Goal: Task Accomplishment & Management: Use online tool/utility

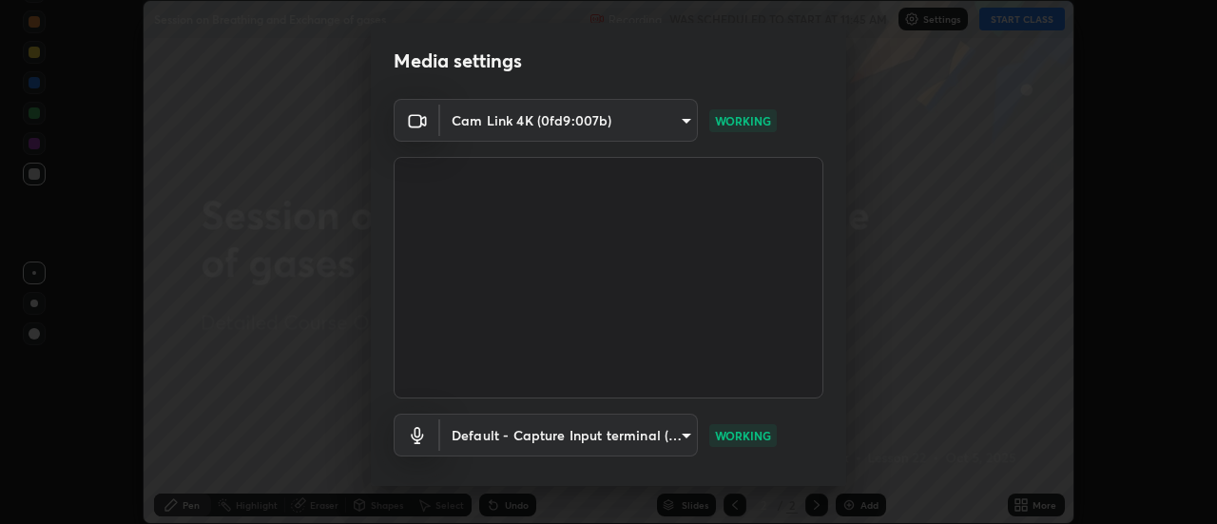
scroll to position [100, 0]
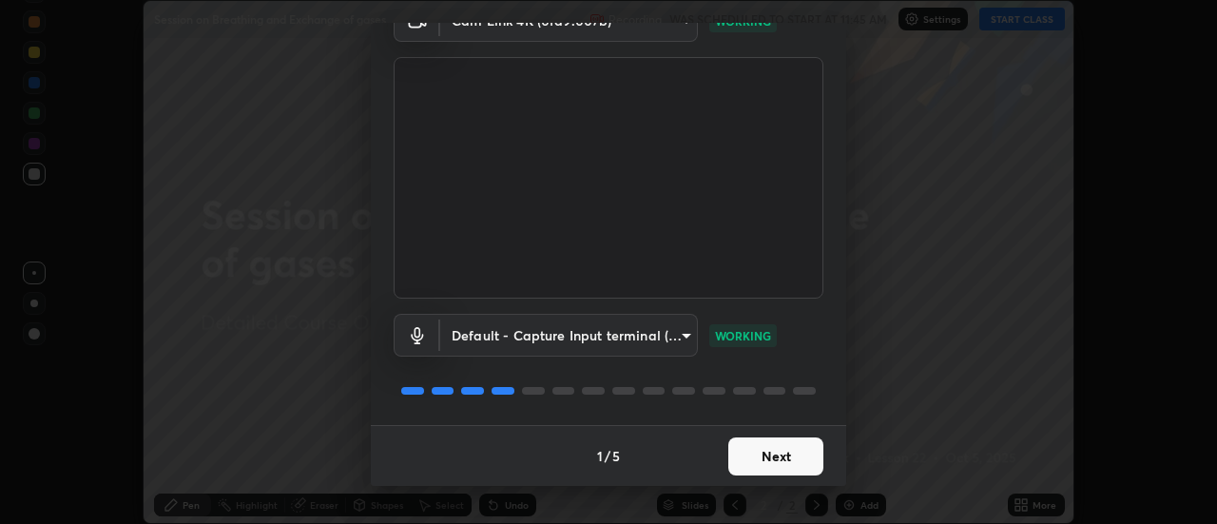
click at [763, 463] on button "Next" at bounding box center [775, 456] width 95 height 38
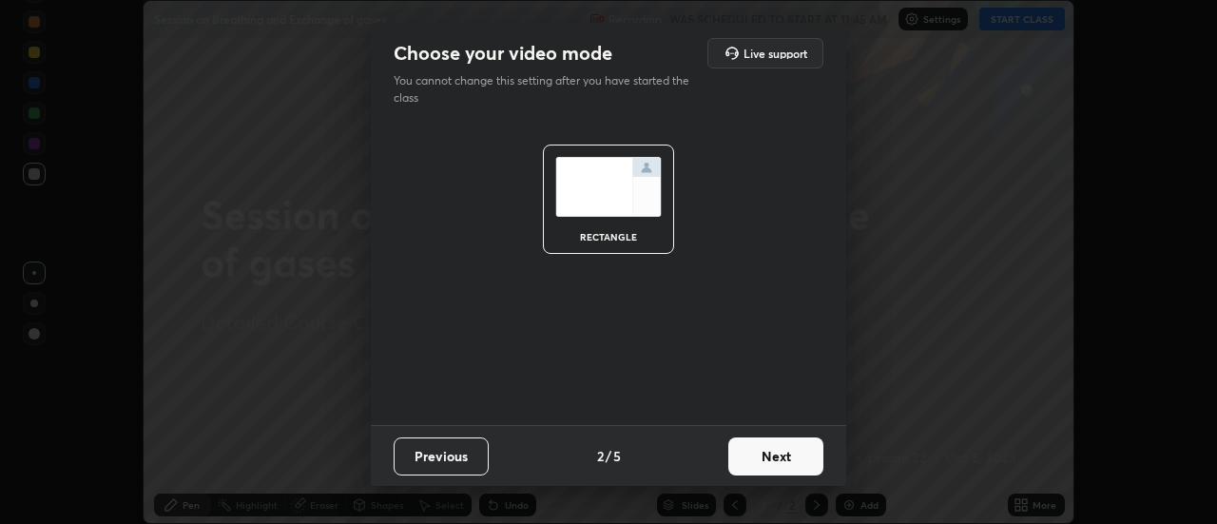
scroll to position [0, 0]
click at [766, 463] on button "Next" at bounding box center [775, 456] width 95 height 38
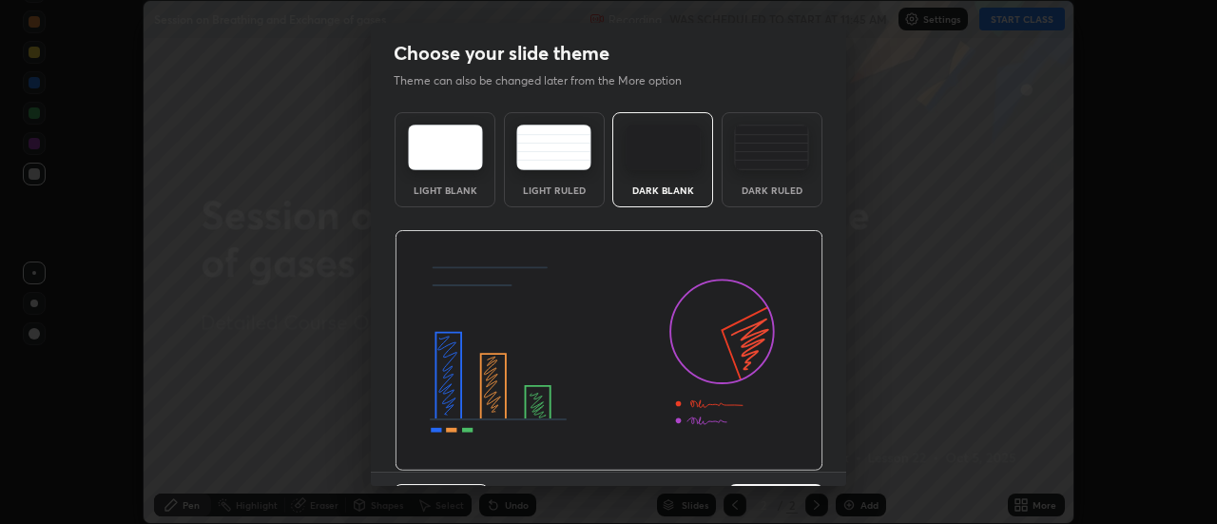
click at [778, 191] on div "Dark Ruled" at bounding box center [772, 190] width 76 height 10
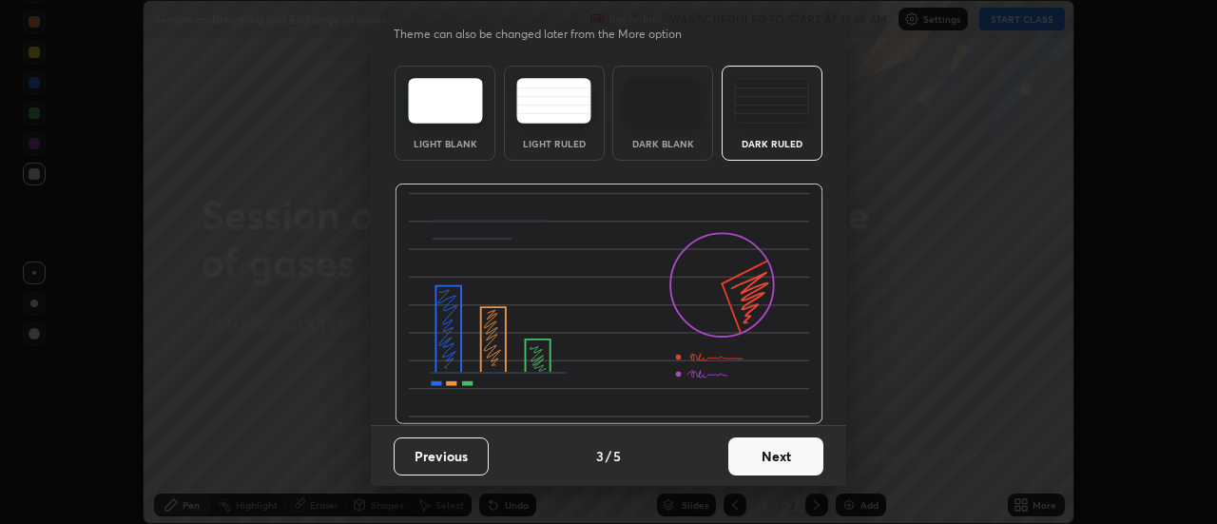
click at [745, 448] on button "Next" at bounding box center [775, 456] width 95 height 38
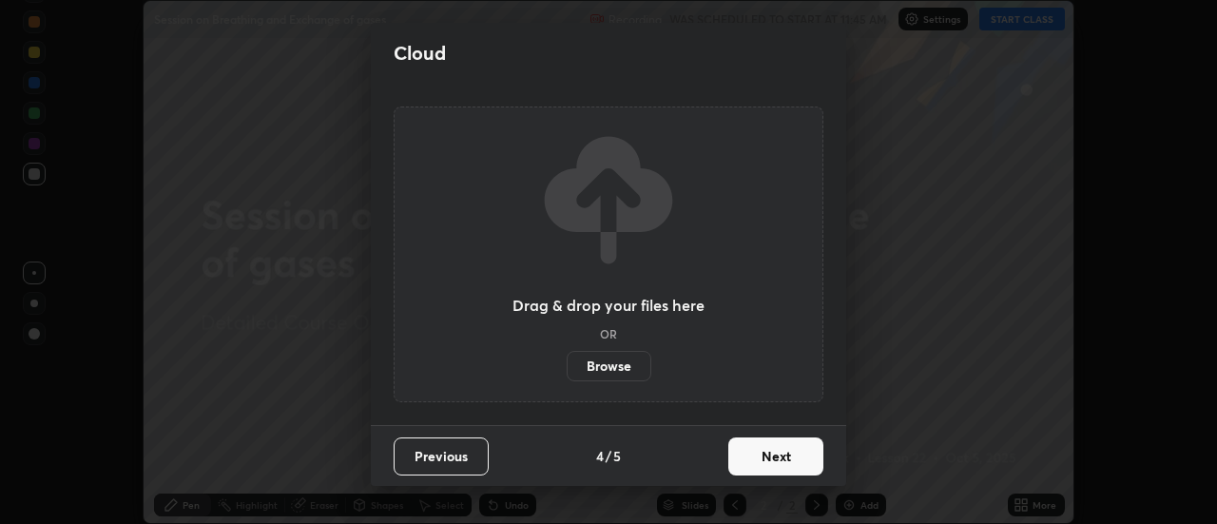
click at [768, 456] on button "Next" at bounding box center [775, 456] width 95 height 38
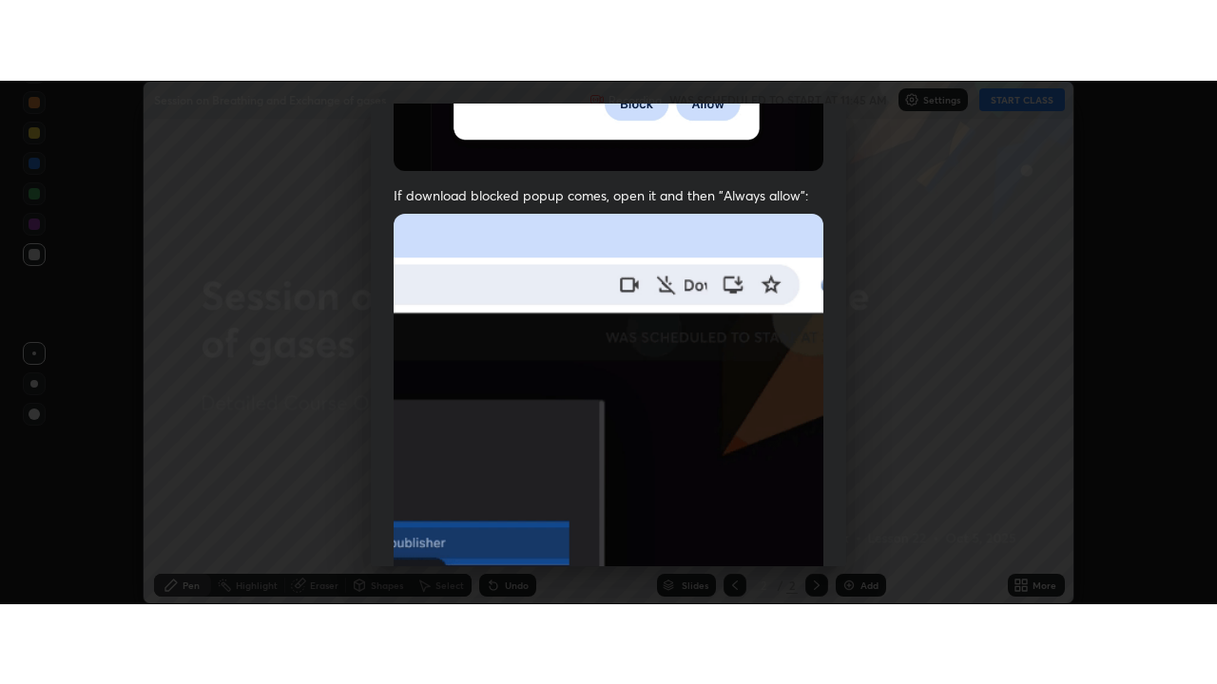
scroll to position [488, 0]
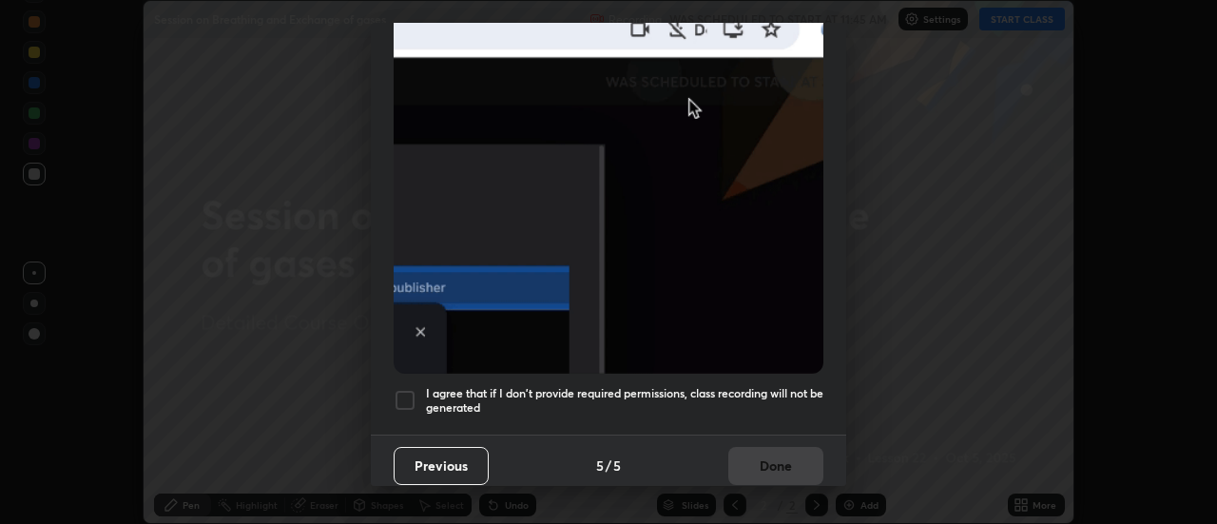
click at [409, 391] on div at bounding box center [404, 400] width 23 height 23
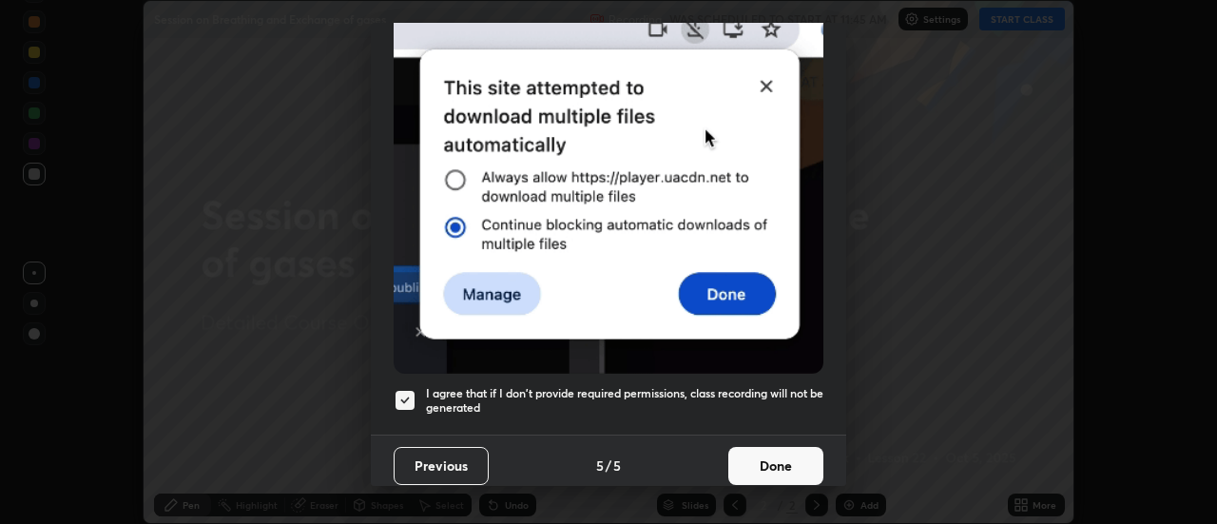
click at [773, 447] on button "Done" at bounding box center [775, 466] width 95 height 38
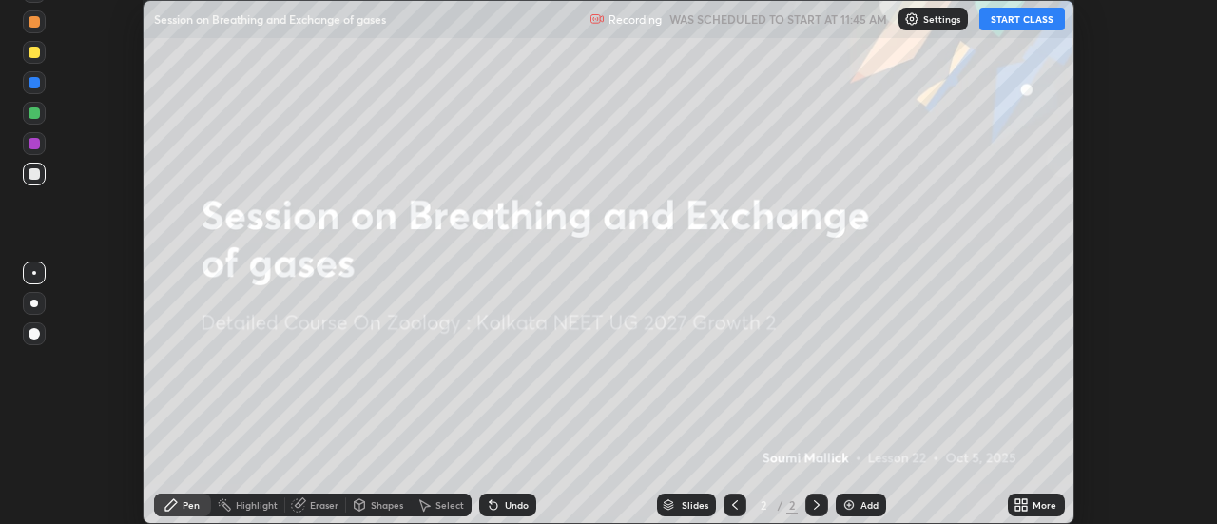
click at [1000, 18] on button "START CLASS" at bounding box center [1022, 19] width 86 height 23
click at [1023, 506] on icon at bounding box center [1025, 508] width 5 height 5
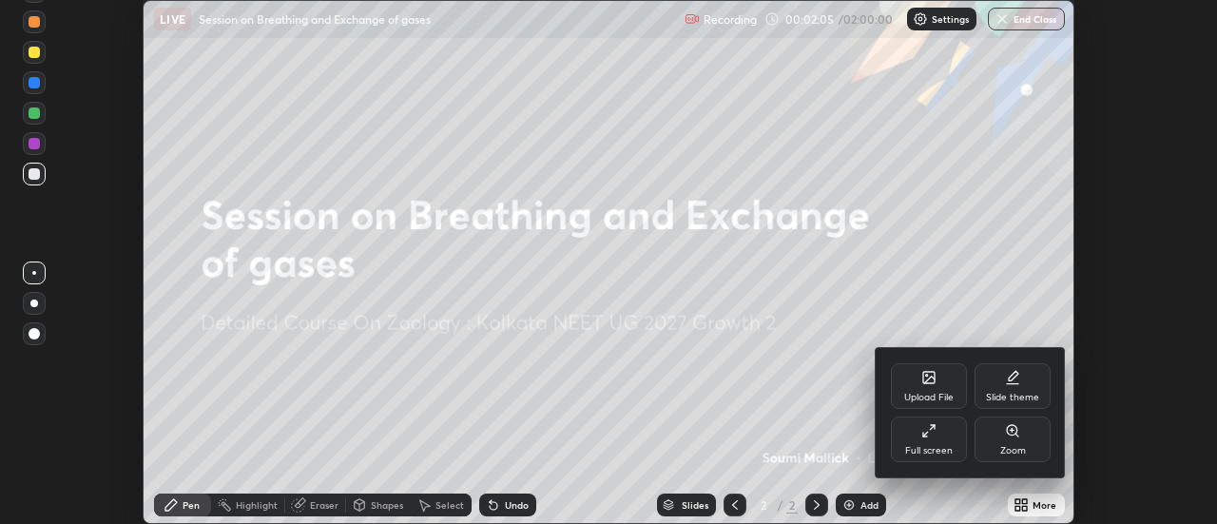
click at [934, 451] on div "Full screen" at bounding box center [929, 451] width 48 height 10
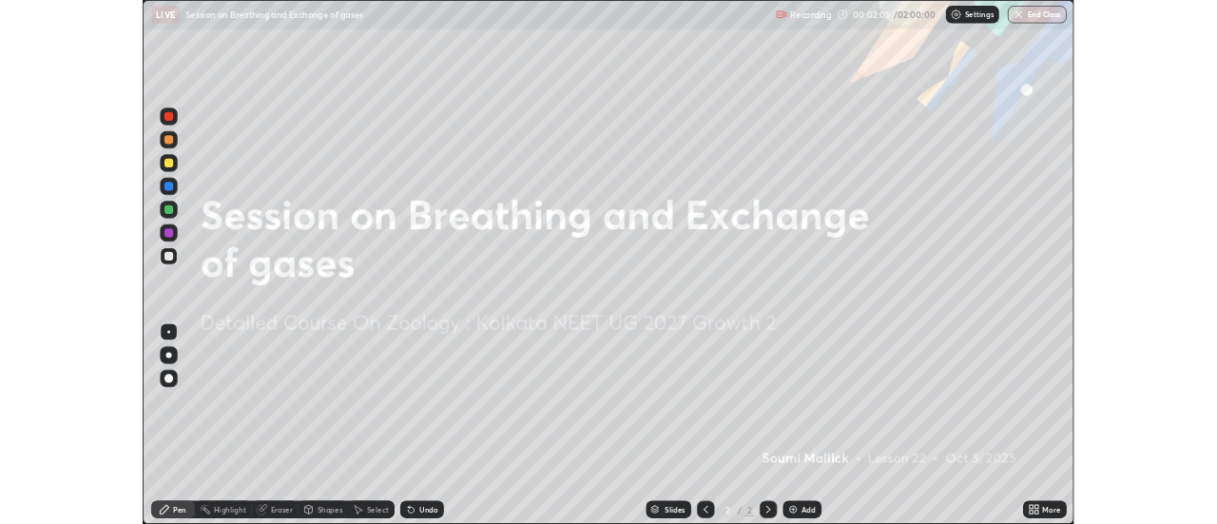
scroll to position [684, 1217]
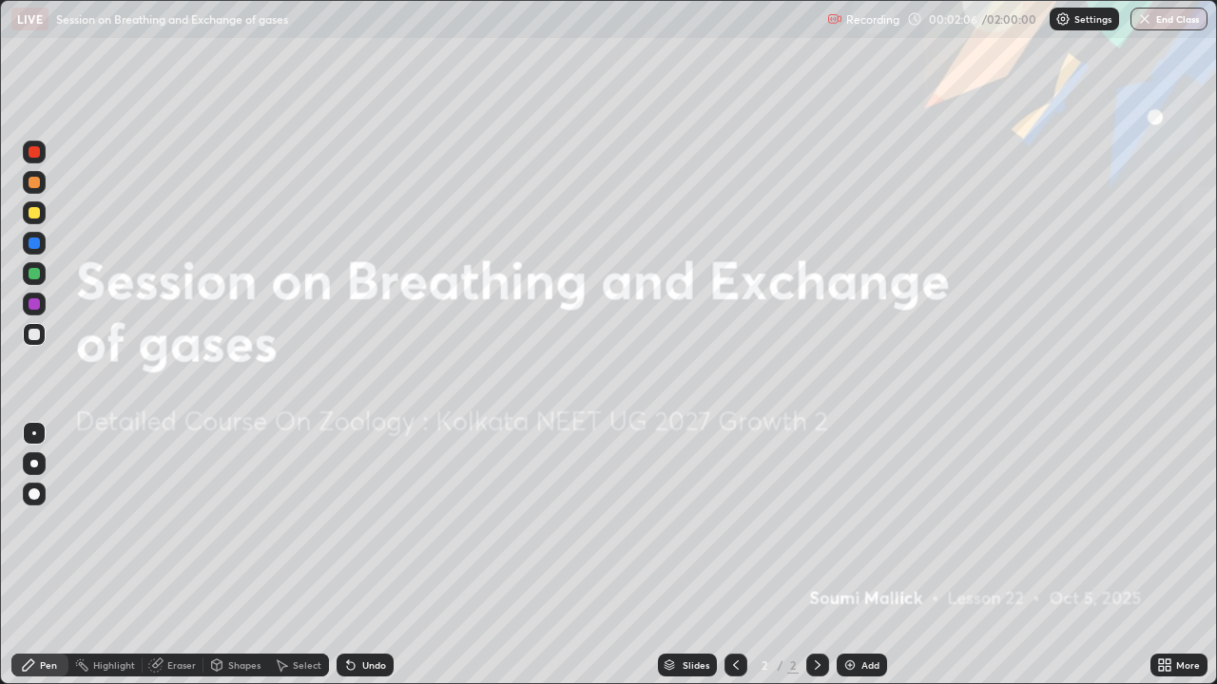
click at [857, 523] on div "Add" at bounding box center [861, 665] width 50 height 23
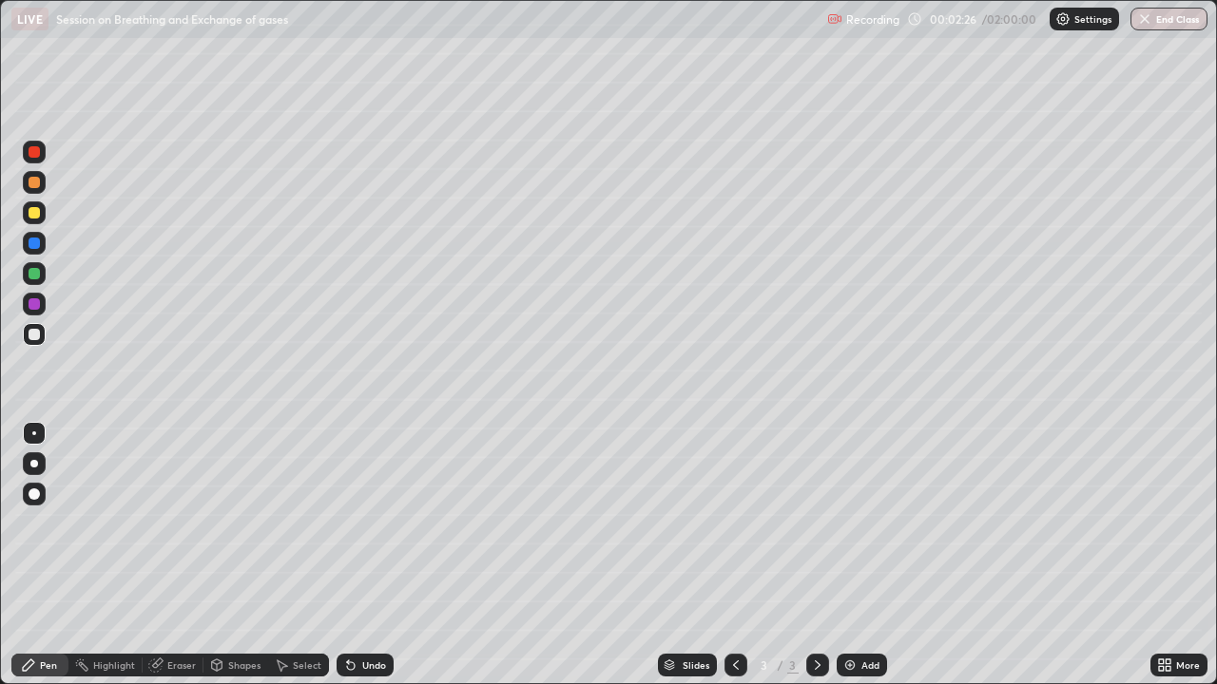
click at [1179, 523] on div "More" at bounding box center [1188, 666] width 24 height 10
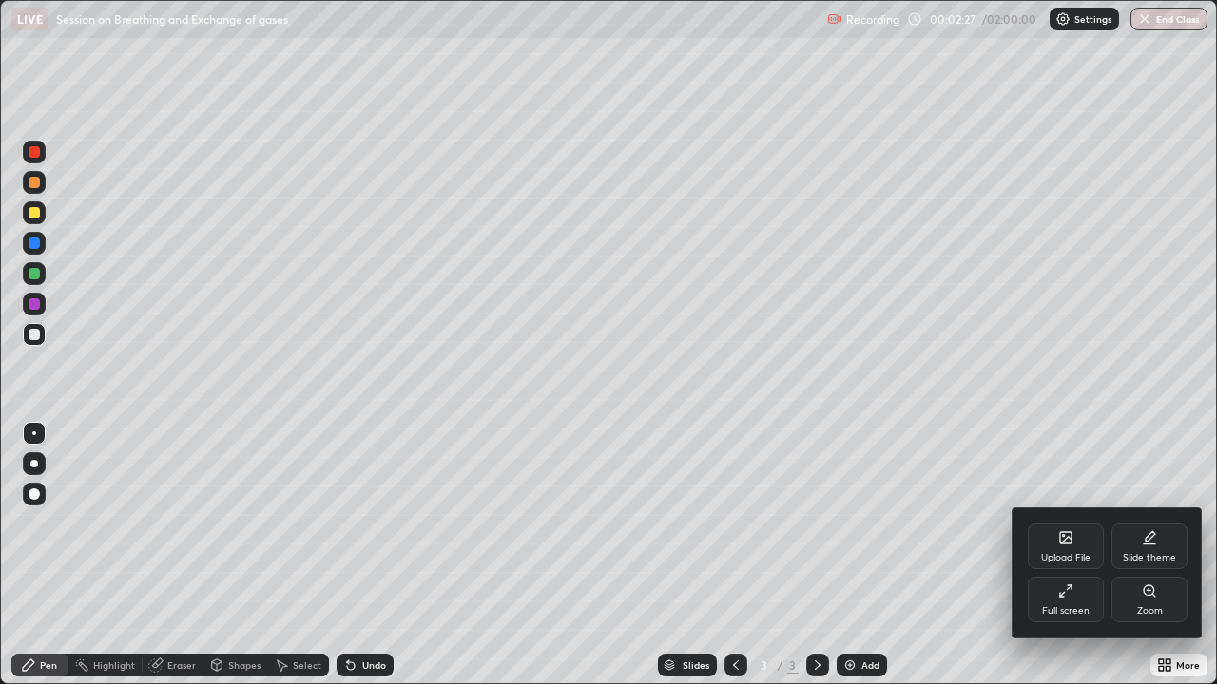
click at [1060, 523] on div "Upload File" at bounding box center [1065, 547] width 76 height 46
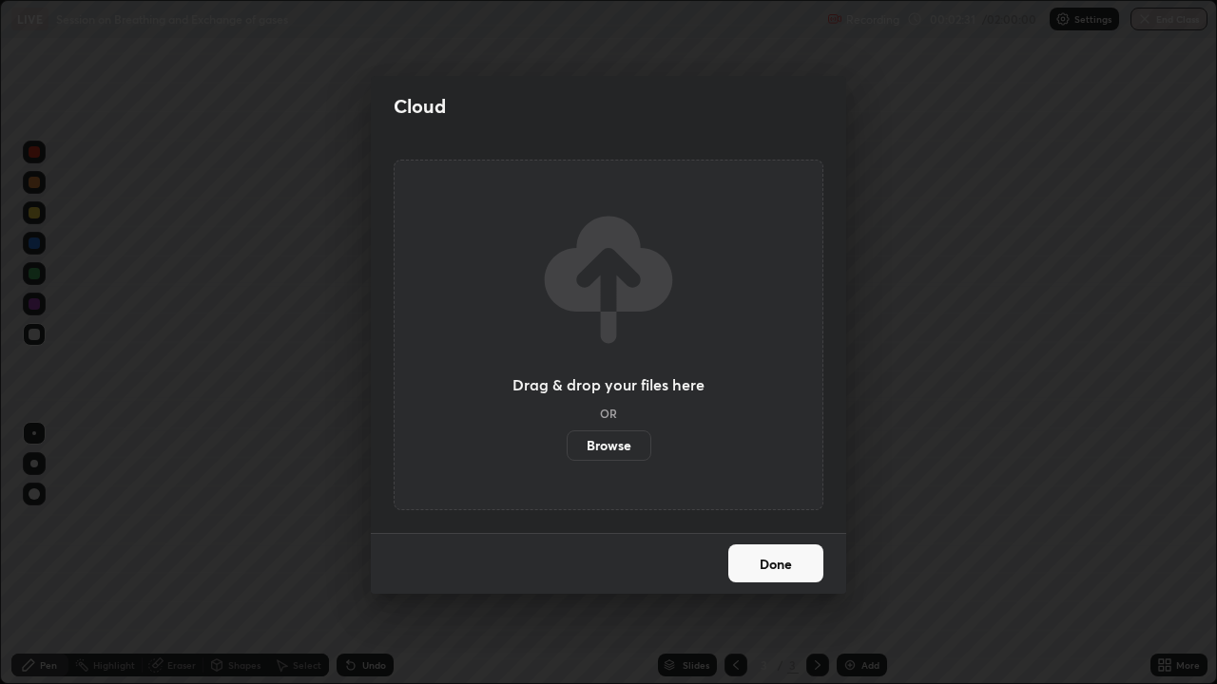
click at [620, 448] on label "Browse" at bounding box center [608, 446] width 85 height 30
click at [566, 448] on input "Browse" at bounding box center [566, 446] width 0 height 30
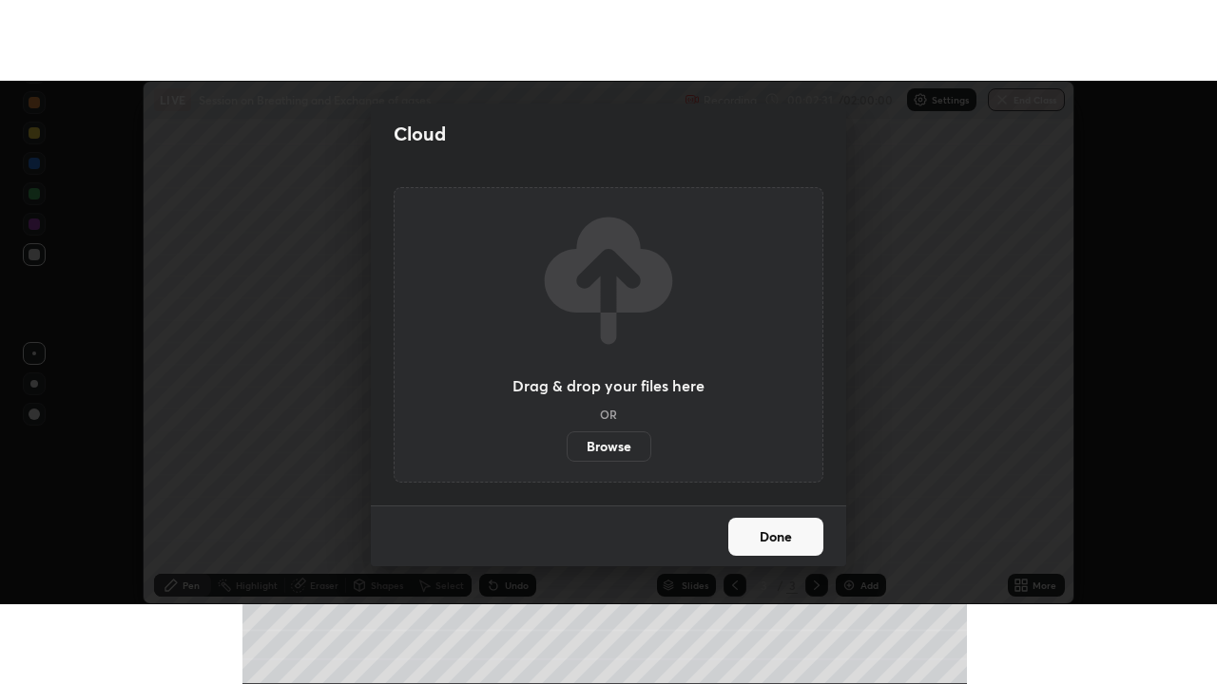
scroll to position [94518, 93825]
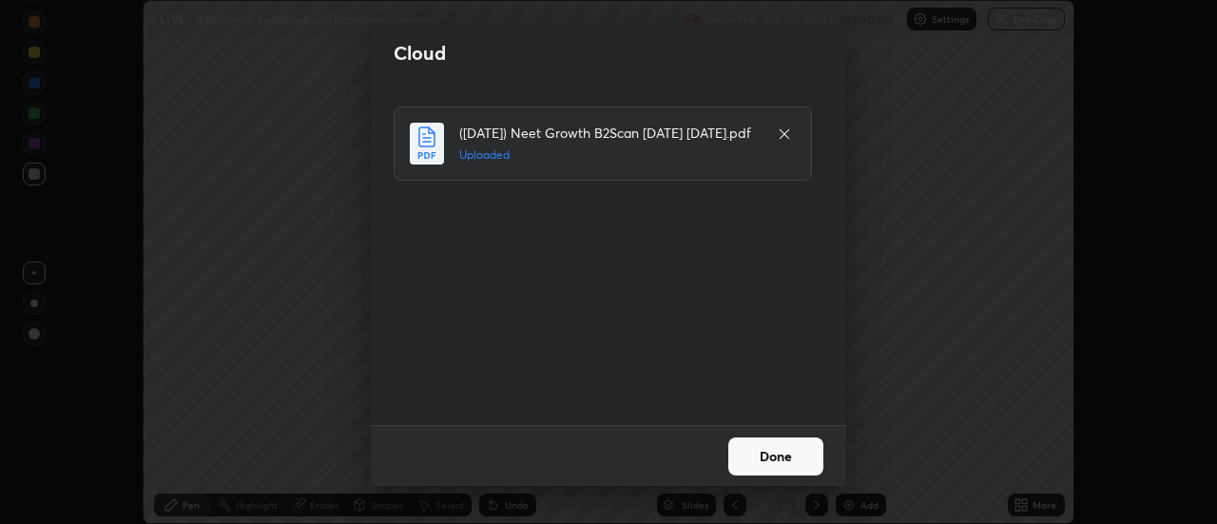
click at [763, 460] on button "Done" at bounding box center [775, 456] width 95 height 38
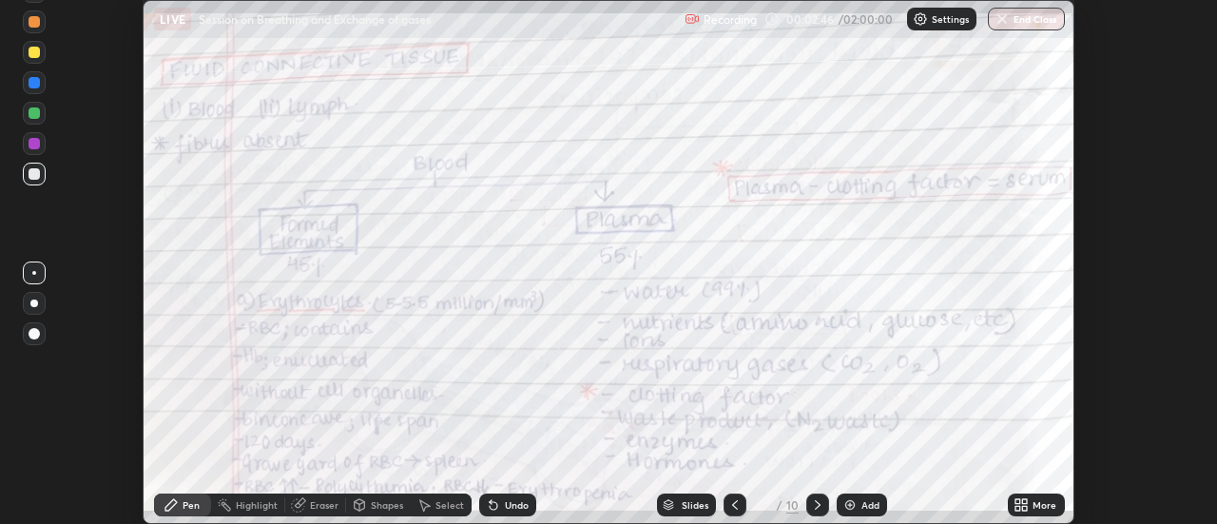
click at [1024, 508] on icon at bounding box center [1025, 508] width 5 height 5
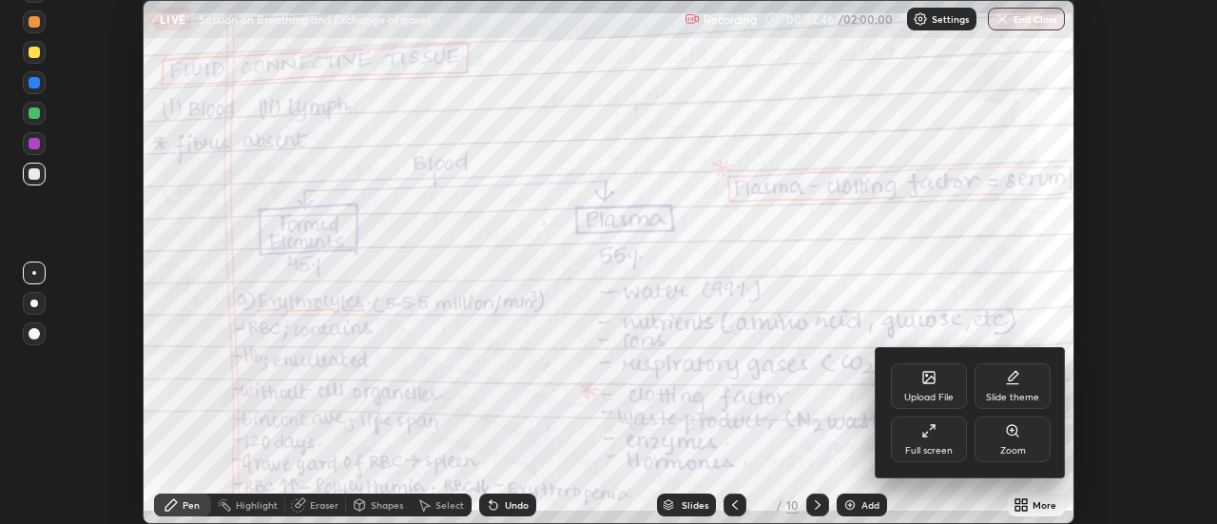
click at [915, 439] on div "Full screen" at bounding box center [929, 439] width 76 height 46
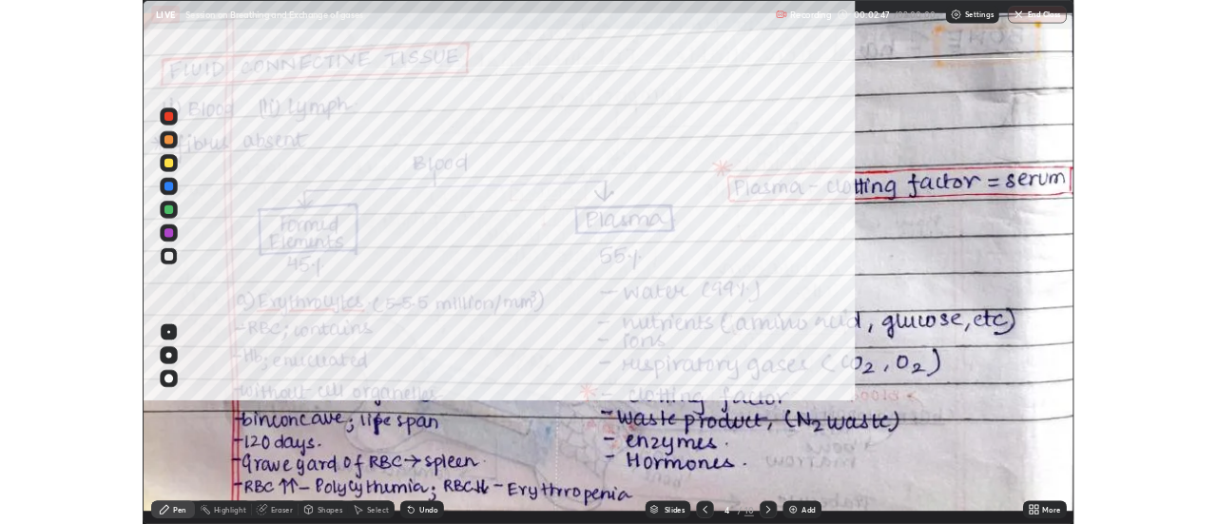
scroll to position [684, 1217]
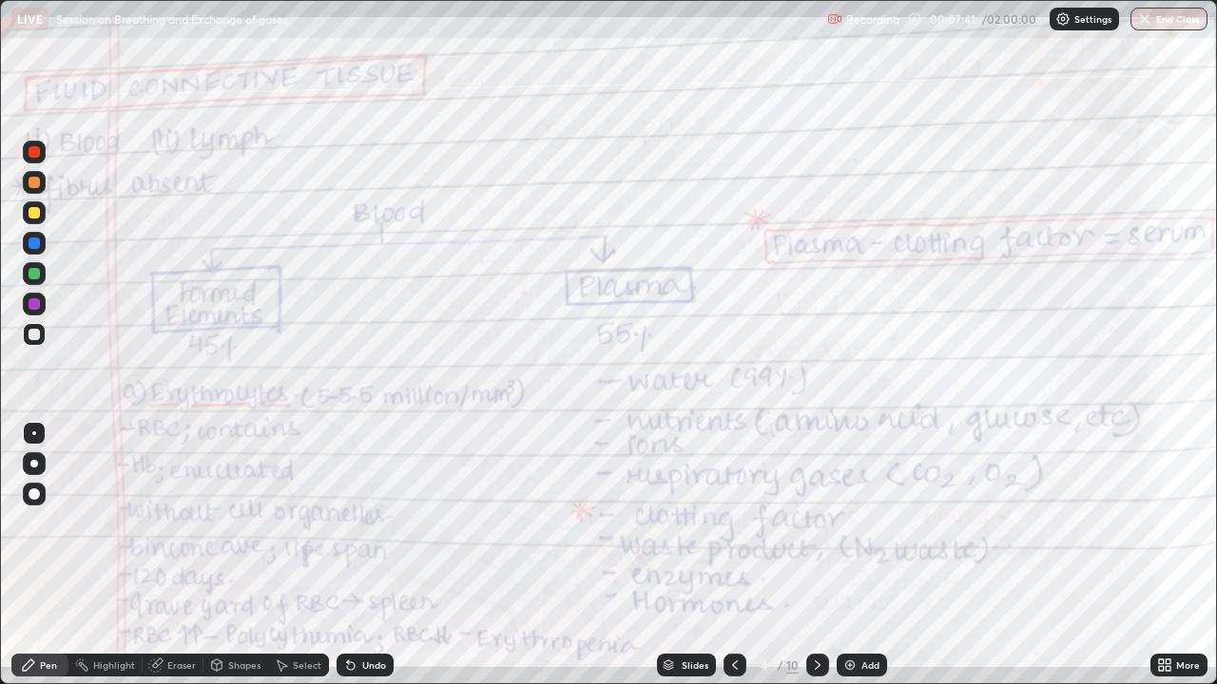
click at [731, 523] on icon at bounding box center [734, 665] width 15 height 15
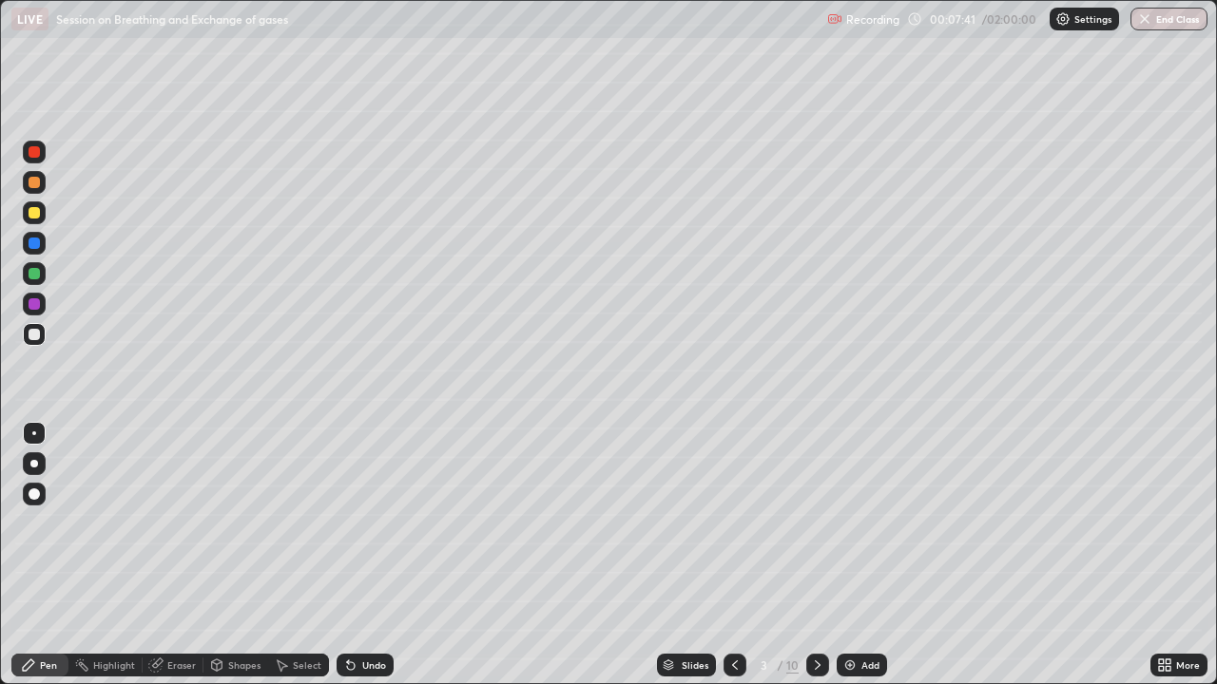
click at [733, 523] on icon at bounding box center [734, 665] width 15 height 15
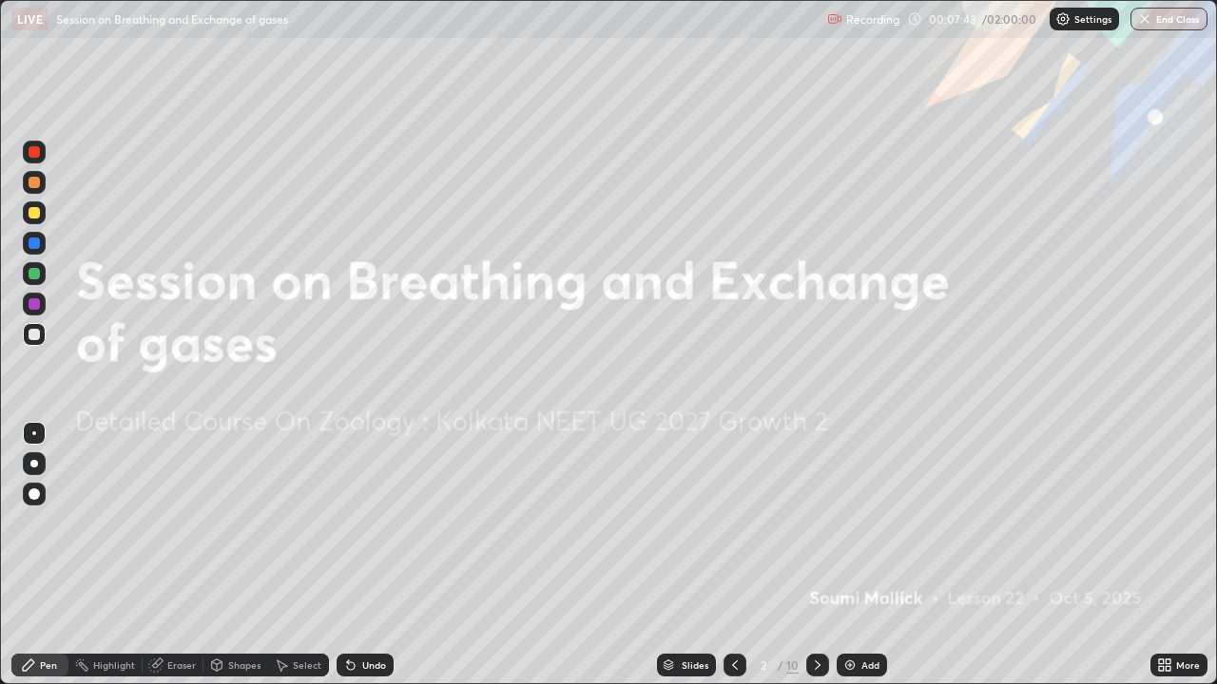
click at [816, 523] on icon at bounding box center [817, 665] width 15 height 15
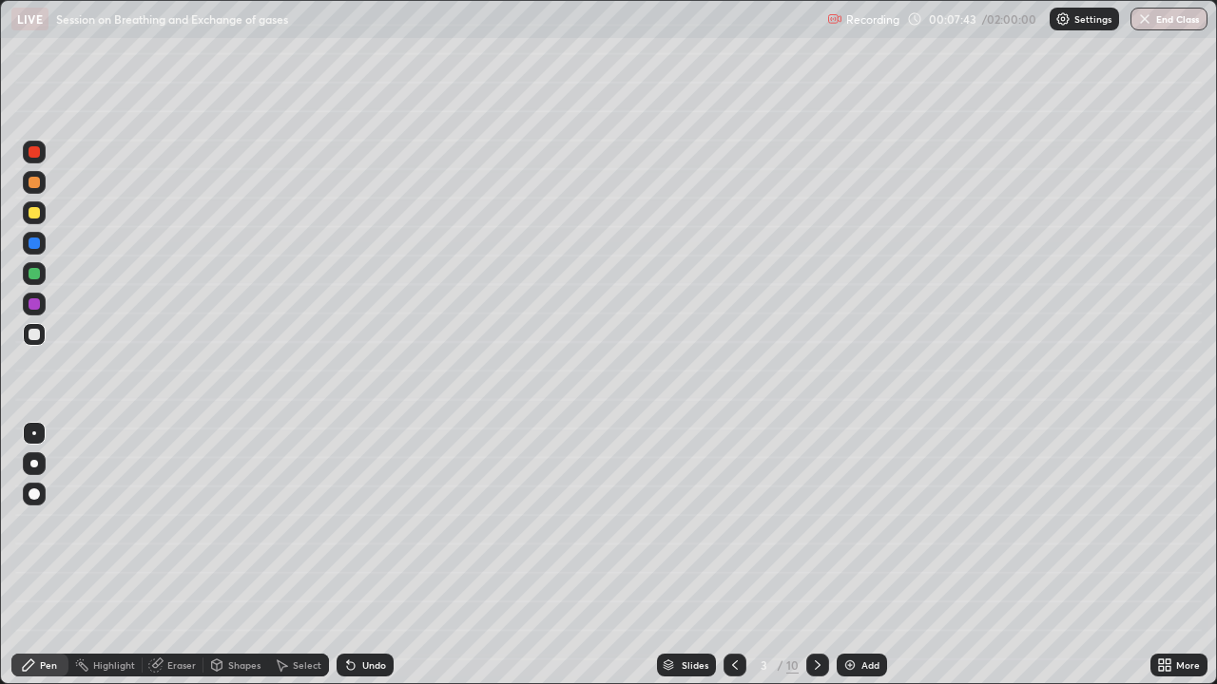
click at [818, 523] on icon at bounding box center [817, 665] width 15 height 15
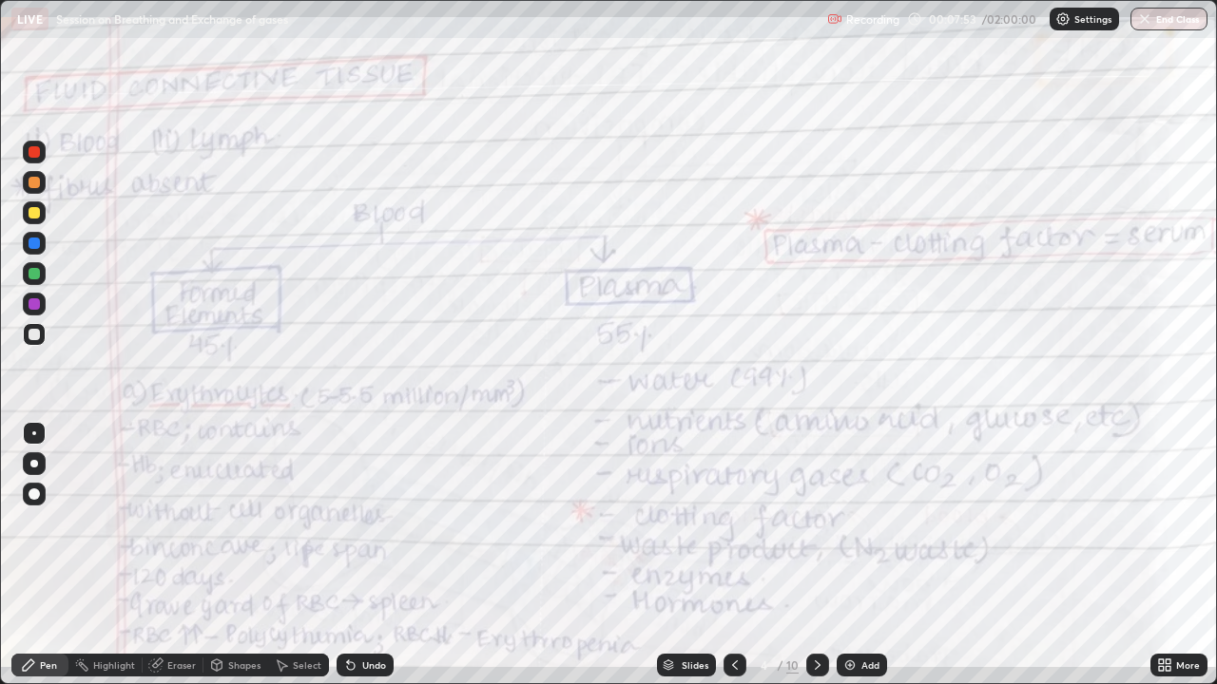
click at [732, 523] on icon at bounding box center [735, 666] width 6 height 10
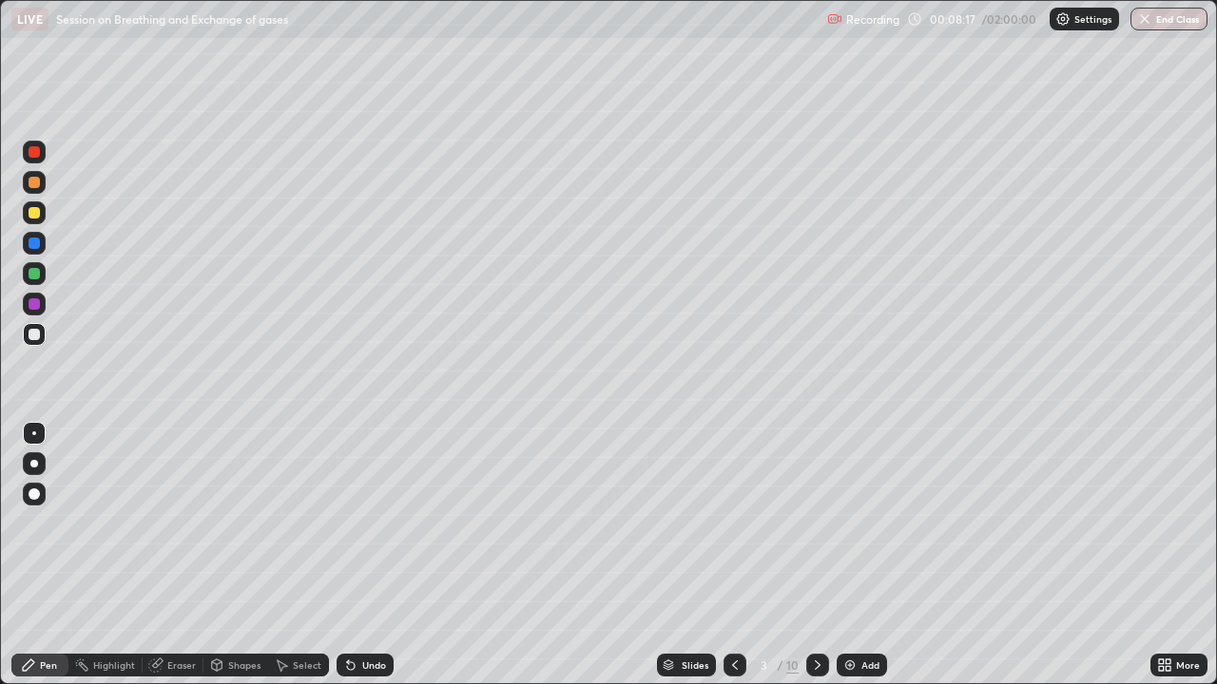
click at [289, 523] on div "Select" at bounding box center [298, 665] width 61 height 23
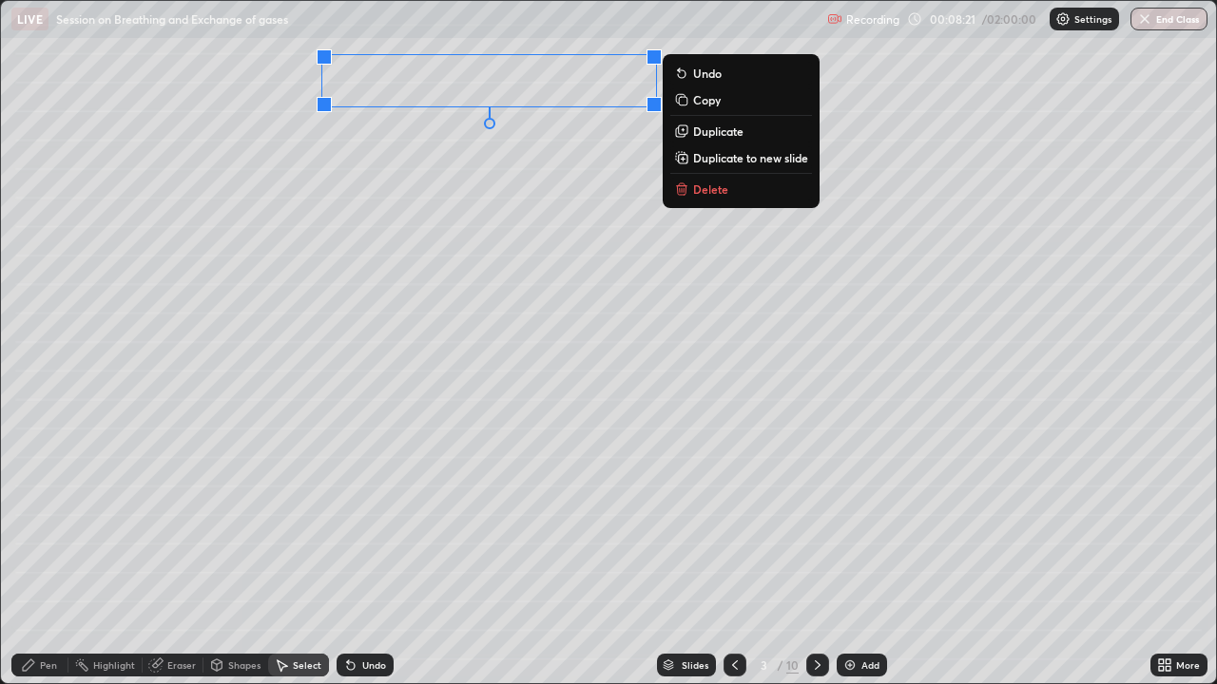
click at [235, 523] on div "Shapes" at bounding box center [244, 666] width 32 height 10
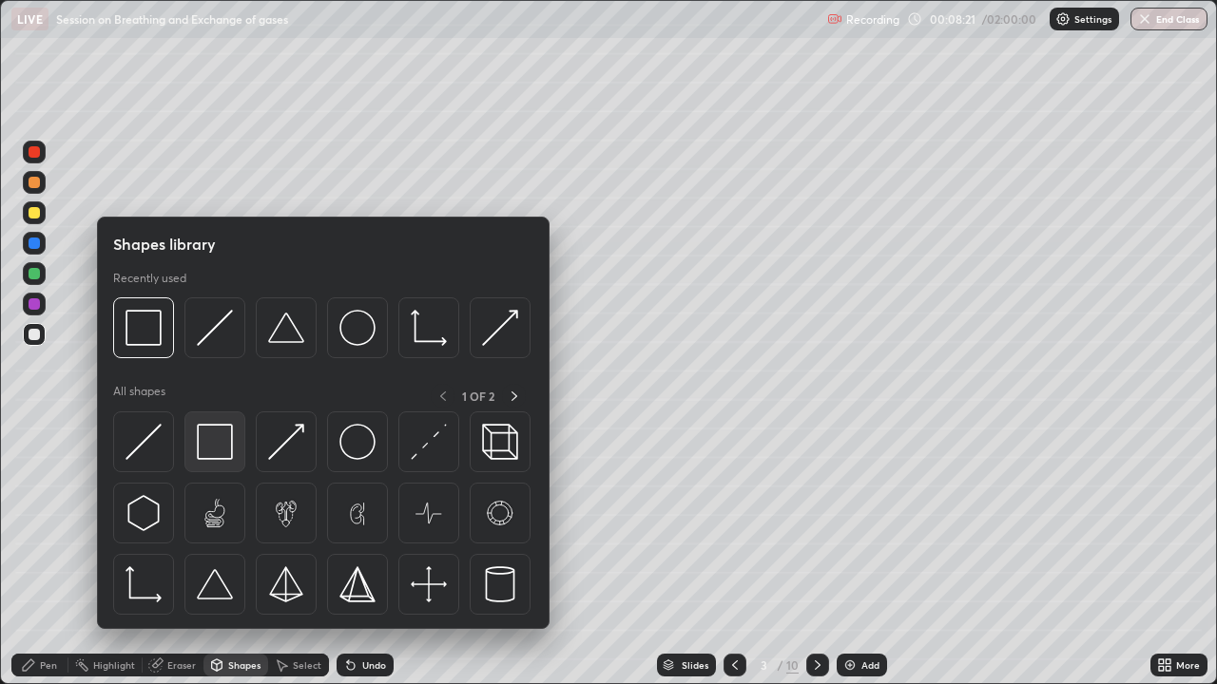
click at [210, 447] on img at bounding box center [215, 442] width 36 height 36
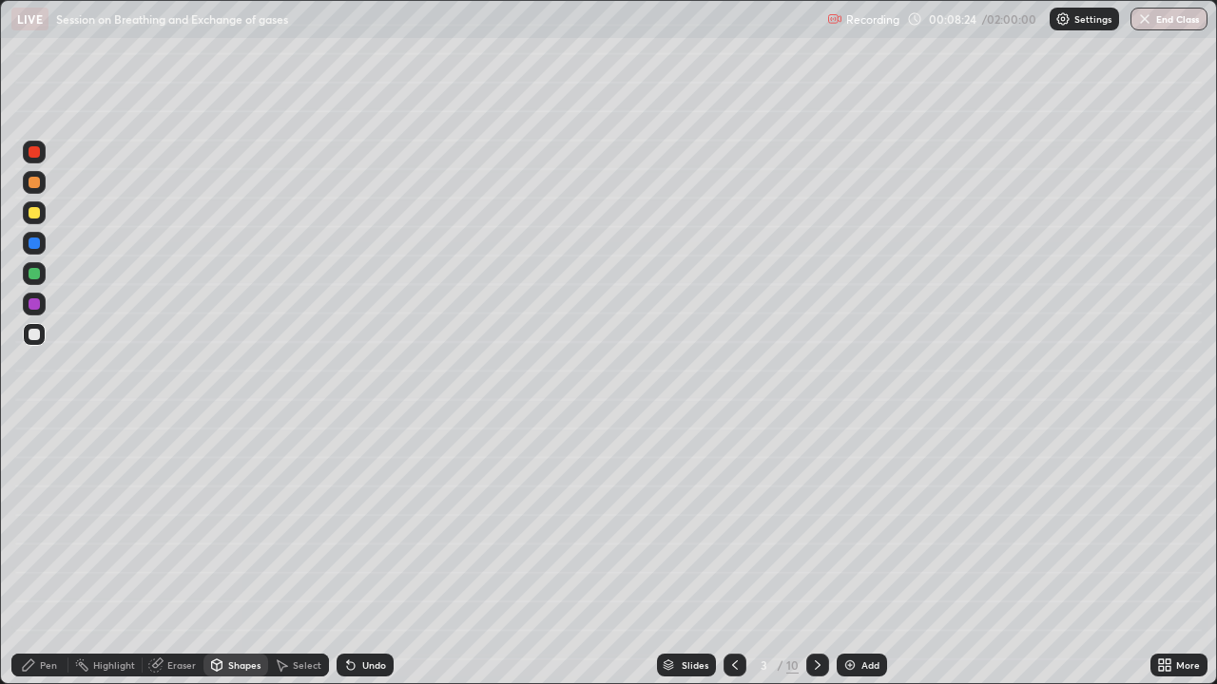
click at [53, 523] on div "Pen" at bounding box center [48, 666] width 17 height 10
click at [44, 280] on div at bounding box center [34, 273] width 23 height 23
click at [379, 523] on div "Undo" at bounding box center [364, 665] width 57 height 23
click at [177, 523] on div "Eraser" at bounding box center [181, 666] width 29 height 10
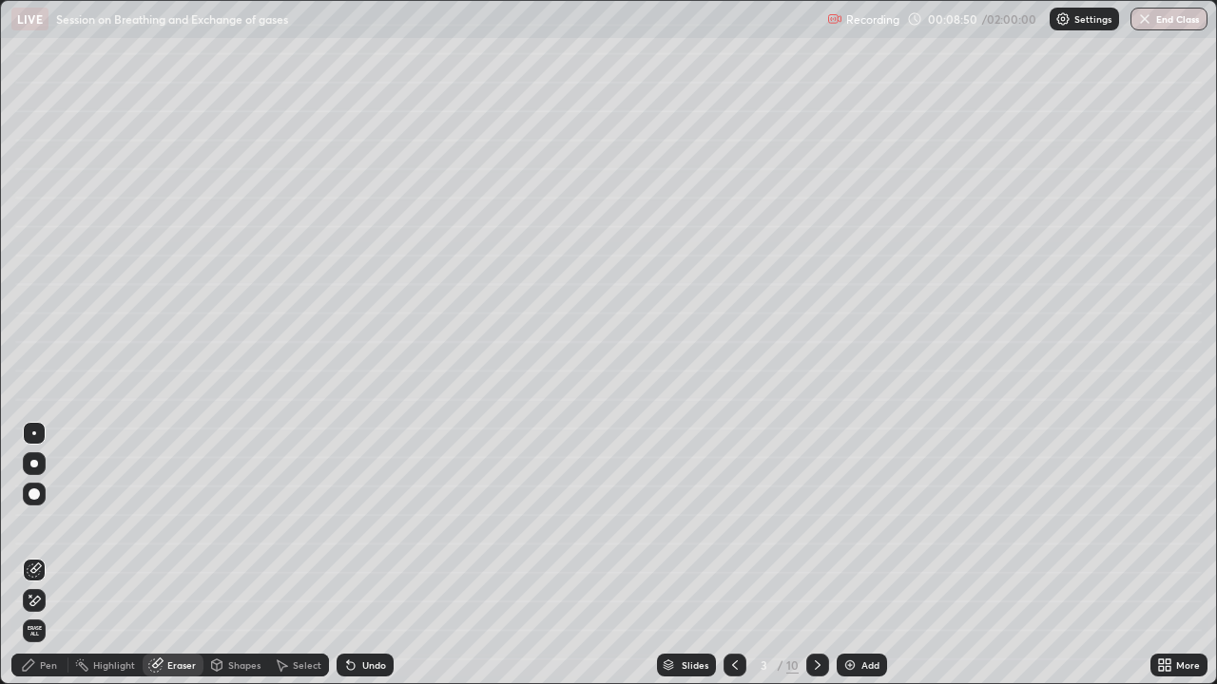
click at [60, 523] on div "Pen" at bounding box center [39, 665] width 57 height 23
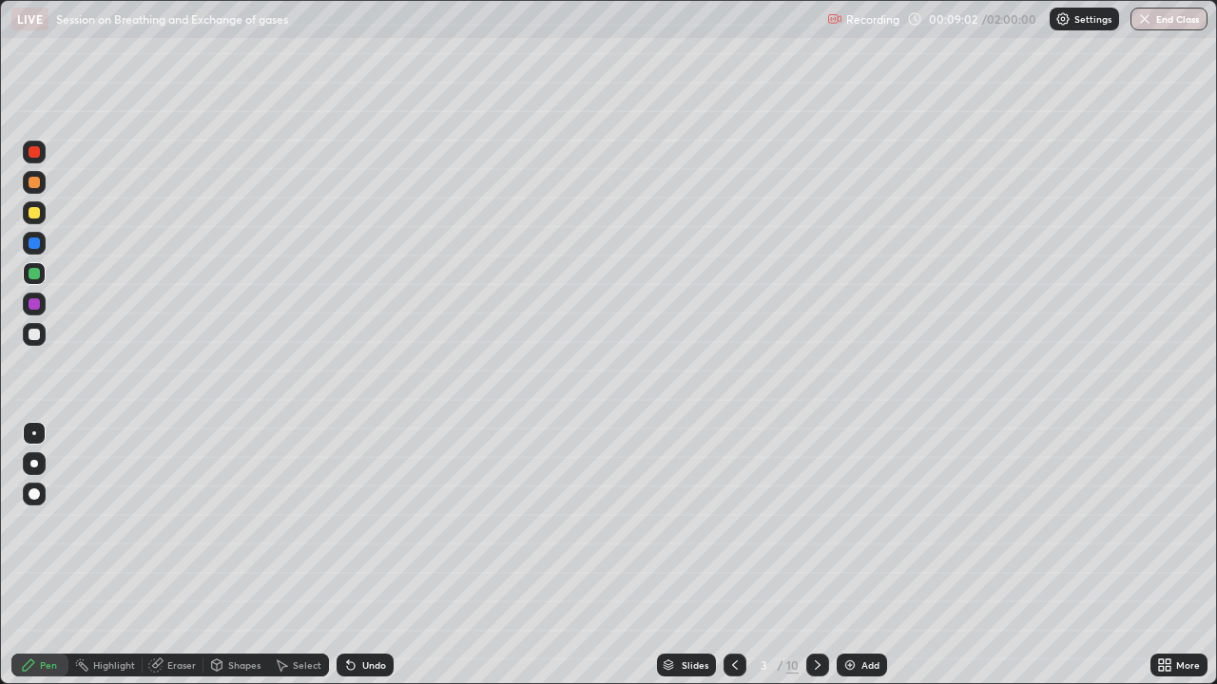
click at [370, 523] on div "Undo" at bounding box center [364, 665] width 57 height 23
click at [371, 523] on div "Undo" at bounding box center [364, 665] width 57 height 23
click at [366, 523] on div "Undo" at bounding box center [361, 665] width 65 height 38
click at [367, 523] on div "Undo" at bounding box center [361, 665] width 65 height 38
click at [370, 523] on div "Undo" at bounding box center [361, 665] width 65 height 38
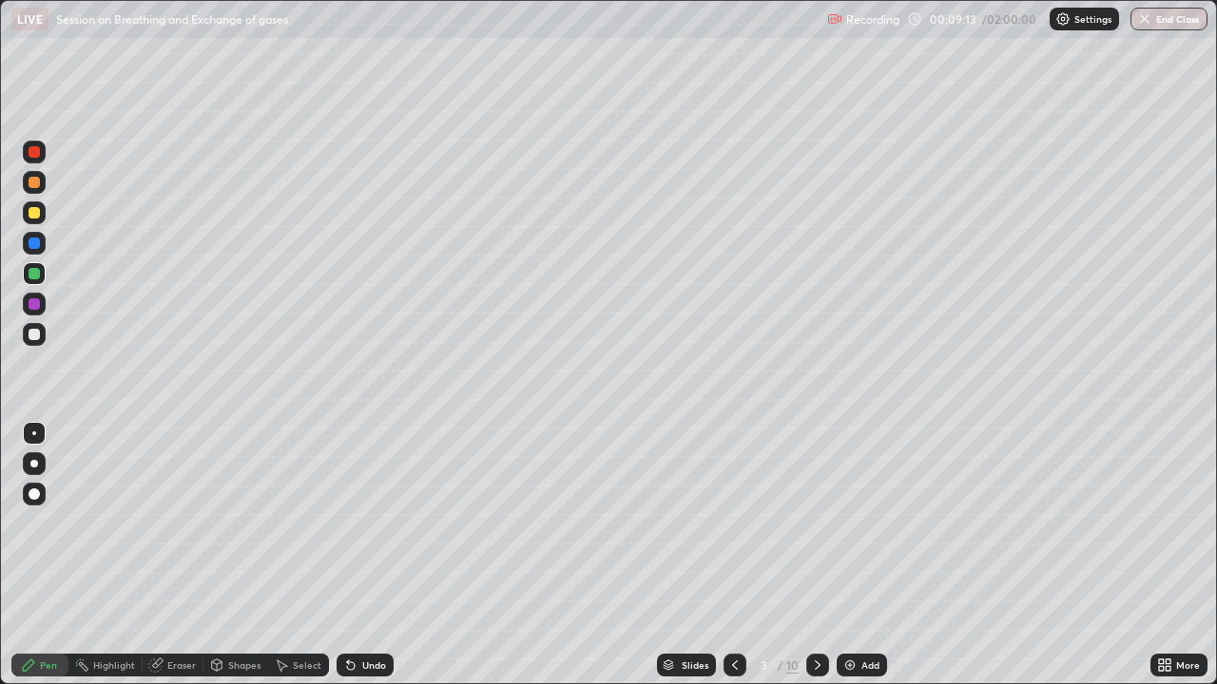
click at [370, 523] on div "Undo" at bounding box center [374, 666] width 24 height 10
click at [365, 523] on div "Undo" at bounding box center [374, 666] width 24 height 10
click at [363, 523] on div "Undo" at bounding box center [374, 666] width 24 height 10
click at [367, 523] on div "Undo" at bounding box center [374, 666] width 24 height 10
click at [362, 523] on div "Undo" at bounding box center [374, 666] width 24 height 10
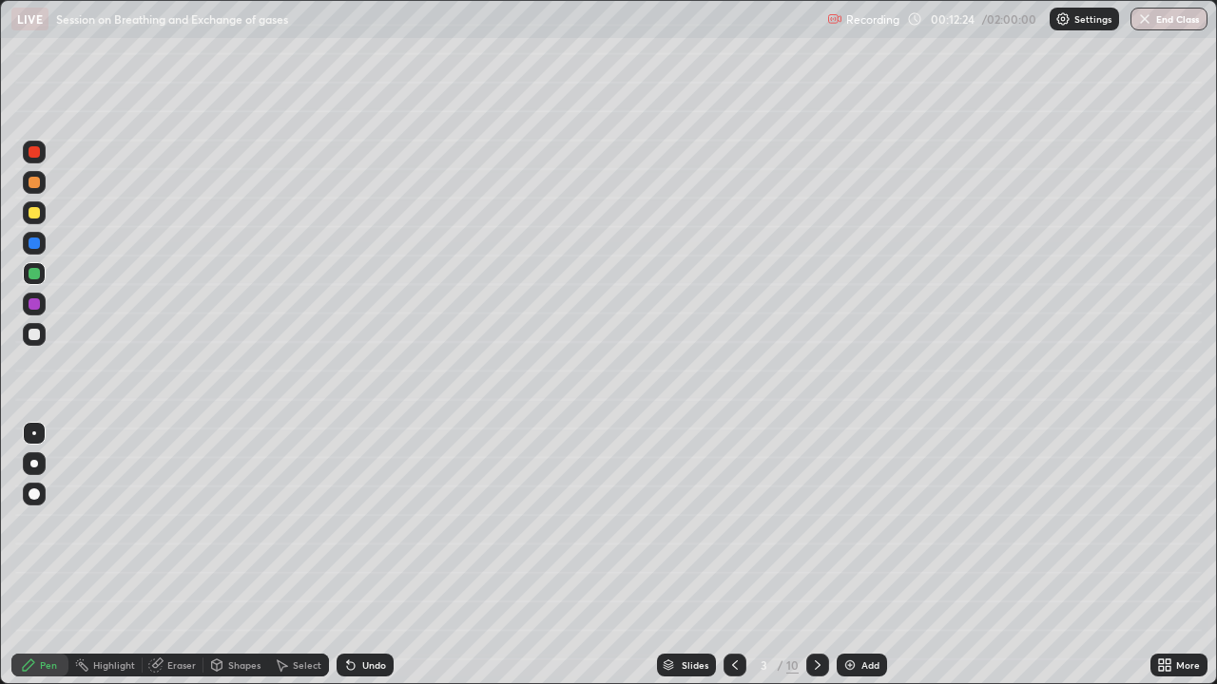
click at [44, 245] on div at bounding box center [34, 243] width 23 height 23
click at [363, 523] on div "Undo" at bounding box center [374, 666] width 24 height 10
click at [364, 523] on div "Undo" at bounding box center [374, 666] width 24 height 10
click at [365, 523] on div "Undo" at bounding box center [374, 666] width 24 height 10
click at [369, 523] on div "Undo" at bounding box center [374, 666] width 24 height 10
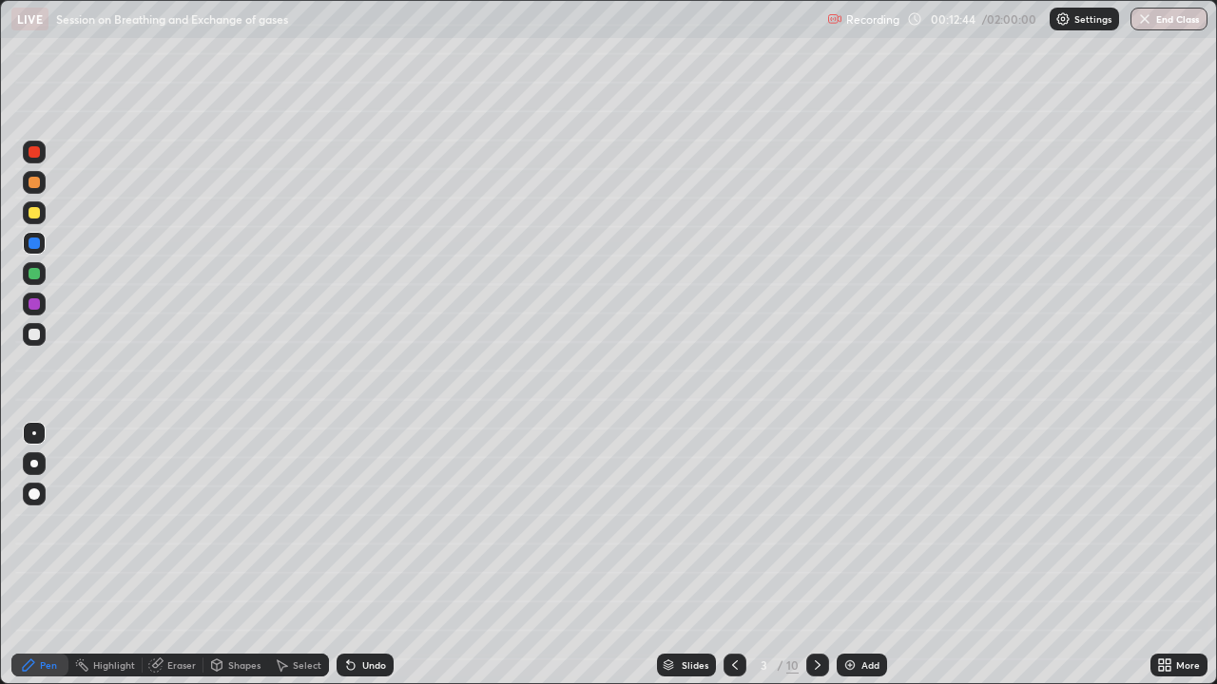
click at [370, 523] on div "Undo" at bounding box center [374, 666] width 24 height 10
click at [376, 523] on div "Undo" at bounding box center [374, 666] width 24 height 10
click at [374, 523] on div "Undo" at bounding box center [364, 665] width 57 height 23
click at [370, 523] on div "Undo" at bounding box center [374, 666] width 24 height 10
click at [367, 523] on div "Undo" at bounding box center [364, 665] width 57 height 23
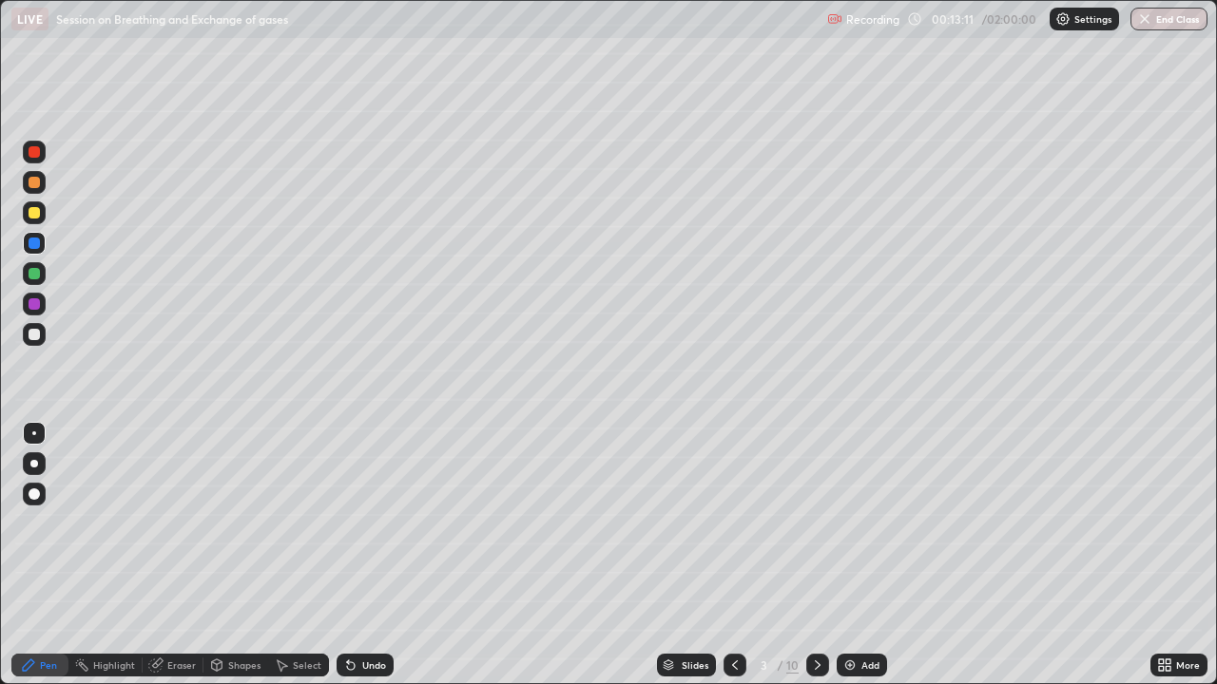
click at [363, 523] on div "Undo" at bounding box center [364, 665] width 57 height 23
click at [362, 523] on div "Undo" at bounding box center [364, 665] width 57 height 23
click at [298, 523] on div "Select" at bounding box center [307, 666] width 29 height 10
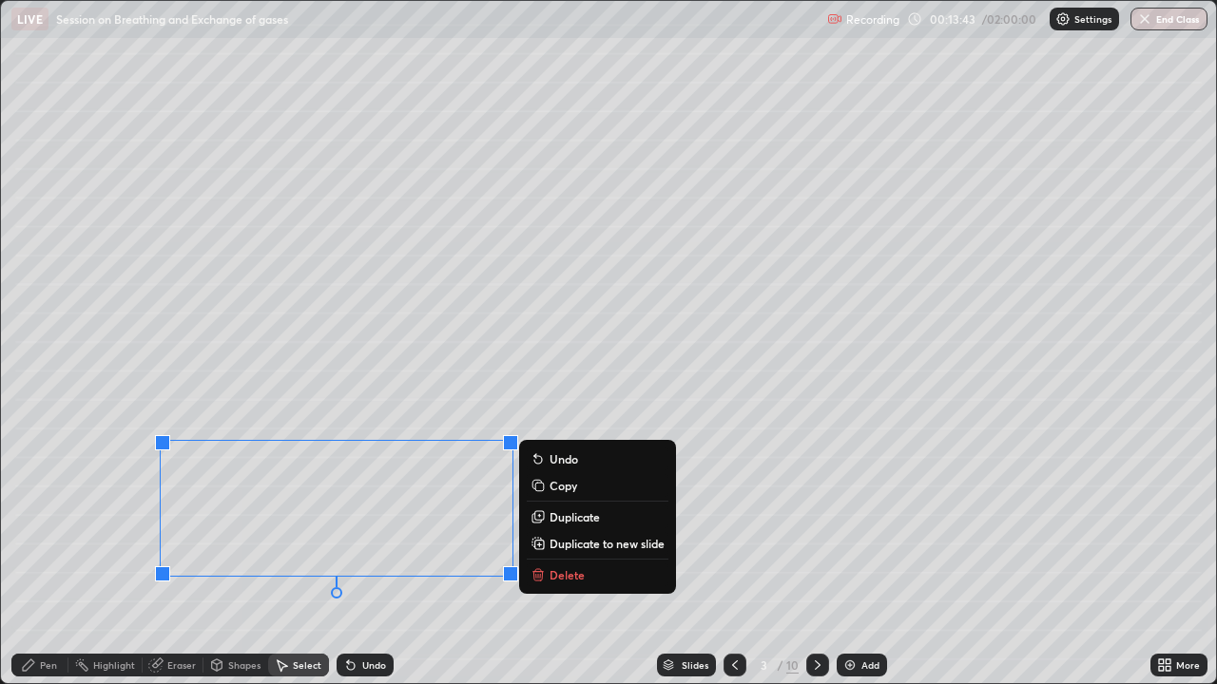
click at [145, 411] on div "0 ° Undo Copy Duplicate Duplicate to new slide Delete" at bounding box center [608, 342] width 1215 height 682
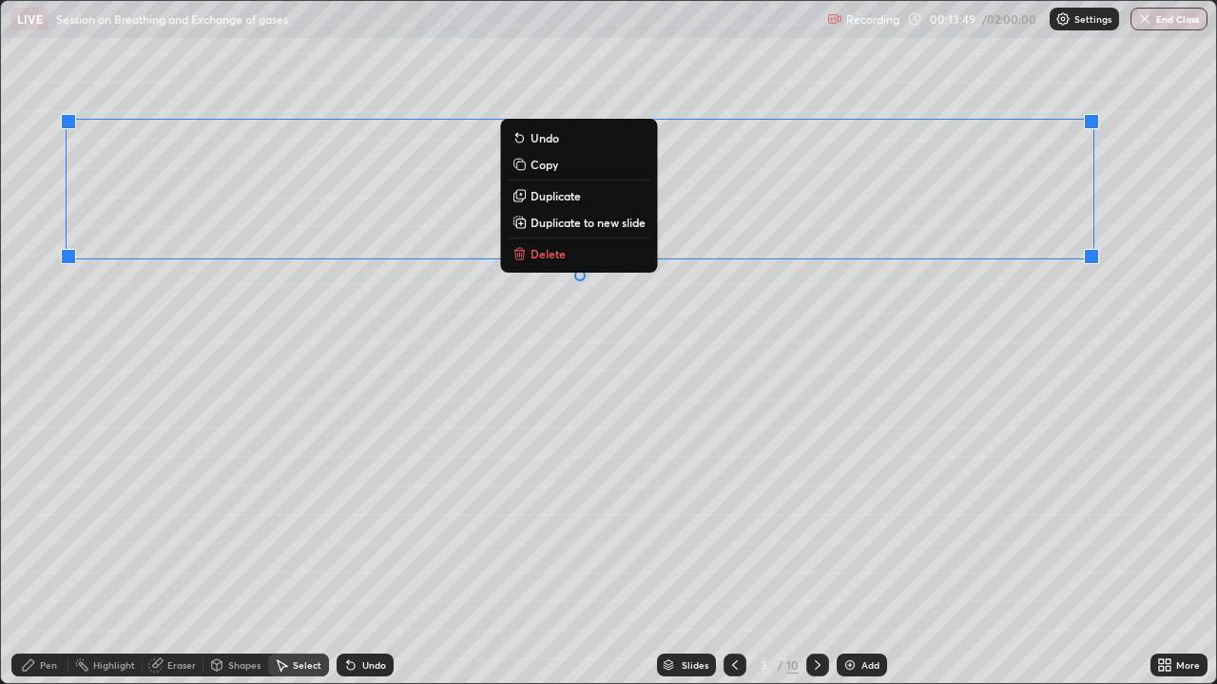
click at [533, 453] on div "0 ° Undo Copy Duplicate Duplicate to new slide Delete" at bounding box center [608, 342] width 1215 height 682
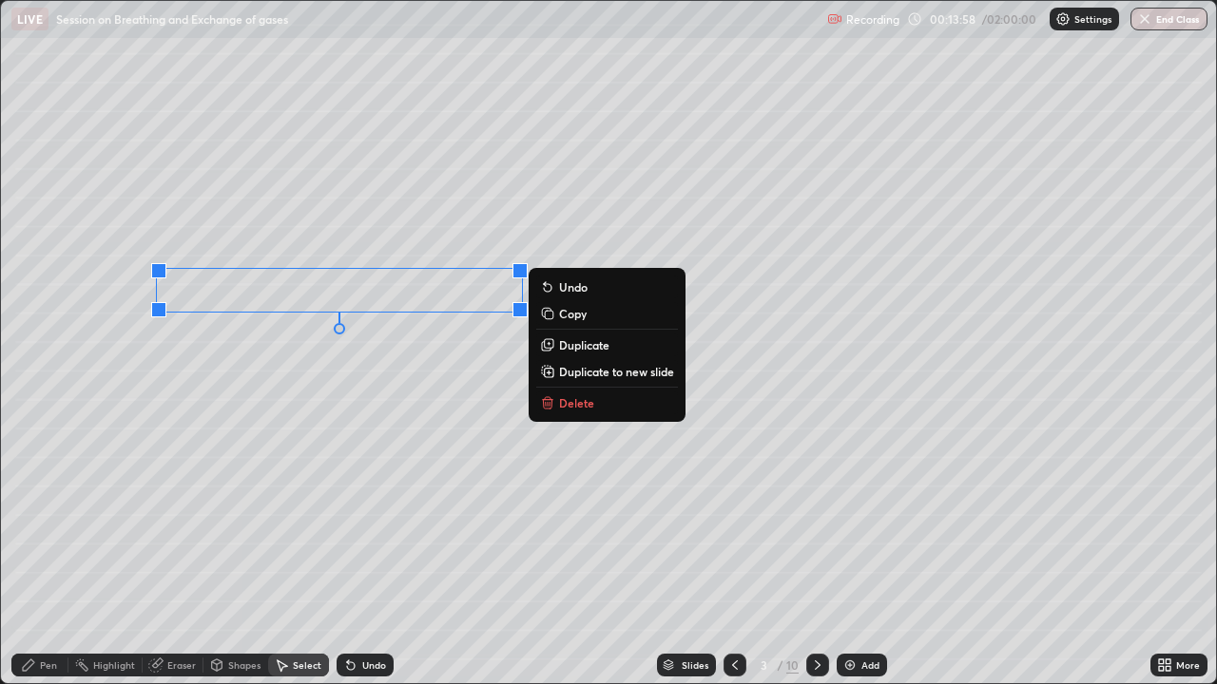
click at [322, 400] on div "0 ° Undo Copy Duplicate Duplicate to new slide Delete" at bounding box center [608, 342] width 1215 height 682
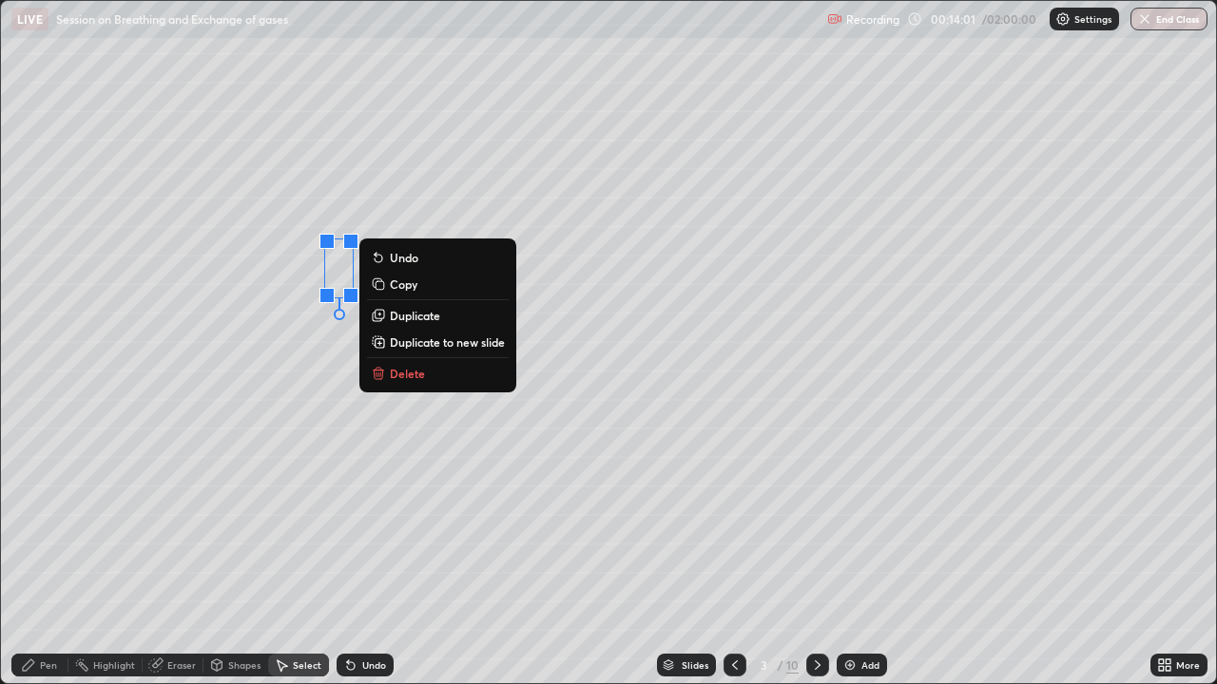
click at [404, 370] on p "Delete" at bounding box center [407, 373] width 35 height 15
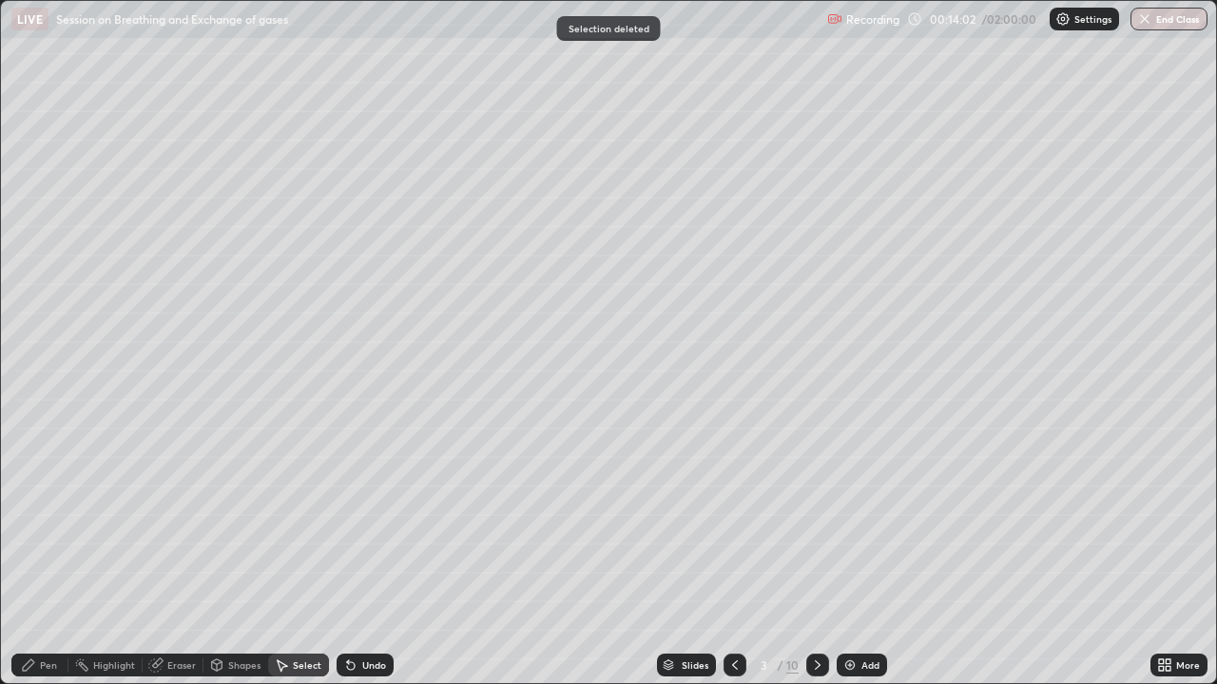
click at [54, 523] on div "Pen" at bounding box center [39, 665] width 57 height 23
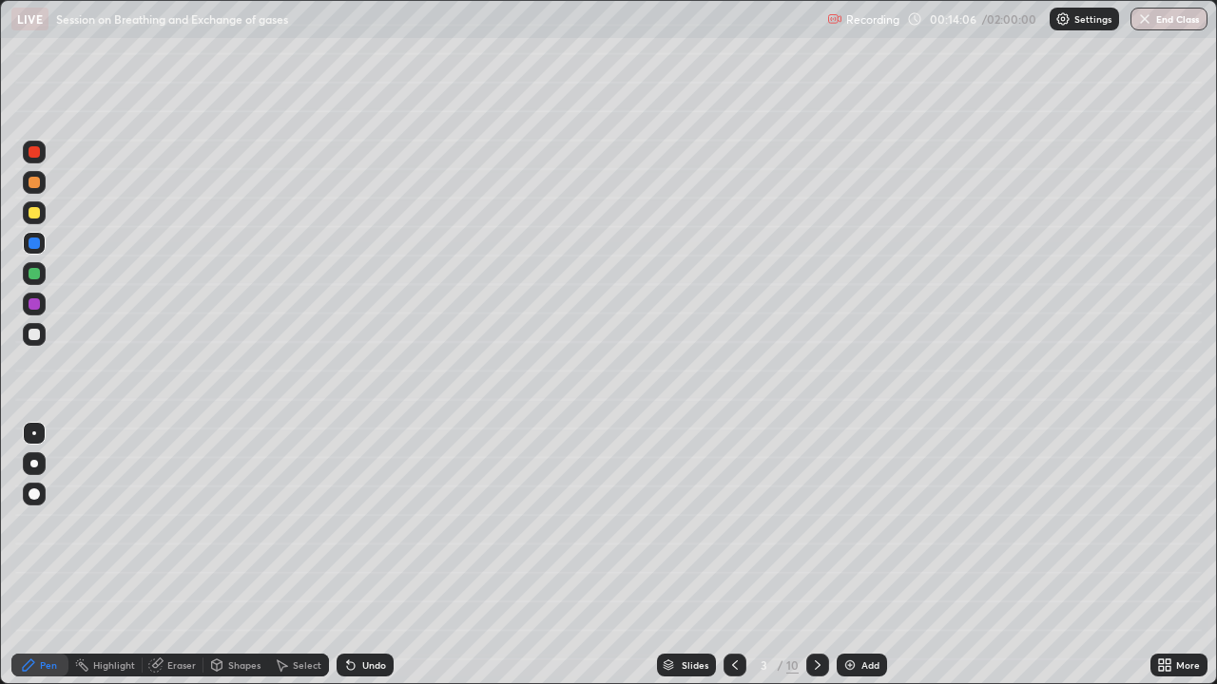
click at [305, 523] on div "Select" at bounding box center [298, 665] width 61 height 23
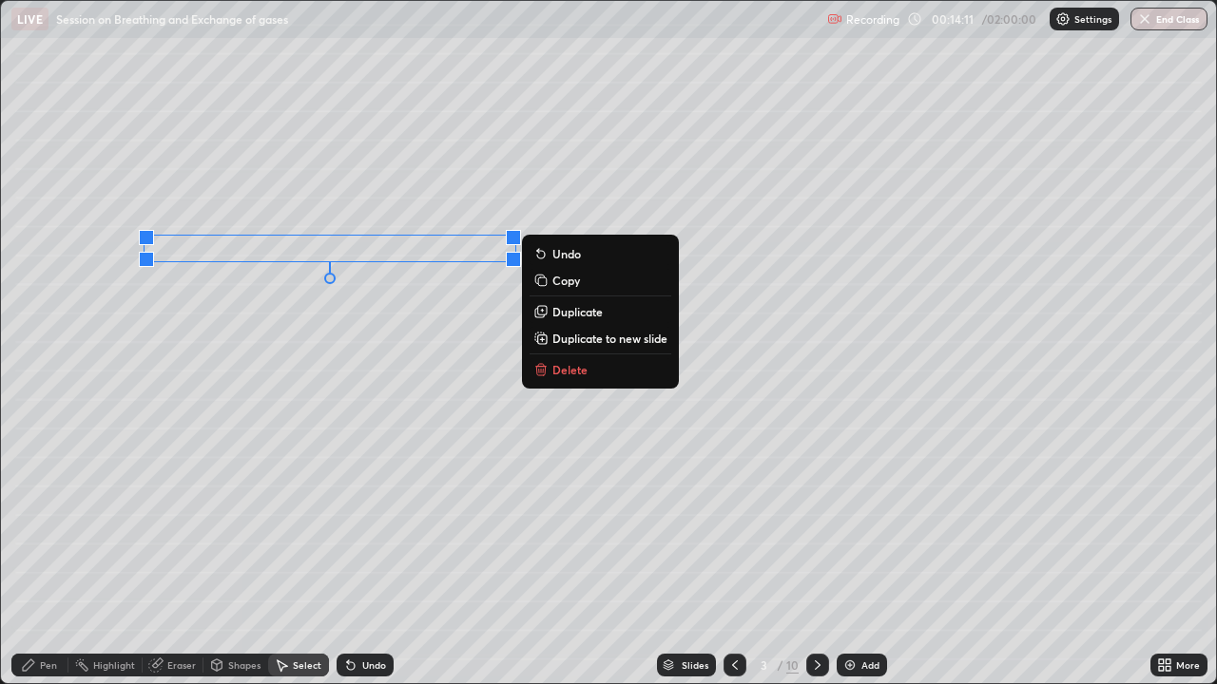
click at [264, 376] on div "0 ° Undo Copy Duplicate Duplicate to new slide Delete" at bounding box center [608, 342] width 1215 height 682
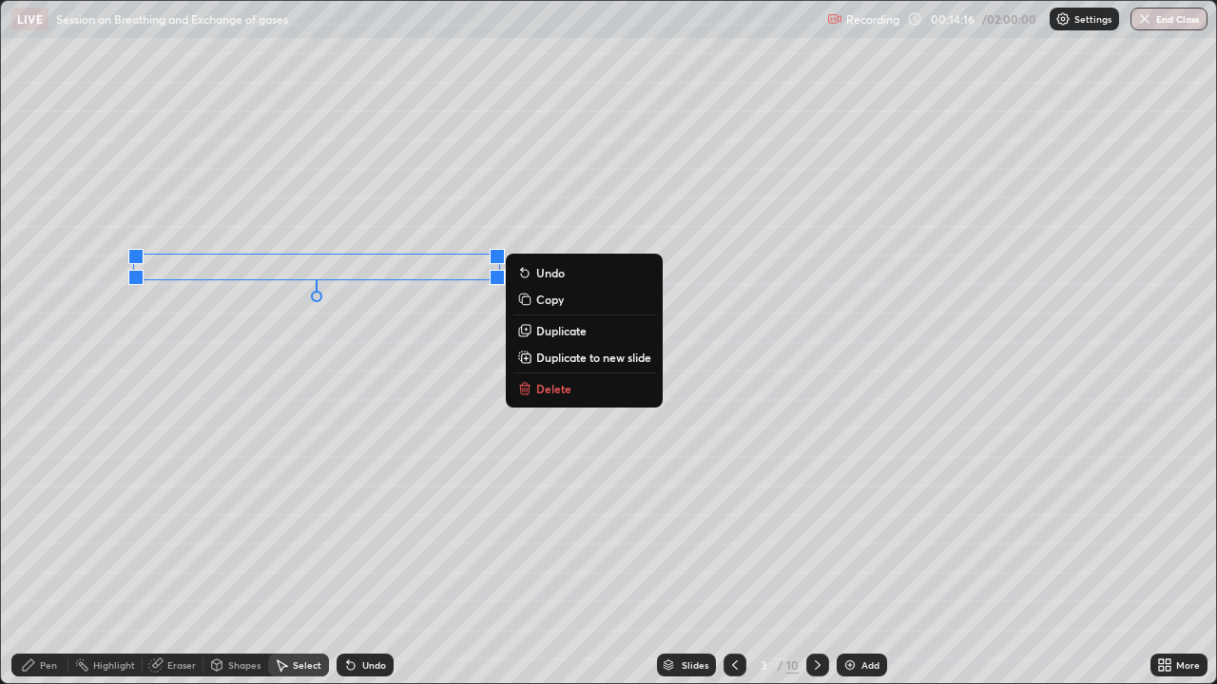
click at [177, 523] on div "0 ° Undo Copy Duplicate Duplicate to new slide Delete" at bounding box center [608, 342] width 1215 height 682
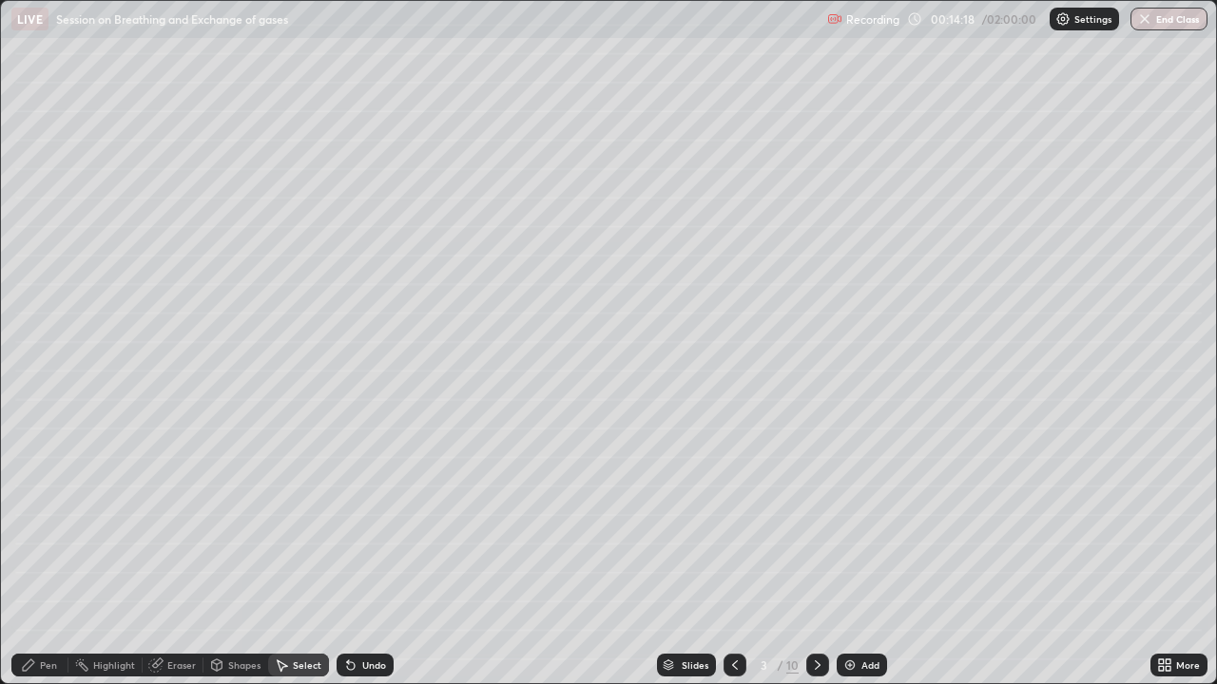
click at [45, 523] on div "Pen" at bounding box center [39, 665] width 57 height 23
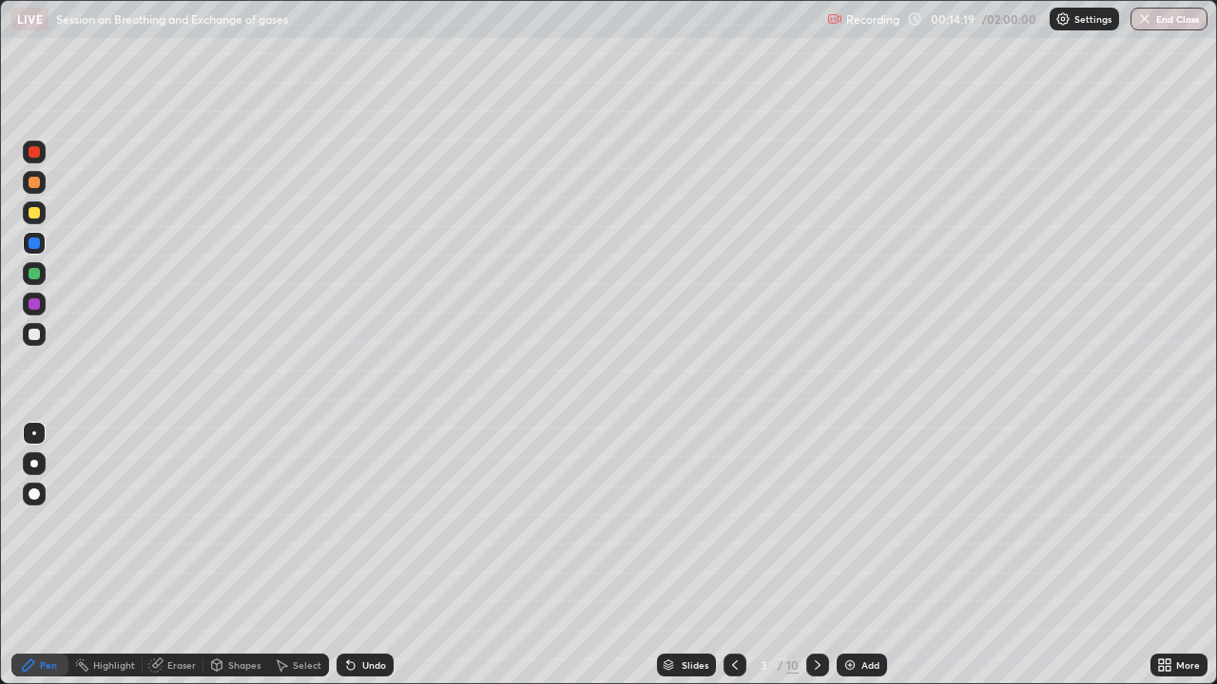
click at [34, 274] on div at bounding box center [34, 273] width 11 height 11
click at [35, 245] on div at bounding box center [34, 243] width 11 height 11
click at [35, 214] on div at bounding box center [34, 212] width 11 height 11
click at [355, 523] on icon at bounding box center [350, 665] width 15 height 15
click at [42, 182] on div at bounding box center [34, 182] width 23 height 23
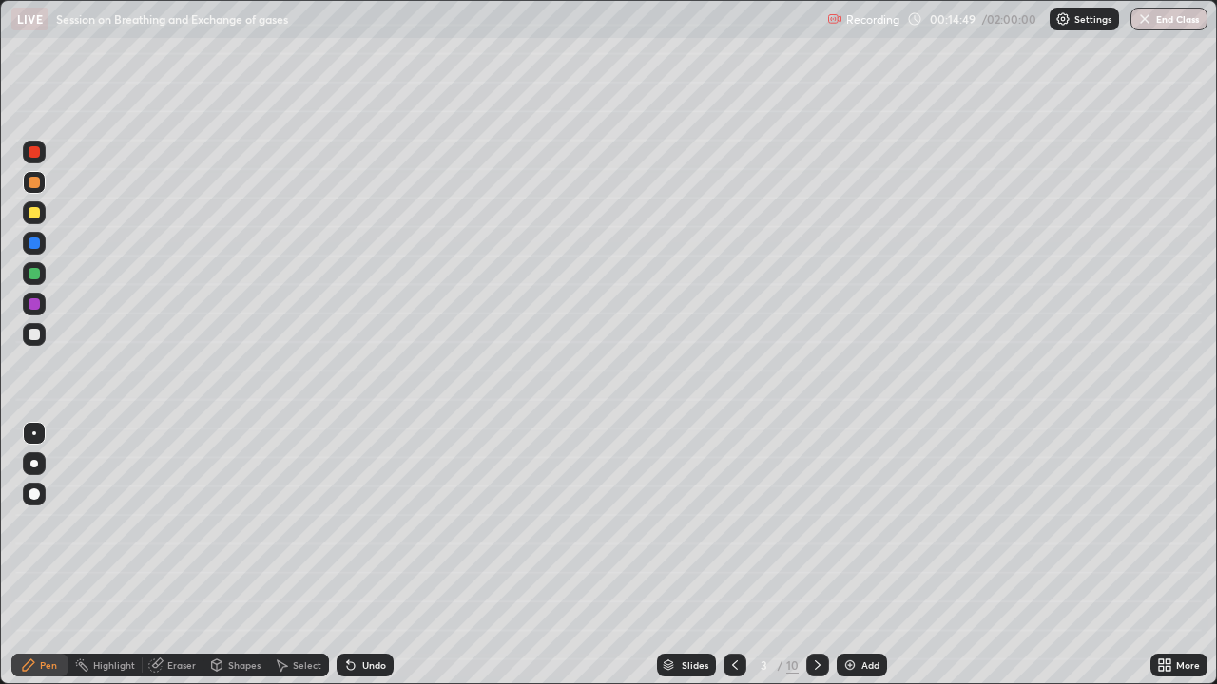
click at [42, 155] on div at bounding box center [34, 152] width 23 height 23
click at [35, 213] on div at bounding box center [34, 212] width 11 height 11
click at [30, 183] on div at bounding box center [34, 182] width 11 height 11
click at [34, 335] on div at bounding box center [34, 334] width 11 height 11
click at [35, 274] on div at bounding box center [34, 273] width 11 height 11
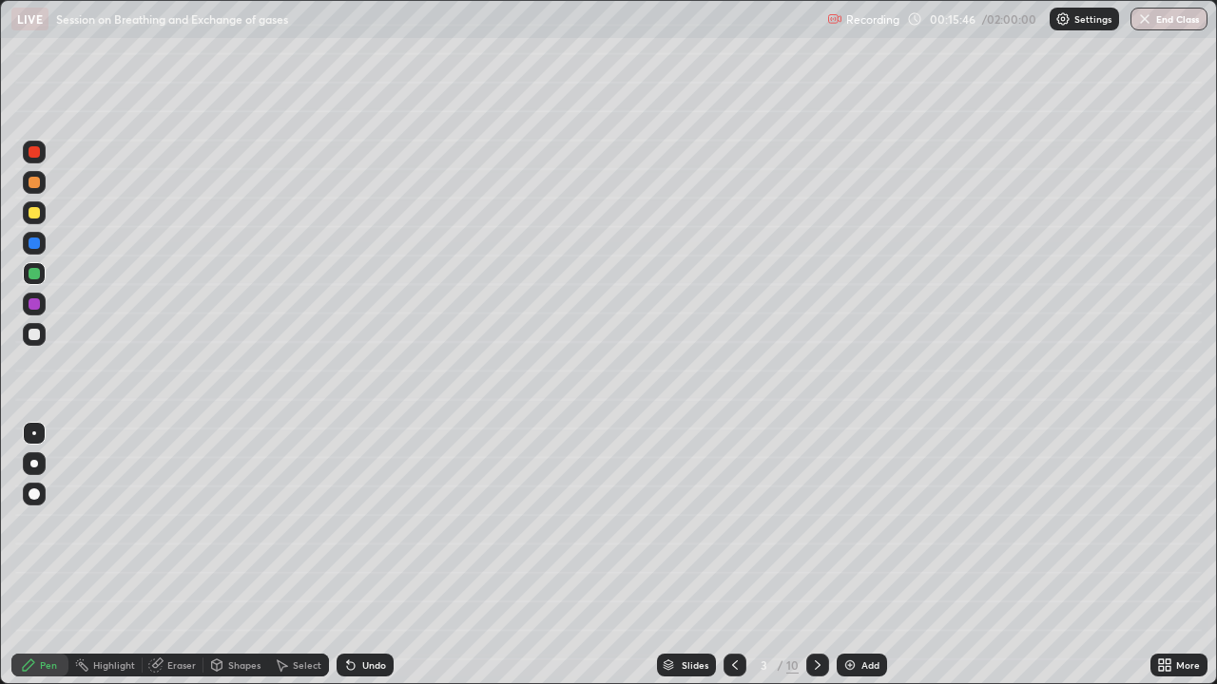
click at [34, 305] on div at bounding box center [34, 303] width 11 height 11
click at [233, 523] on div "Shapes" at bounding box center [244, 666] width 32 height 10
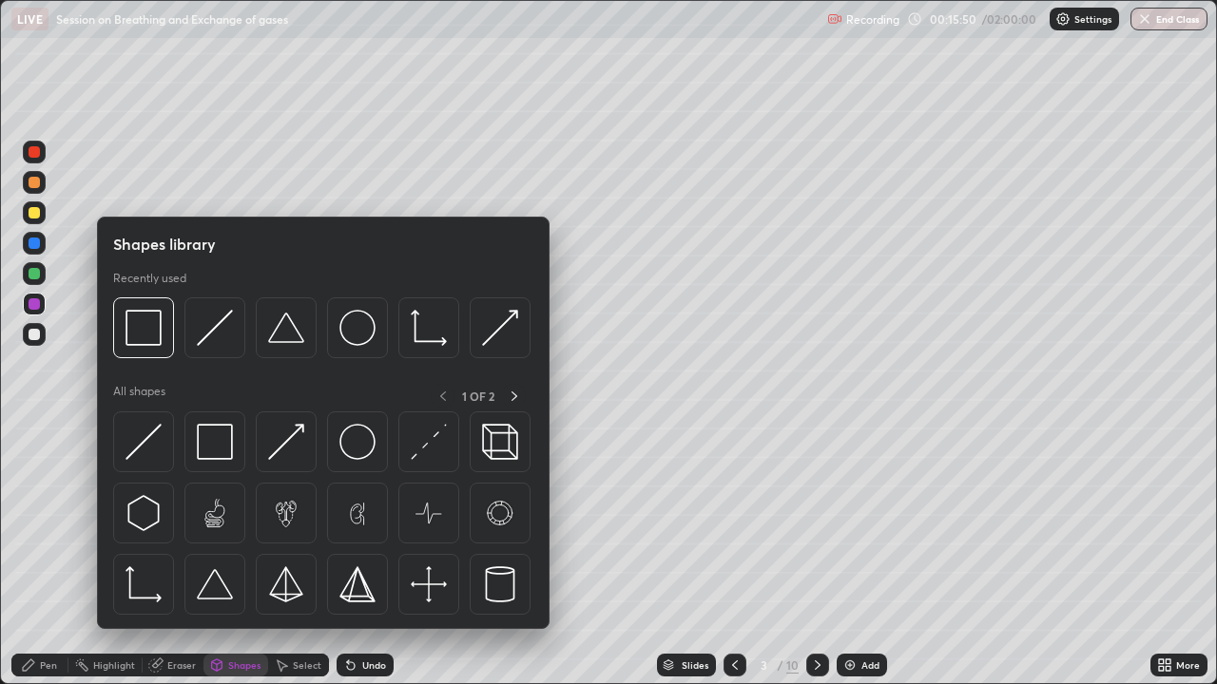
click at [29, 333] on div at bounding box center [34, 334] width 11 height 11
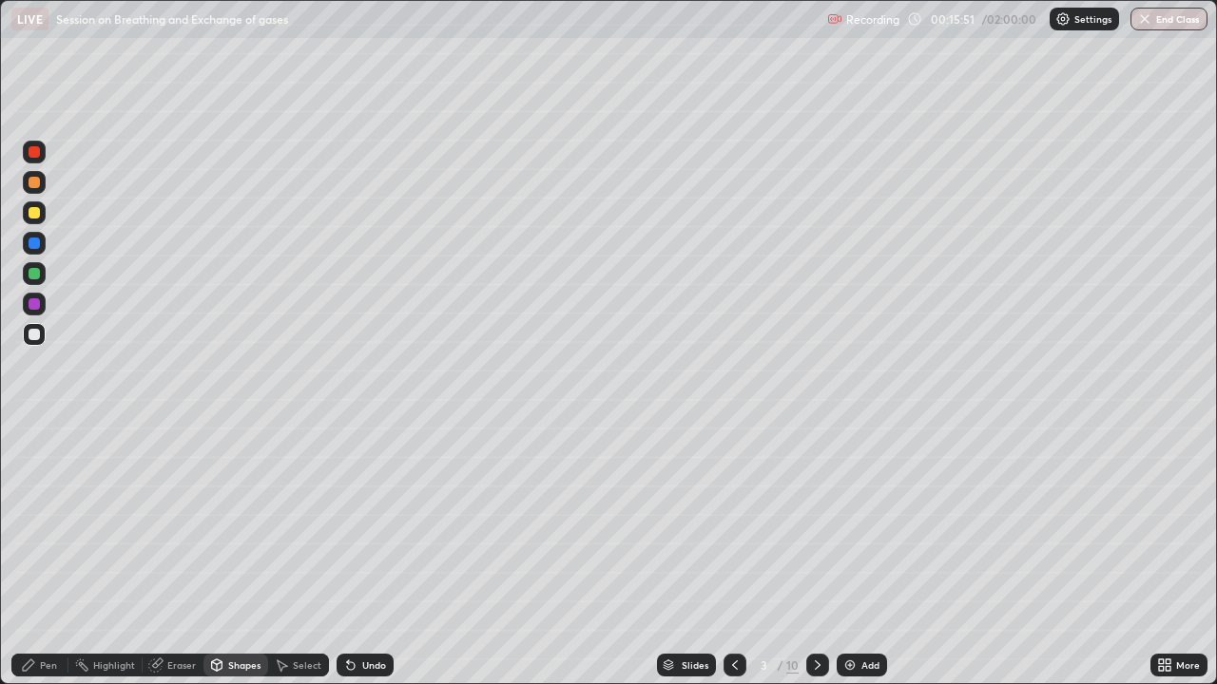
click at [223, 523] on div "Shapes" at bounding box center [235, 665] width 65 height 23
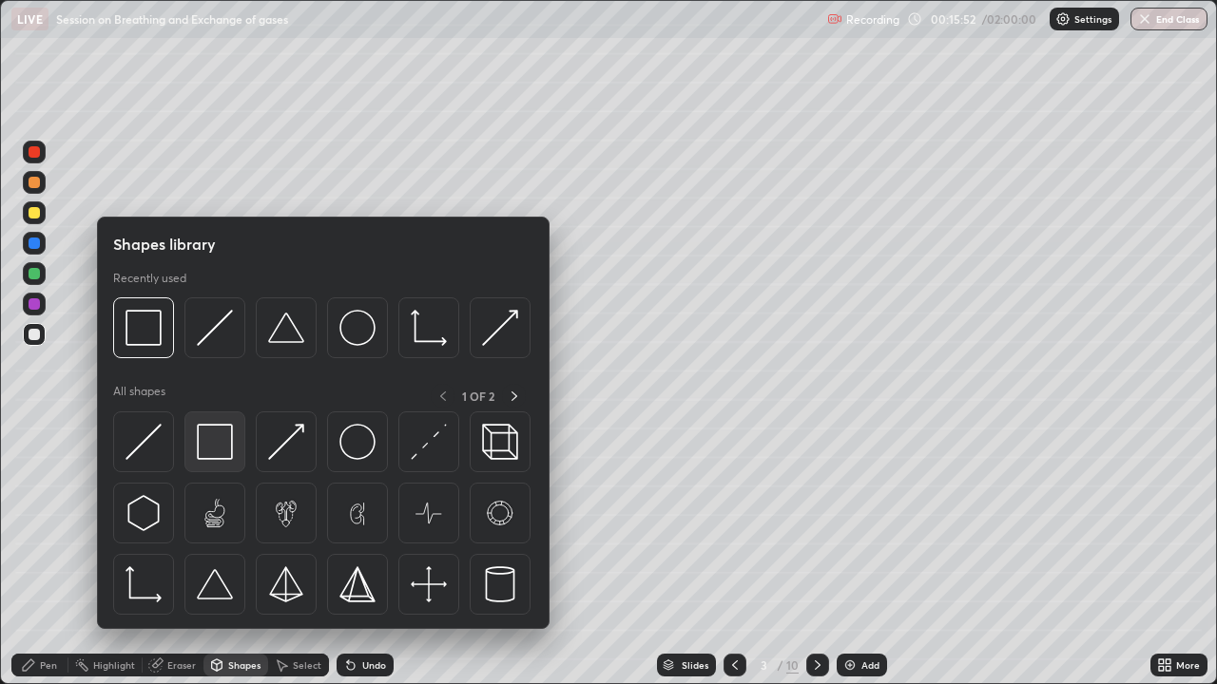
click at [215, 446] on img at bounding box center [215, 442] width 36 height 36
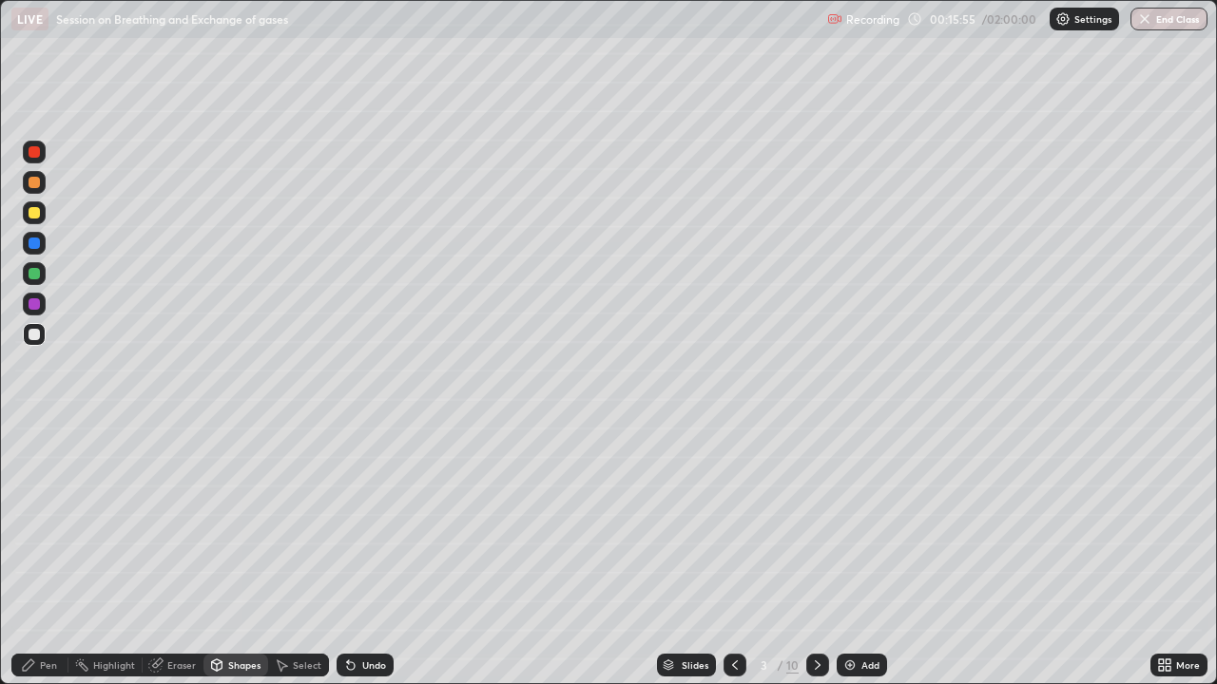
click at [39, 523] on div "Pen" at bounding box center [39, 665] width 57 height 23
click at [358, 523] on div "Undo" at bounding box center [364, 665] width 57 height 23
click at [364, 523] on div "Undo" at bounding box center [374, 666] width 24 height 10
click at [33, 187] on div at bounding box center [34, 182] width 11 height 11
click at [37, 282] on div at bounding box center [34, 273] width 23 height 23
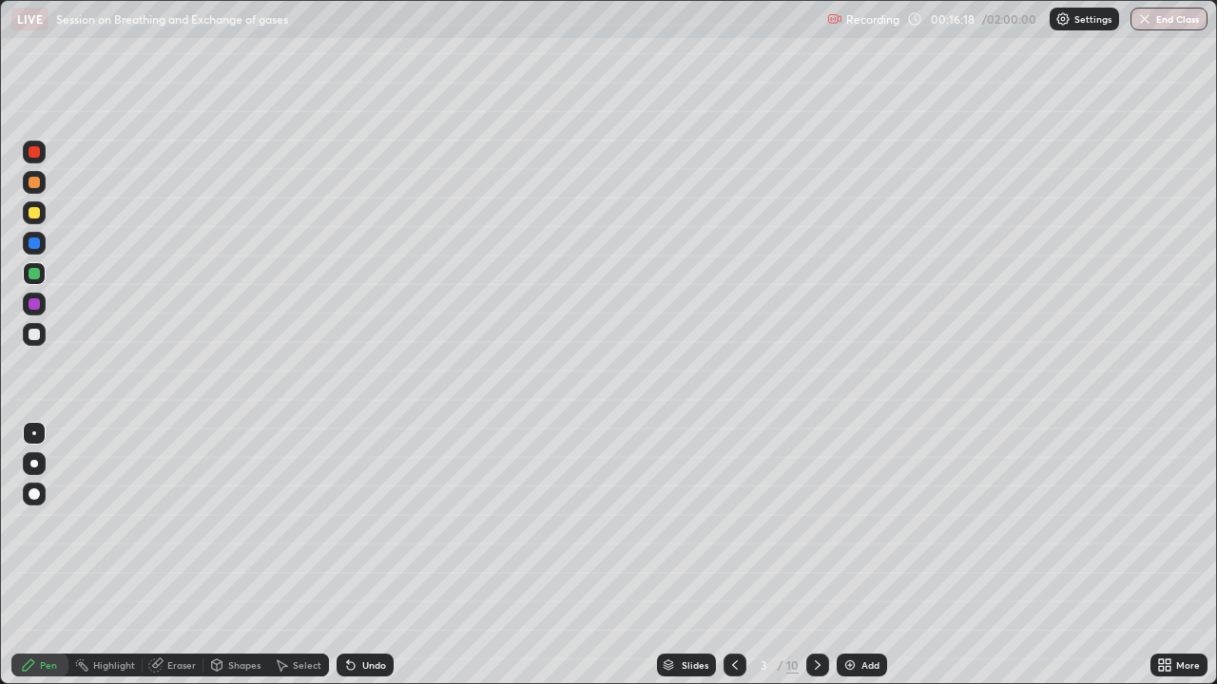
click at [232, 523] on div "Shapes" at bounding box center [235, 665] width 65 height 23
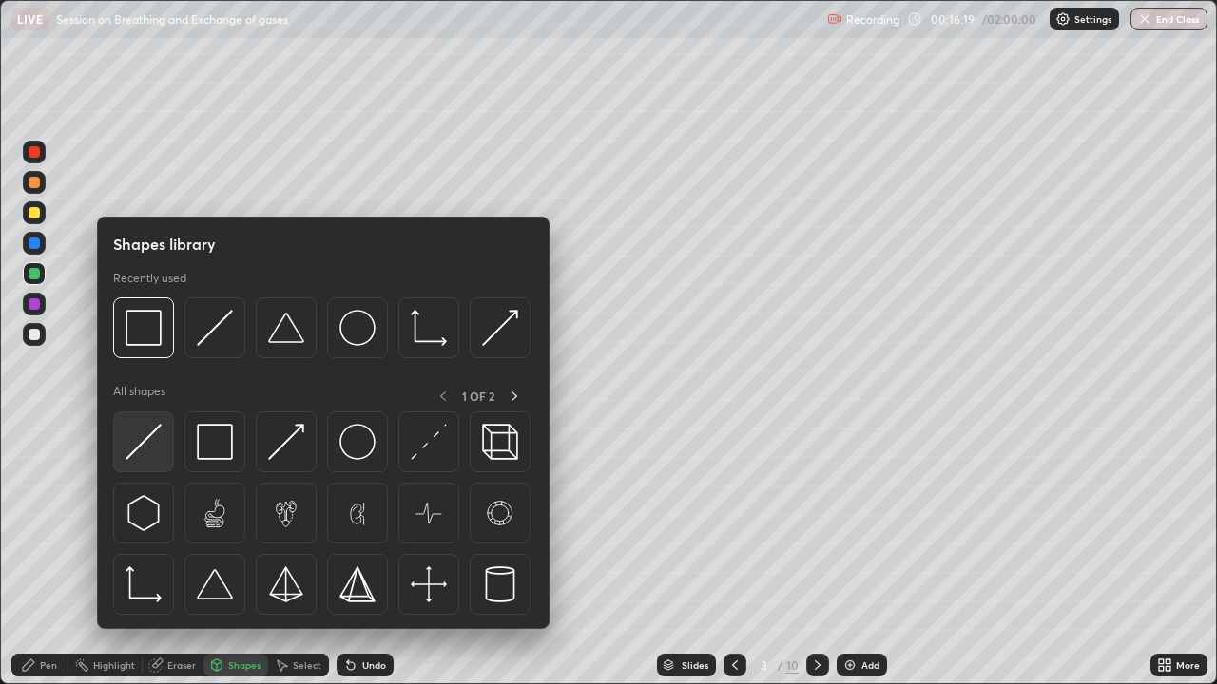
click at [152, 441] on img at bounding box center [143, 442] width 36 height 36
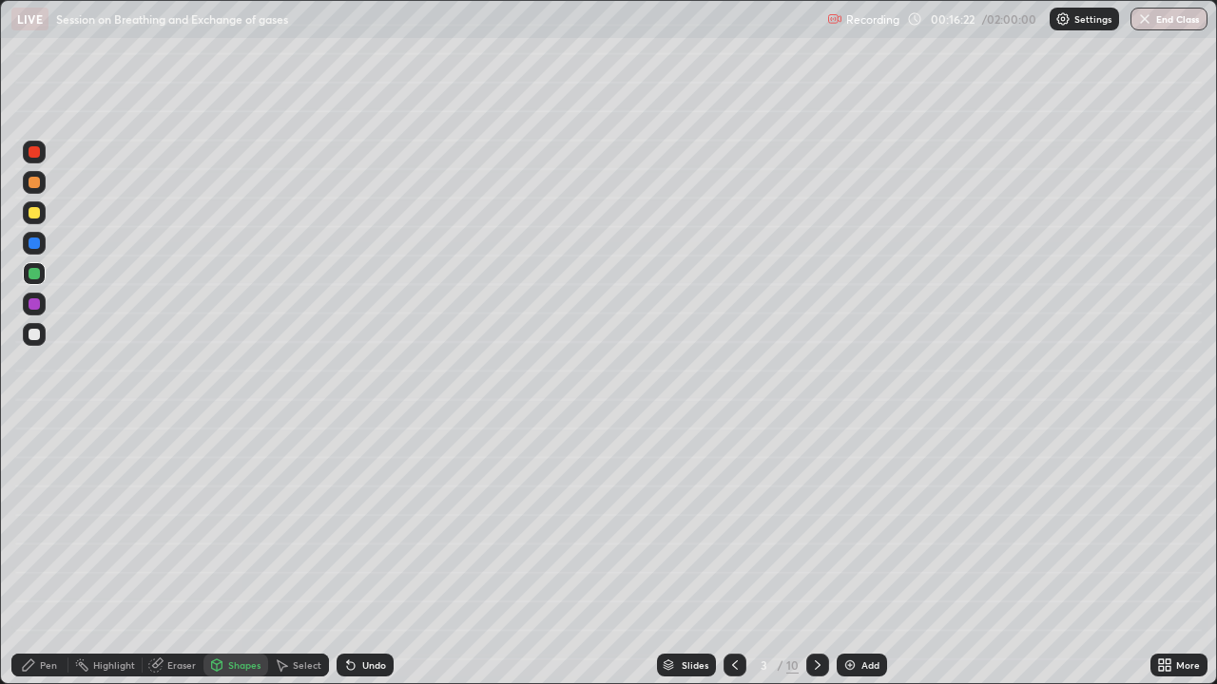
click at [362, 523] on div "Undo" at bounding box center [374, 666] width 24 height 10
click at [367, 523] on div "Undo" at bounding box center [374, 666] width 24 height 10
click at [27, 523] on icon at bounding box center [28, 665] width 11 height 11
click at [31, 334] on div at bounding box center [34, 334] width 11 height 11
click at [362, 523] on div "Undo" at bounding box center [374, 666] width 24 height 10
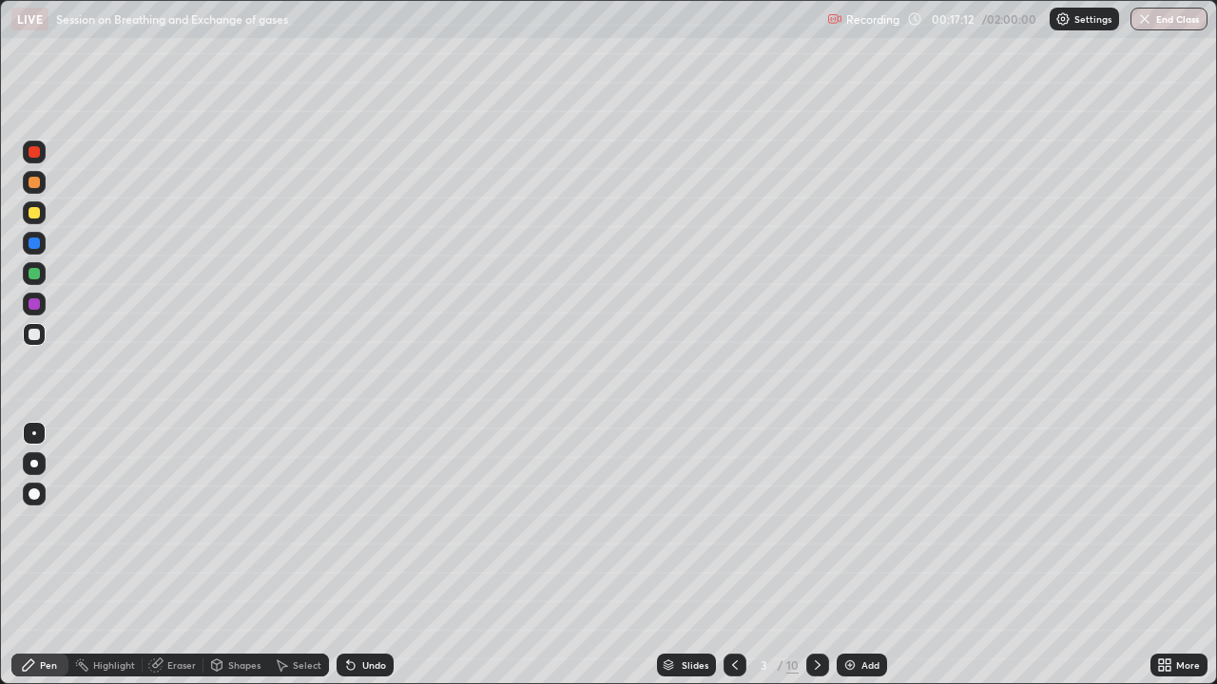
click at [34, 183] on div at bounding box center [34, 182] width 11 height 11
click at [367, 523] on div "Undo" at bounding box center [374, 666] width 24 height 10
click at [364, 523] on div "Undo" at bounding box center [374, 666] width 24 height 10
click at [370, 523] on div "Undo" at bounding box center [374, 666] width 24 height 10
click at [374, 523] on div "Undo" at bounding box center [374, 666] width 24 height 10
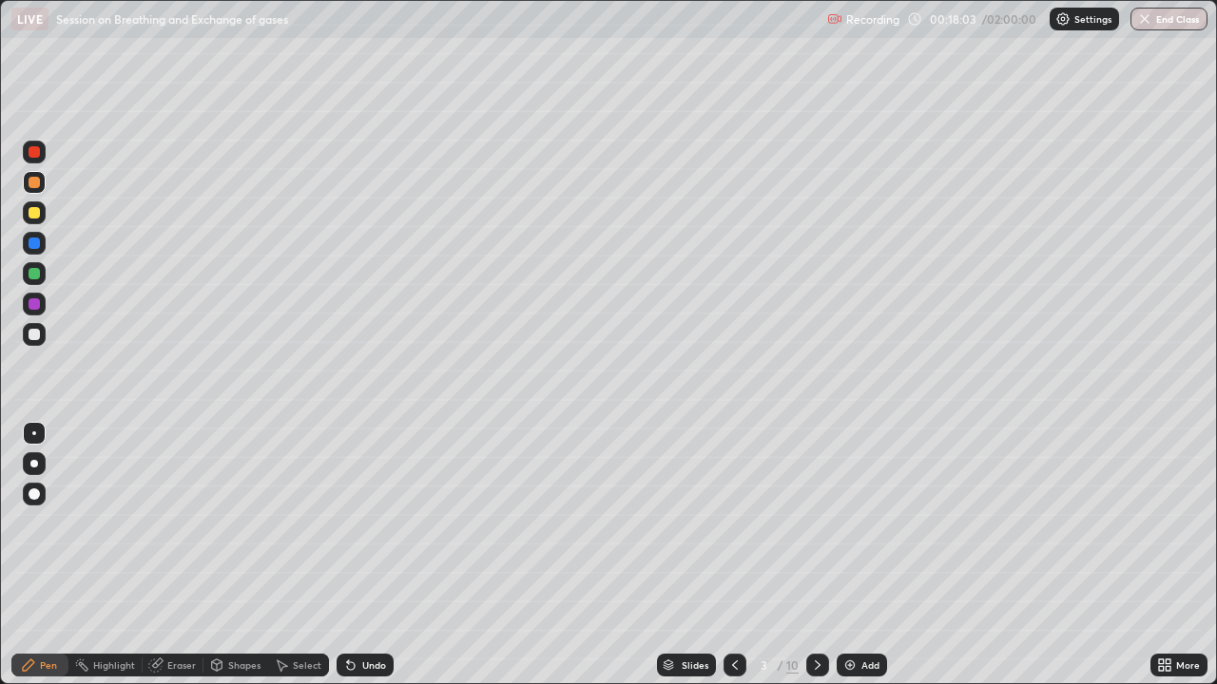
click at [33, 336] on div at bounding box center [34, 334] width 11 height 11
click at [310, 523] on div "Select" at bounding box center [298, 665] width 61 height 23
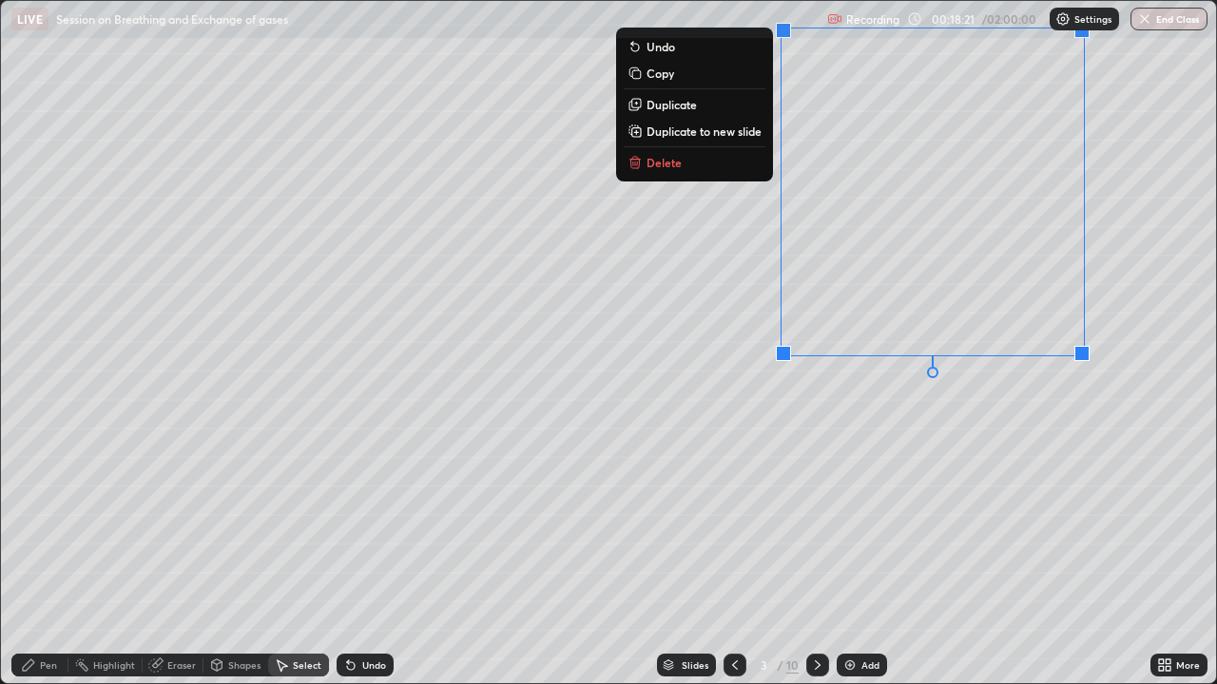
click at [738, 468] on div "0 ° Undo Copy Duplicate Duplicate to new slide Delete" at bounding box center [608, 342] width 1215 height 682
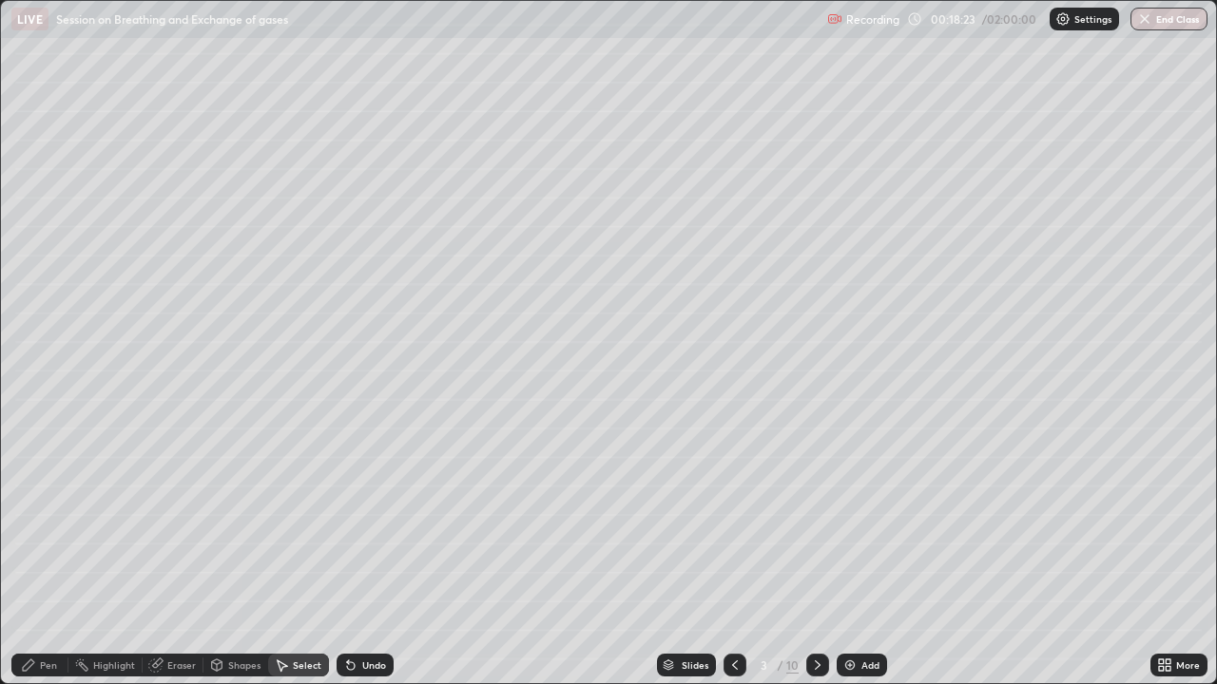
click at [217, 523] on icon at bounding box center [217, 667] width 0 height 7
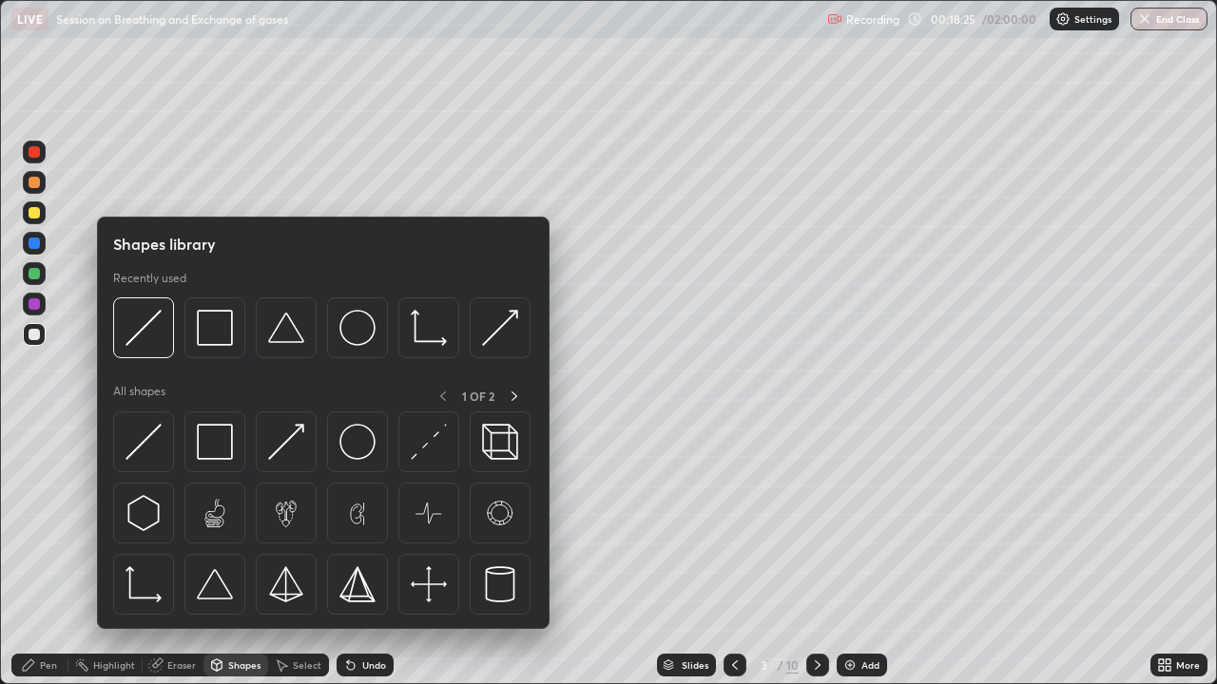
click at [35, 273] on div at bounding box center [34, 273] width 11 height 11
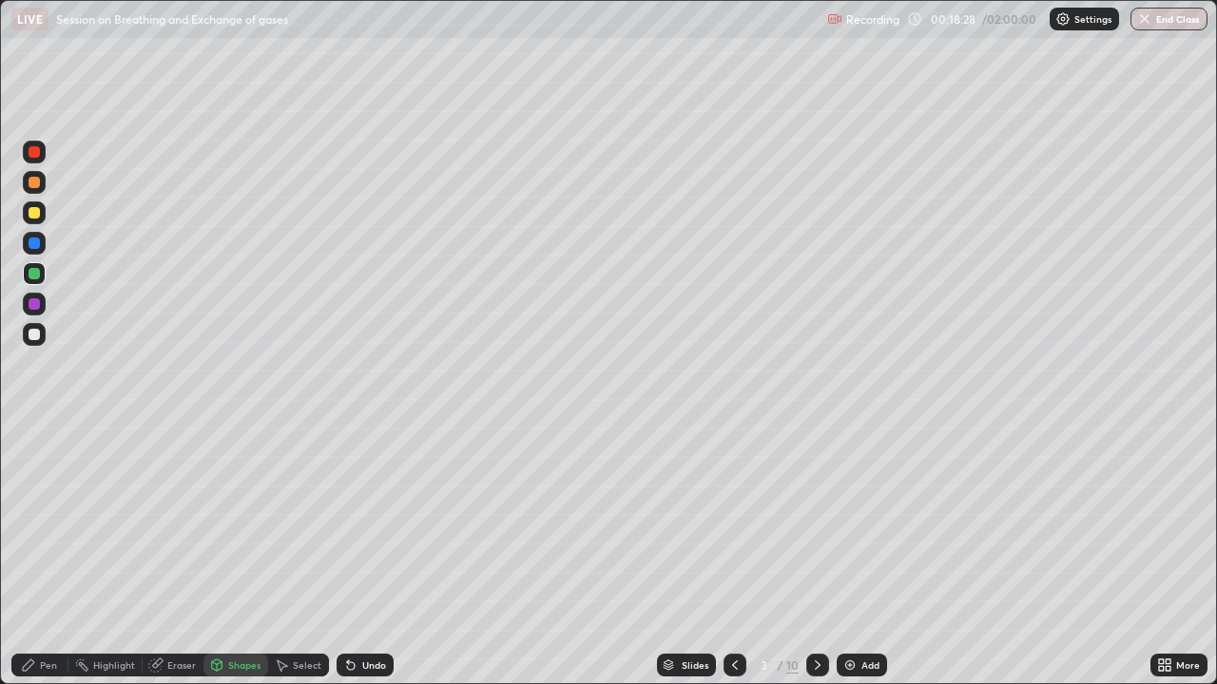
click at [179, 523] on div "Eraser" at bounding box center [181, 666] width 29 height 10
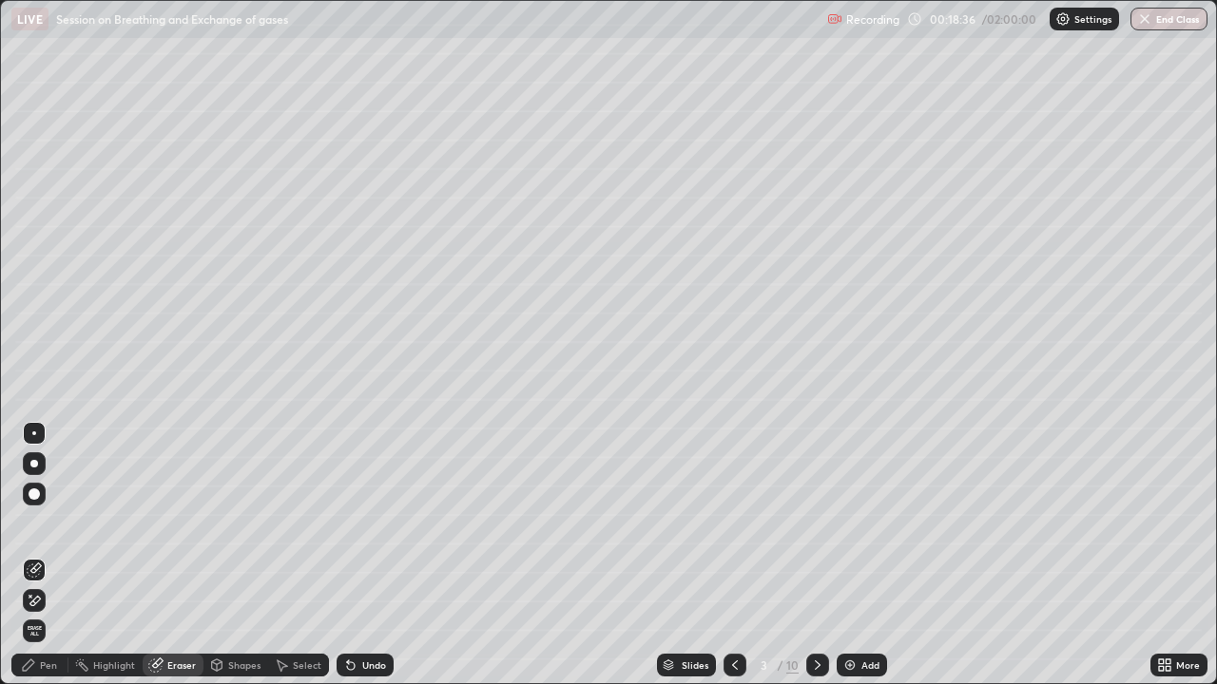
click at [14, 523] on div "Pen" at bounding box center [39, 665] width 57 height 23
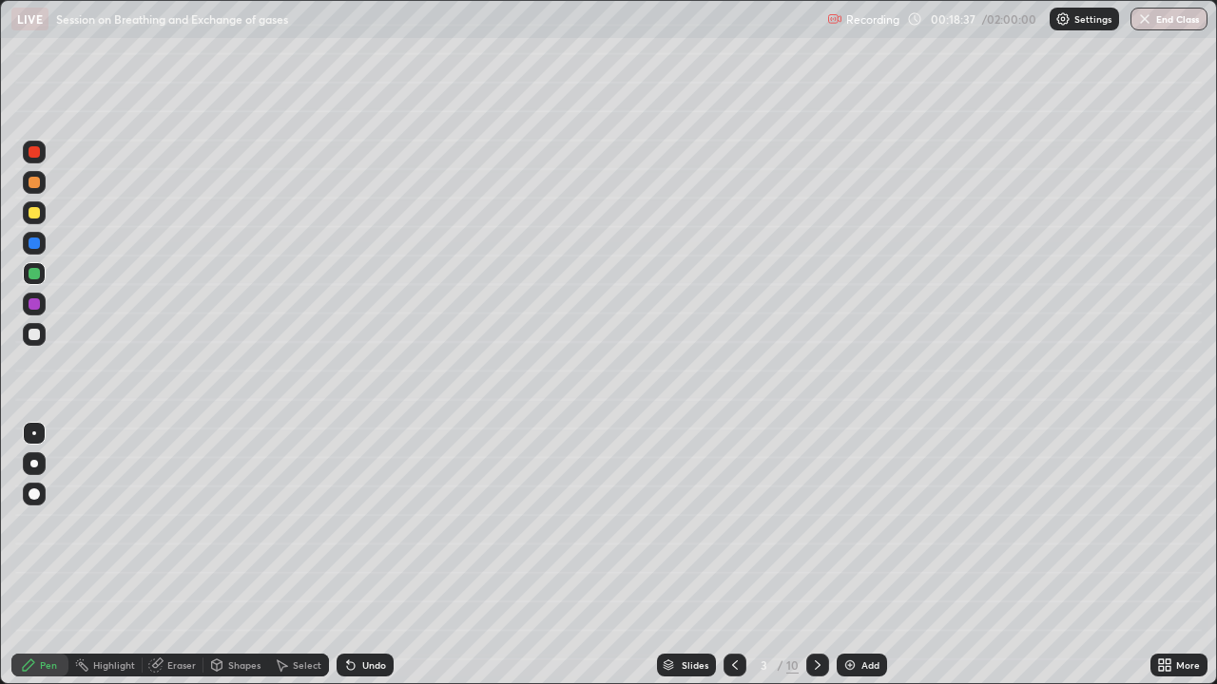
click at [40, 335] on div at bounding box center [34, 334] width 23 height 23
click at [31, 245] on div at bounding box center [34, 243] width 11 height 11
click at [364, 523] on div "Undo" at bounding box center [374, 666] width 24 height 10
click at [368, 523] on div "Undo" at bounding box center [364, 665] width 57 height 23
click at [368, 523] on div "Undo" at bounding box center [374, 666] width 24 height 10
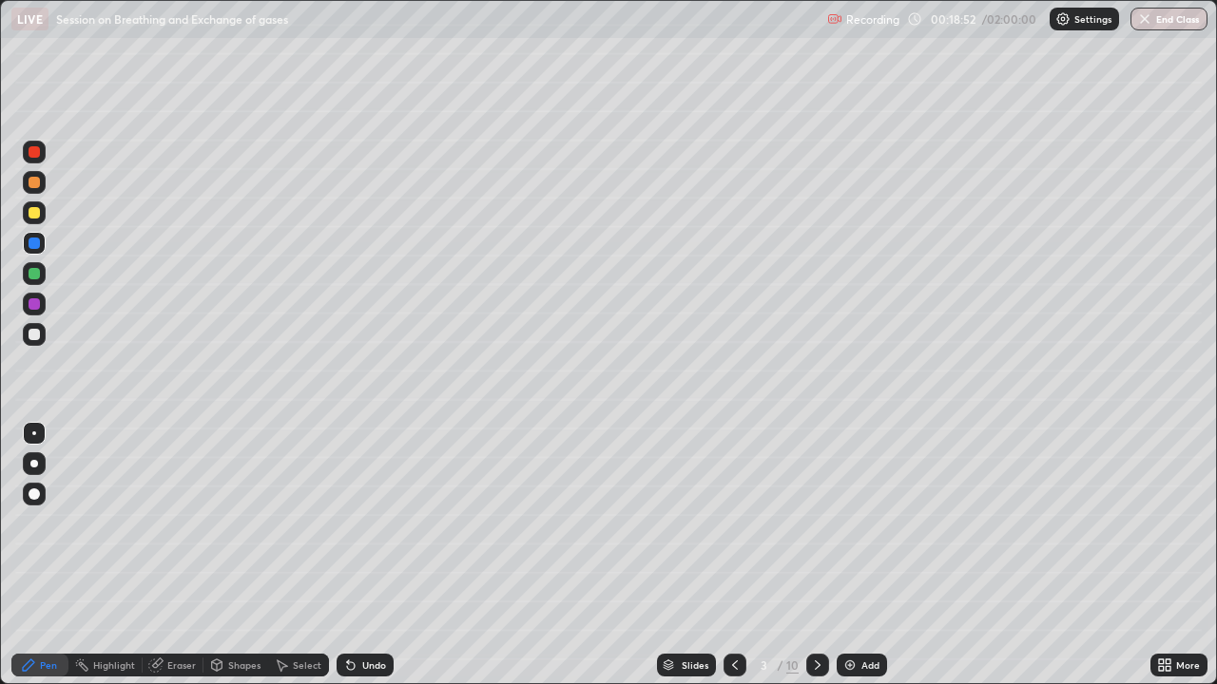
click at [363, 523] on div "Undo" at bounding box center [364, 665] width 57 height 23
click at [371, 523] on div "Undo" at bounding box center [374, 666] width 24 height 10
click at [368, 523] on div "Undo" at bounding box center [374, 666] width 24 height 10
click at [32, 307] on div at bounding box center [34, 303] width 11 height 11
click at [38, 278] on div at bounding box center [34, 273] width 11 height 11
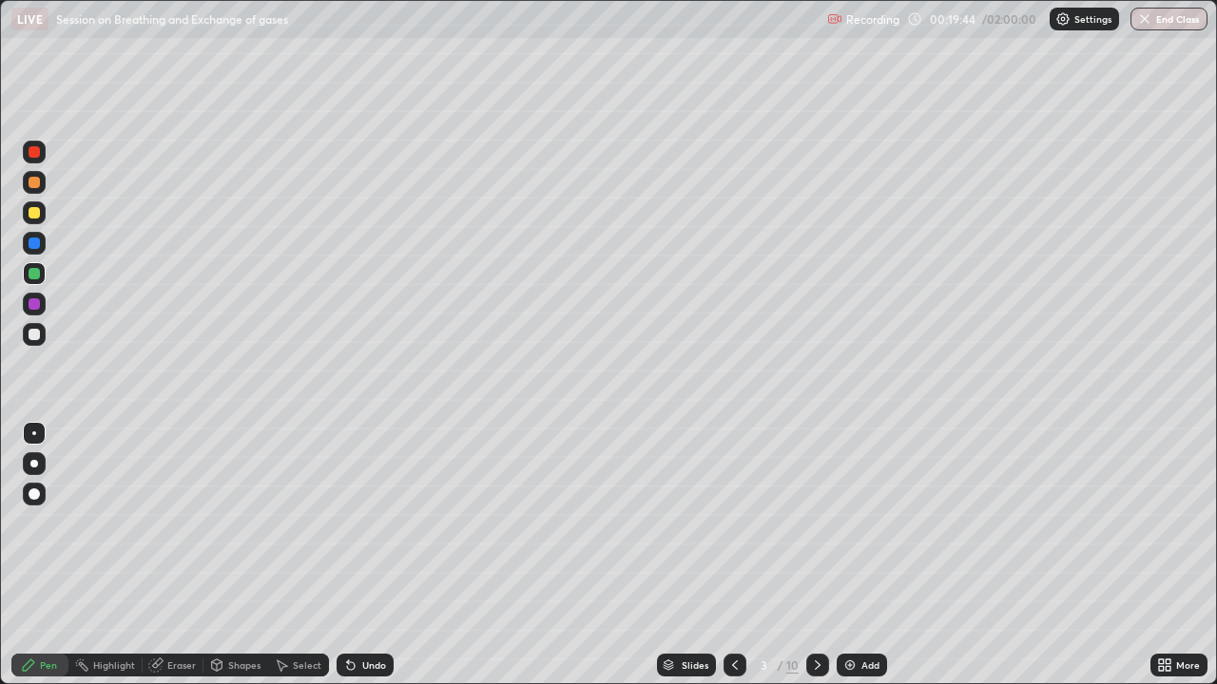
click at [217, 523] on icon at bounding box center [217, 667] width 0 height 7
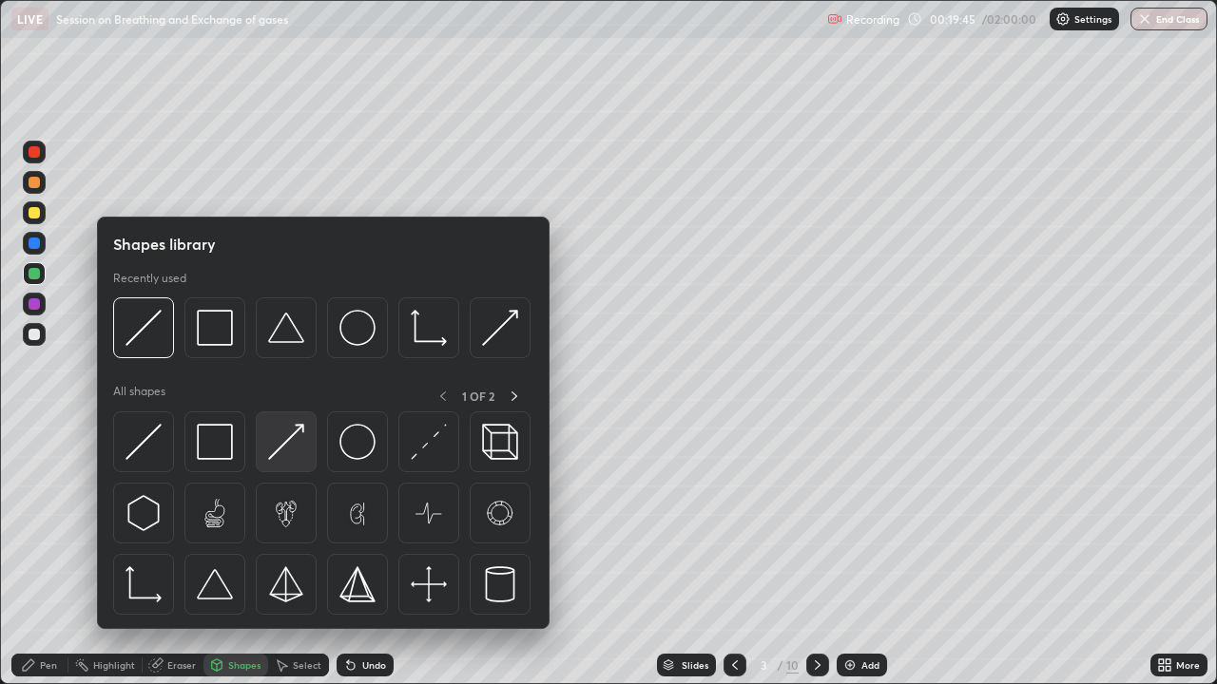
click at [278, 447] on img at bounding box center [286, 442] width 36 height 36
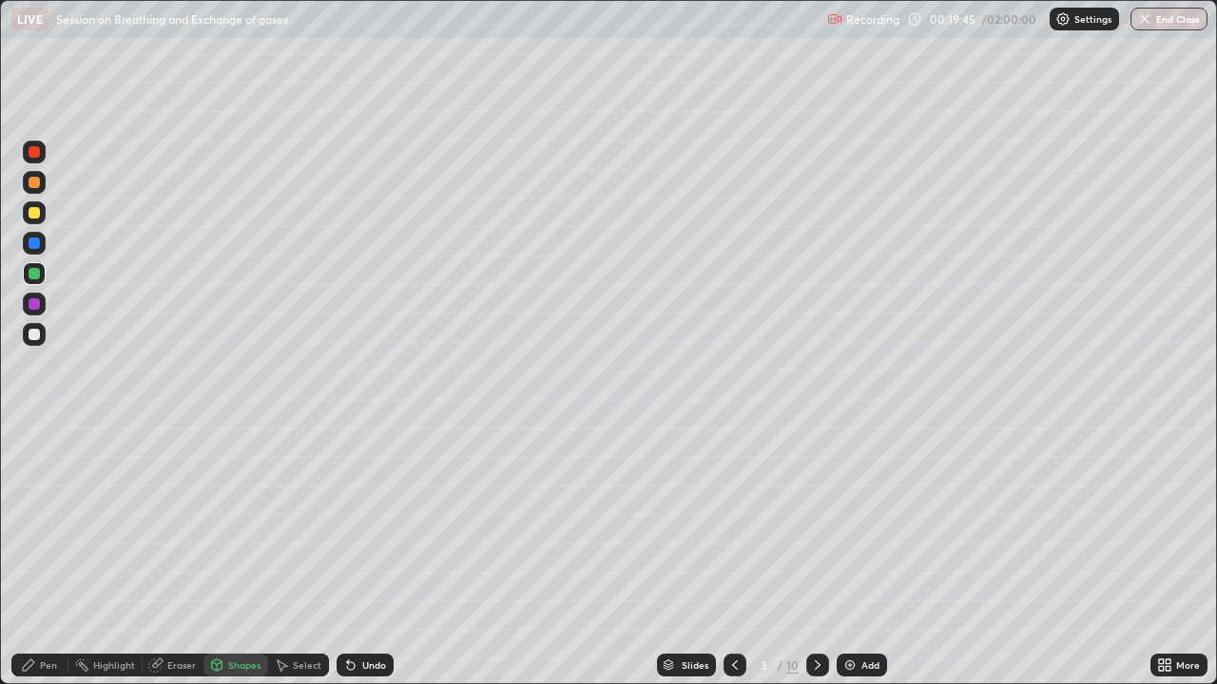
click at [35, 335] on div at bounding box center [34, 334] width 11 height 11
click at [45, 270] on div at bounding box center [34, 273] width 23 height 23
click at [46, 256] on div at bounding box center [34, 243] width 30 height 30
click at [363, 523] on div "Undo" at bounding box center [374, 666] width 24 height 10
click at [367, 523] on div "Undo" at bounding box center [364, 665] width 57 height 23
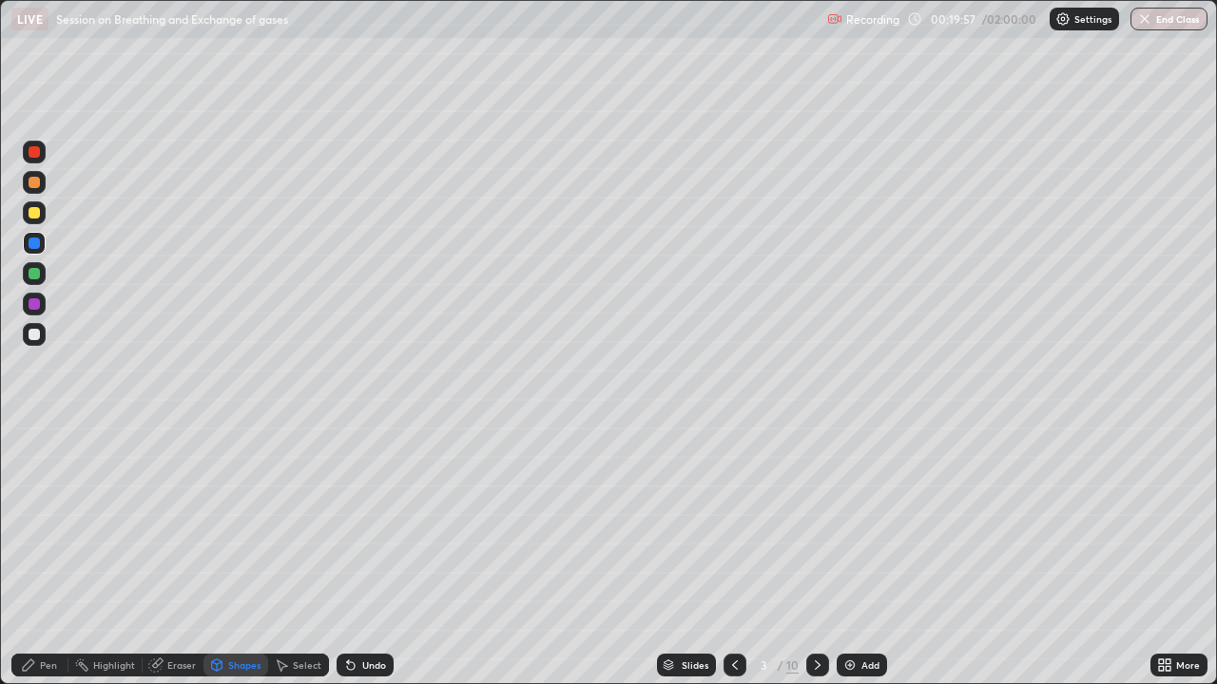
click at [58, 523] on div "Pen" at bounding box center [39, 665] width 57 height 23
click at [365, 523] on div "Undo" at bounding box center [374, 666] width 24 height 10
click at [42, 336] on div at bounding box center [34, 334] width 23 height 23
click at [386, 523] on div "Undo" at bounding box center [364, 665] width 57 height 23
click at [382, 523] on div "Undo" at bounding box center [364, 665] width 57 height 23
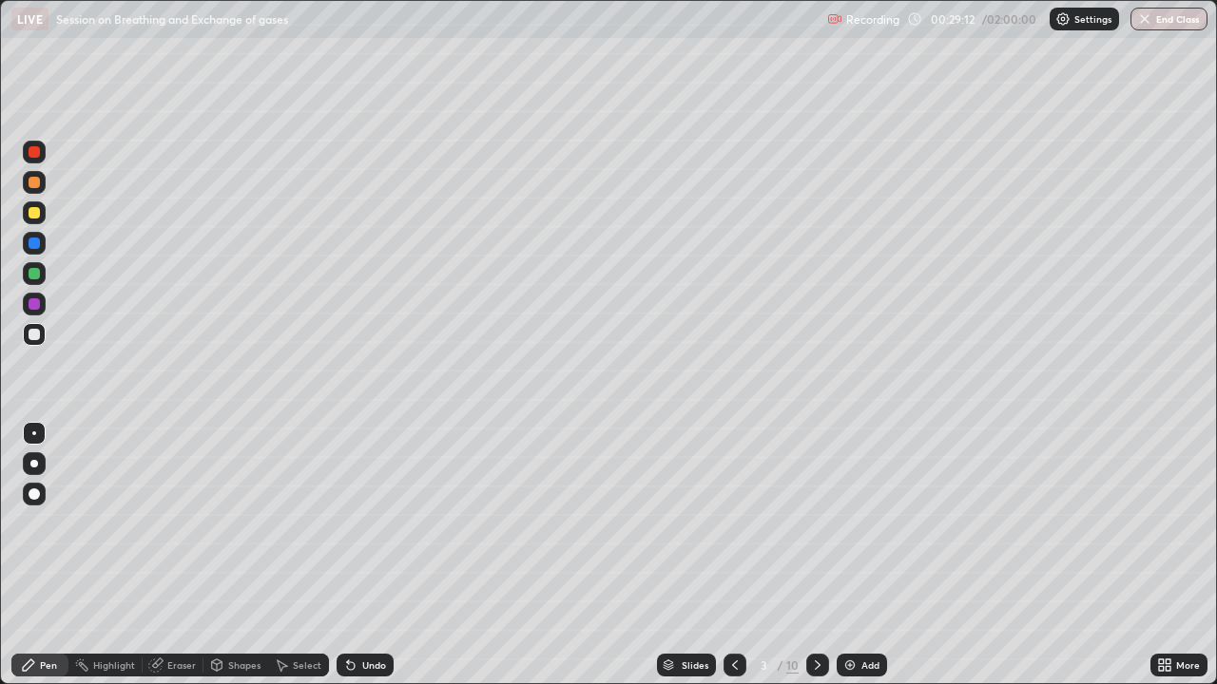
click at [381, 523] on div "Undo" at bounding box center [374, 666] width 24 height 10
click at [382, 523] on div "Undo" at bounding box center [374, 666] width 24 height 10
click at [387, 523] on div "Undo" at bounding box center [364, 665] width 57 height 23
click at [363, 523] on div "Undo" at bounding box center [364, 665] width 57 height 23
click at [193, 523] on div "Eraser" at bounding box center [173, 665] width 61 height 23
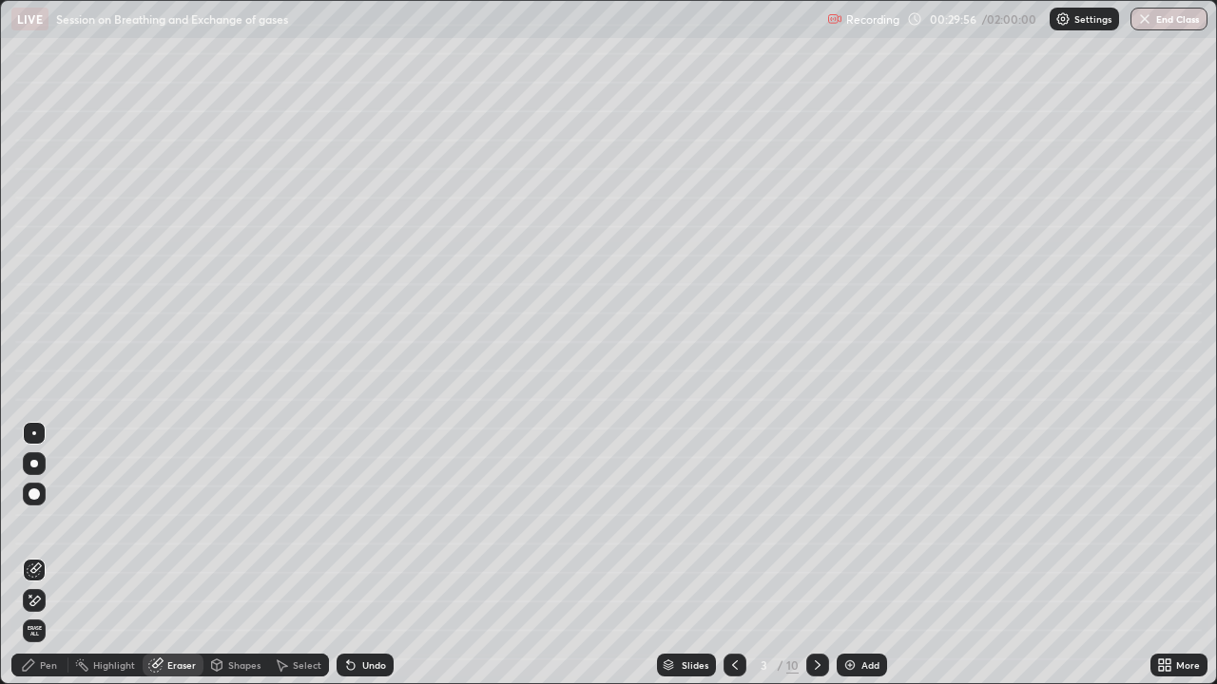
click at [50, 523] on div "Pen" at bounding box center [48, 666] width 17 height 10
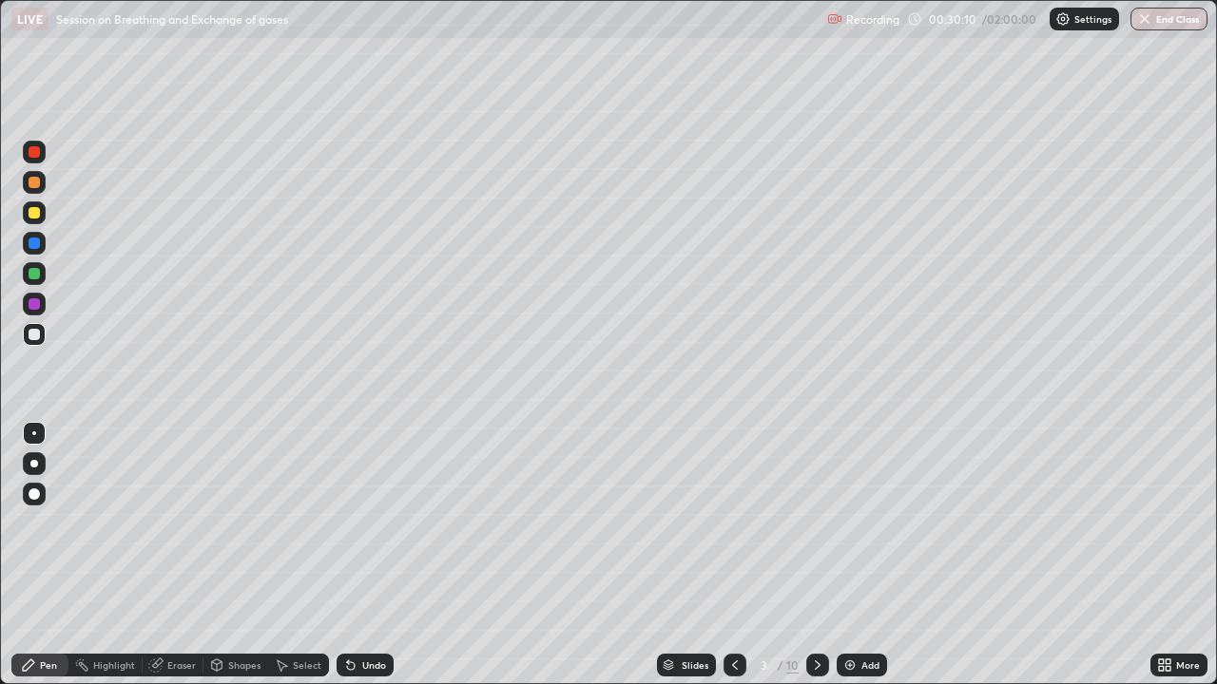
click at [983, 523] on div "Slides 3 / 10 Add" at bounding box center [771, 665] width 757 height 38
click at [1039, 523] on div "Slides 3 / 10 Add" at bounding box center [771, 665] width 757 height 38
click at [1084, 523] on div "Slides 3 / 10 Add" at bounding box center [771, 665] width 757 height 38
click at [1033, 523] on div "Slides 3 / 10 Add" at bounding box center [771, 665] width 757 height 38
click at [1079, 523] on div "Slides 3 / 10 Add" at bounding box center [771, 665] width 757 height 38
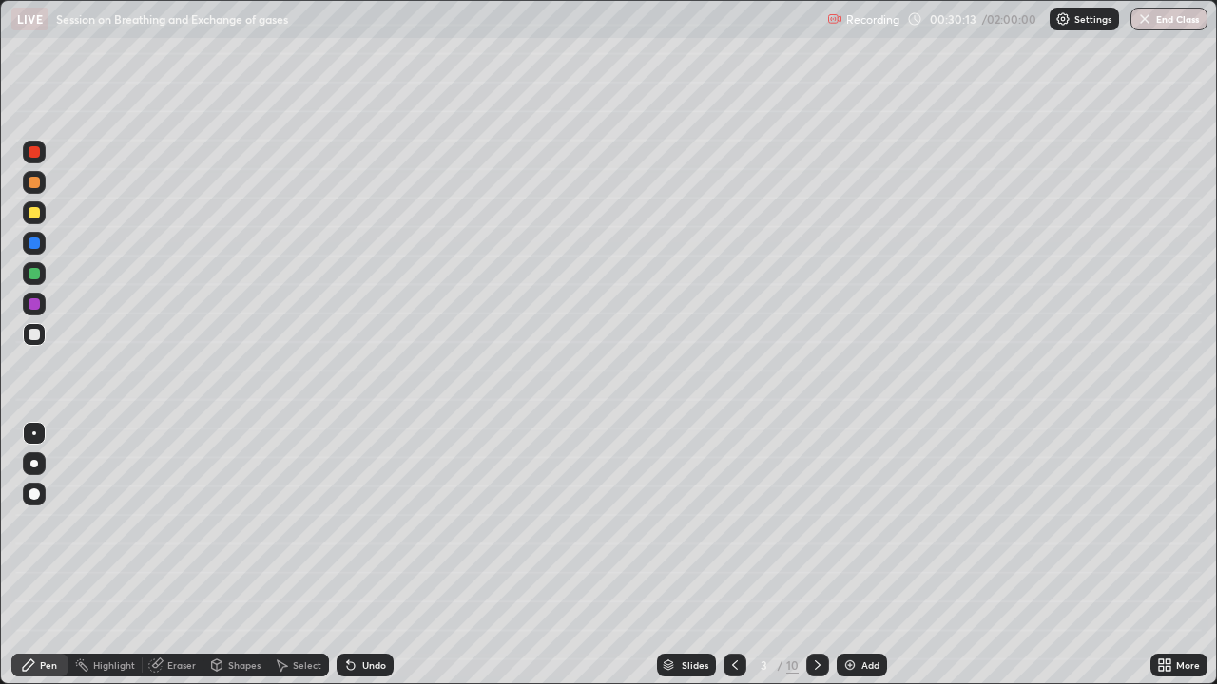
click at [1072, 523] on div "Slides 3 / 10 Add" at bounding box center [771, 665] width 757 height 38
click at [1076, 523] on div "Slides 3 / 10 Add" at bounding box center [771, 665] width 757 height 38
click at [815, 523] on icon at bounding box center [817, 665] width 15 height 15
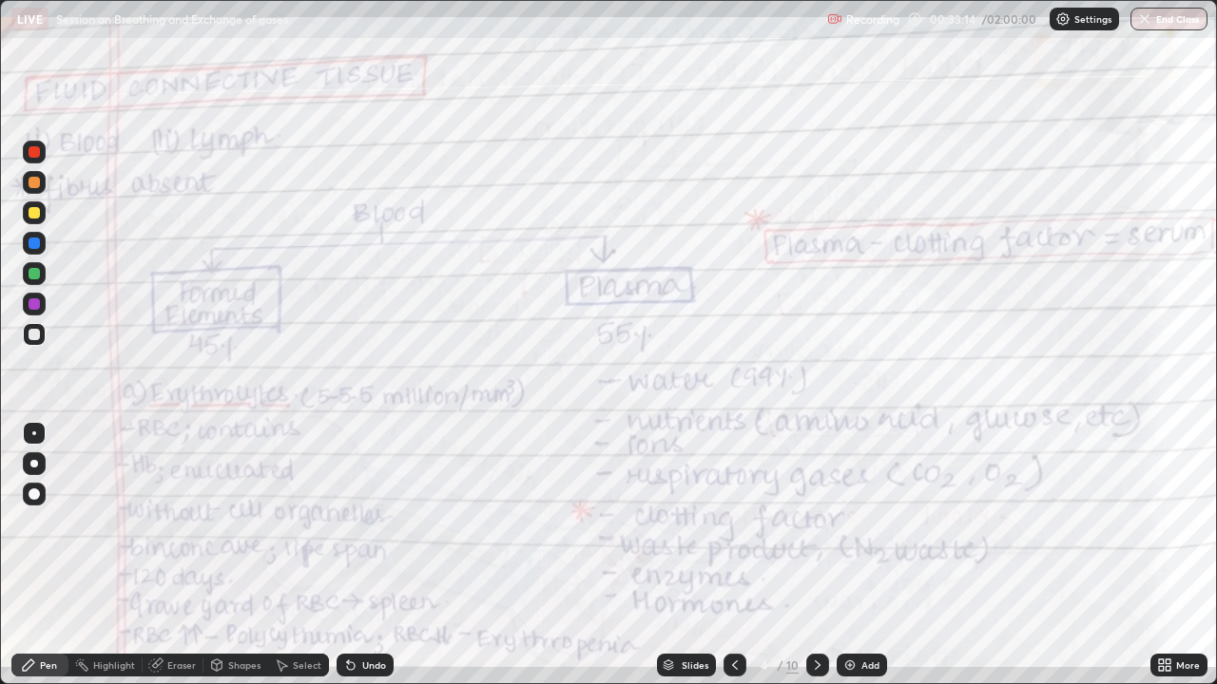
click at [1167, 523] on icon at bounding box center [1167, 662] width 5 height 5
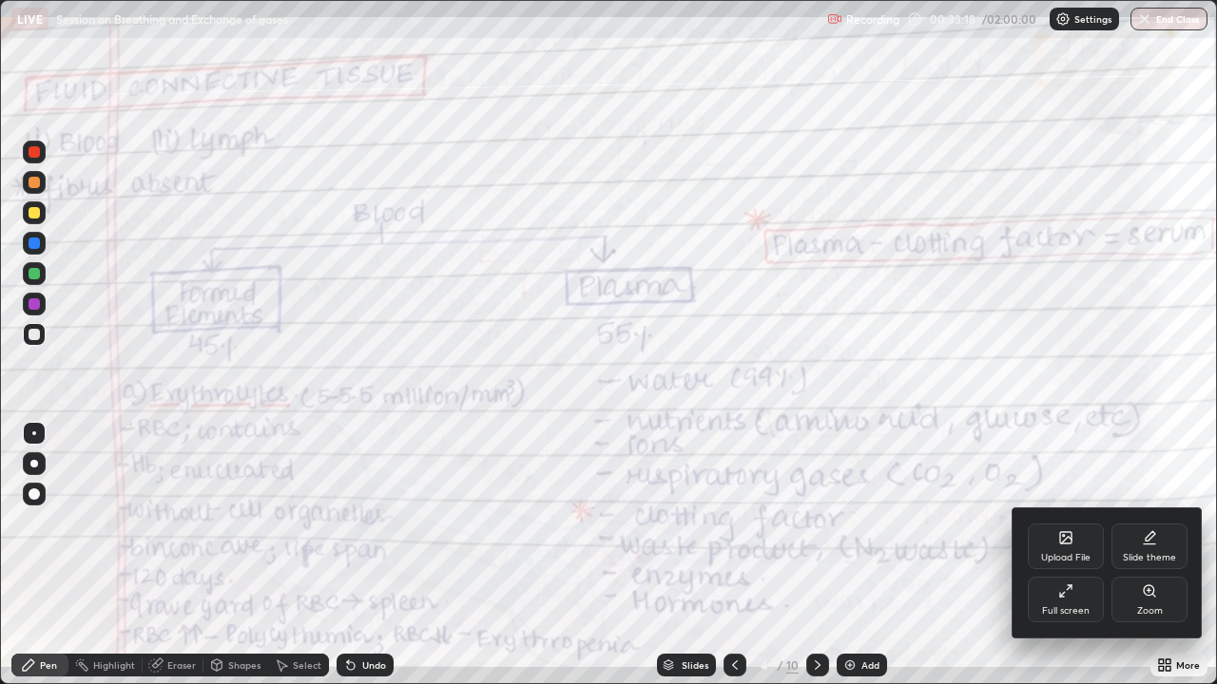
click at [1093, 523] on div "Full screen" at bounding box center [1065, 600] width 76 height 46
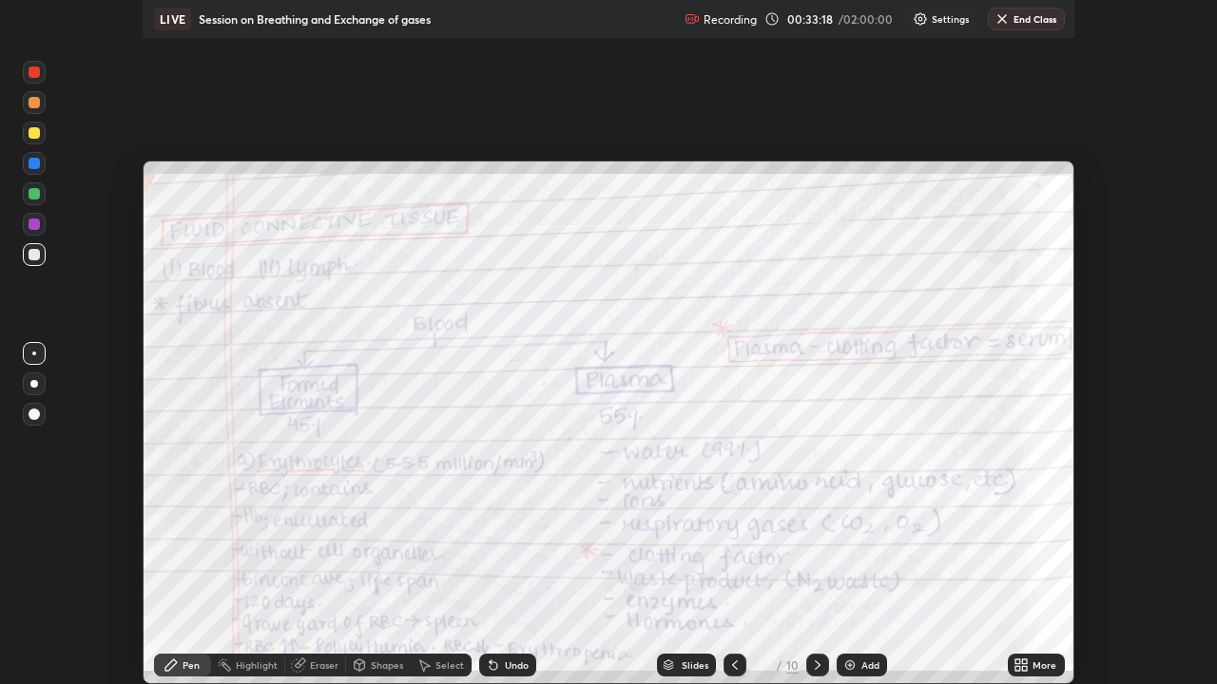
scroll to position [94518, 93825]
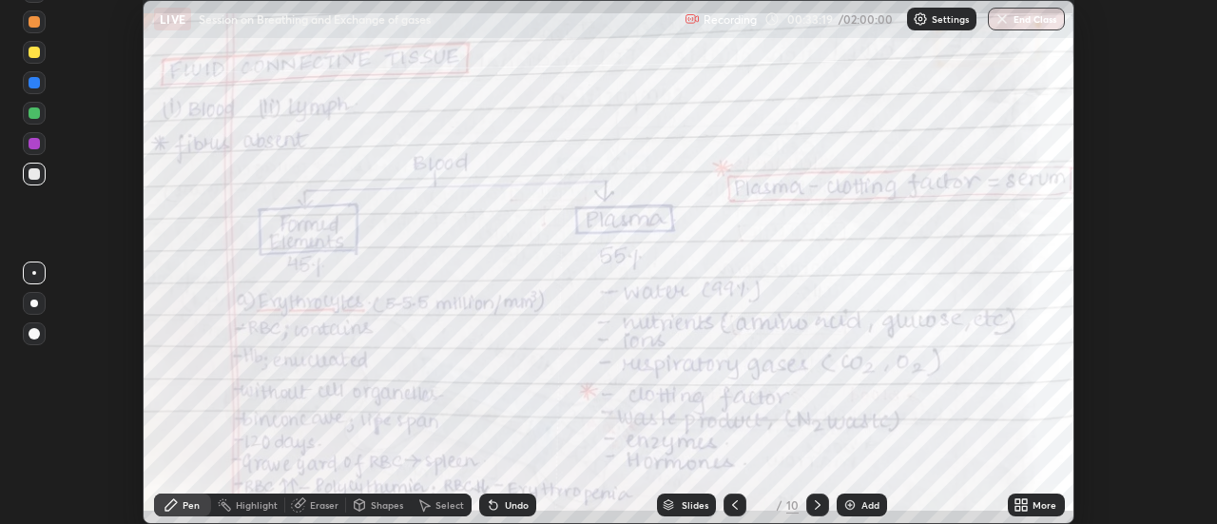
click at [1050, 505] on div "More" at bounding box center [1044, 505] width 24 height 10
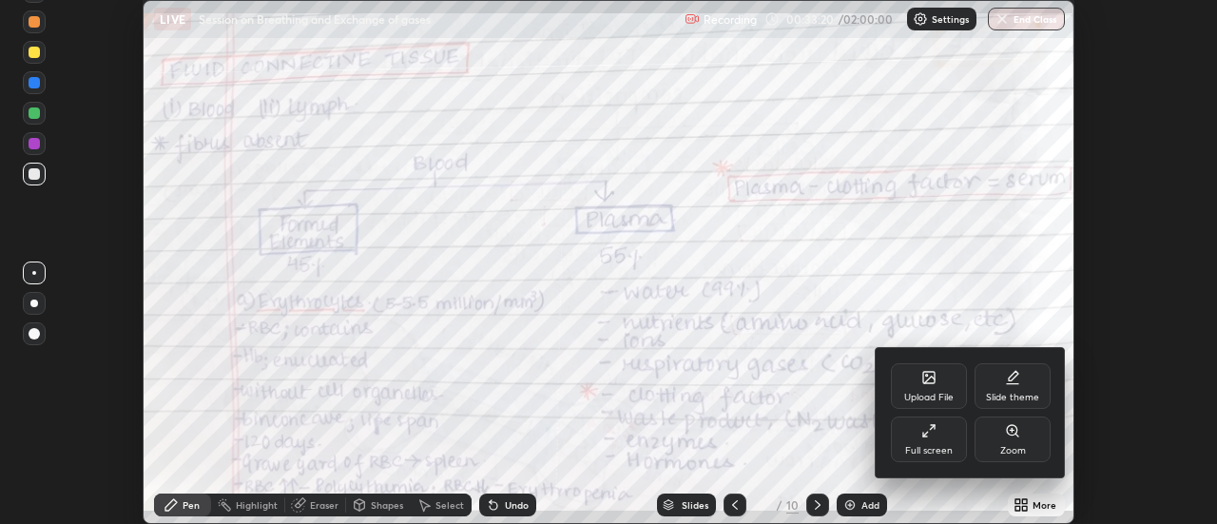
click at [1025, 444] on div "Zoom" at bounding box center [1012, 439] width 76 height 46
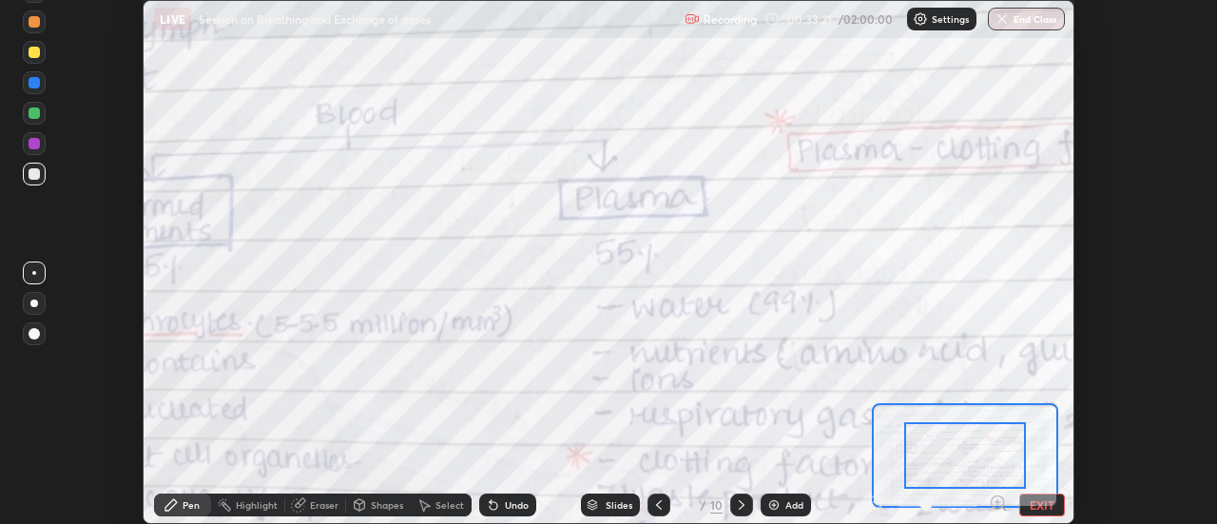
click at [997, 502] on icon at bounding box center [996, 502] width 5 height 0
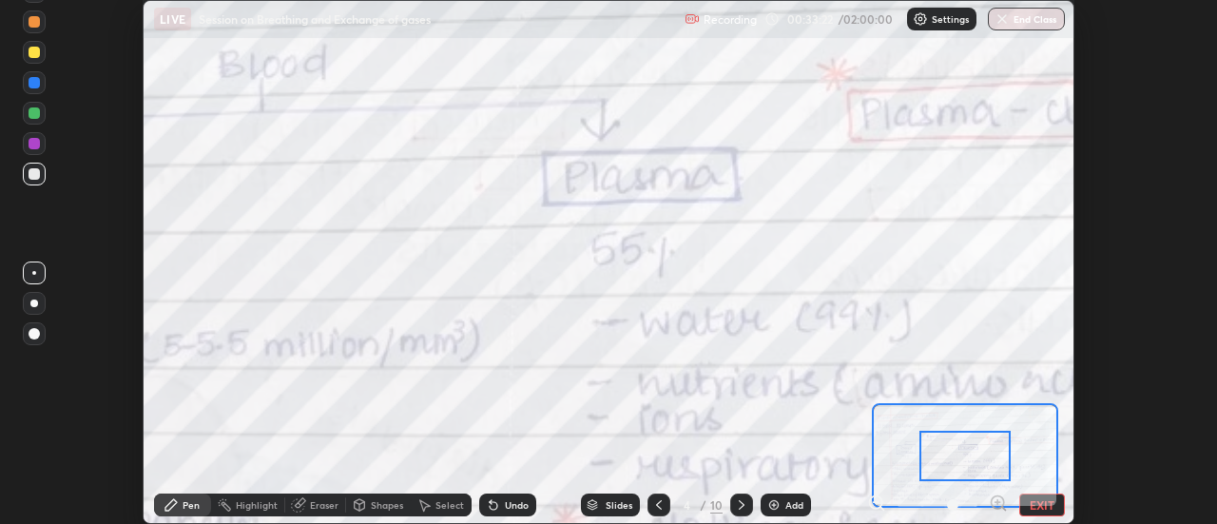
click at [1041, 509] on button "EXIT" at bounding box center [1042, 504] width 46 height 23
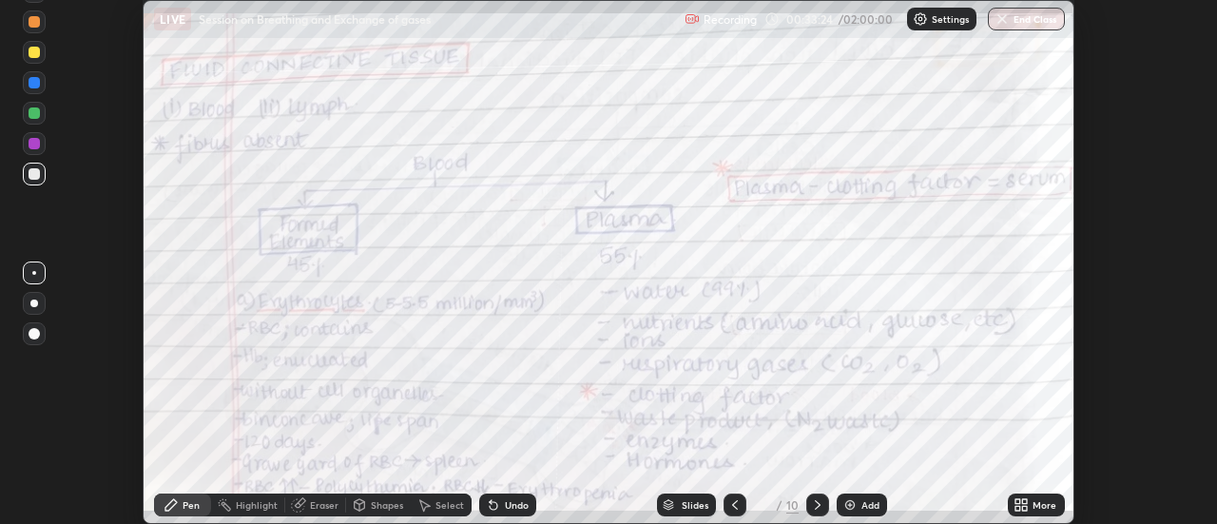
click at [1040, 503] on div "More" at bounding box center [1044, 505] width 24 height 10
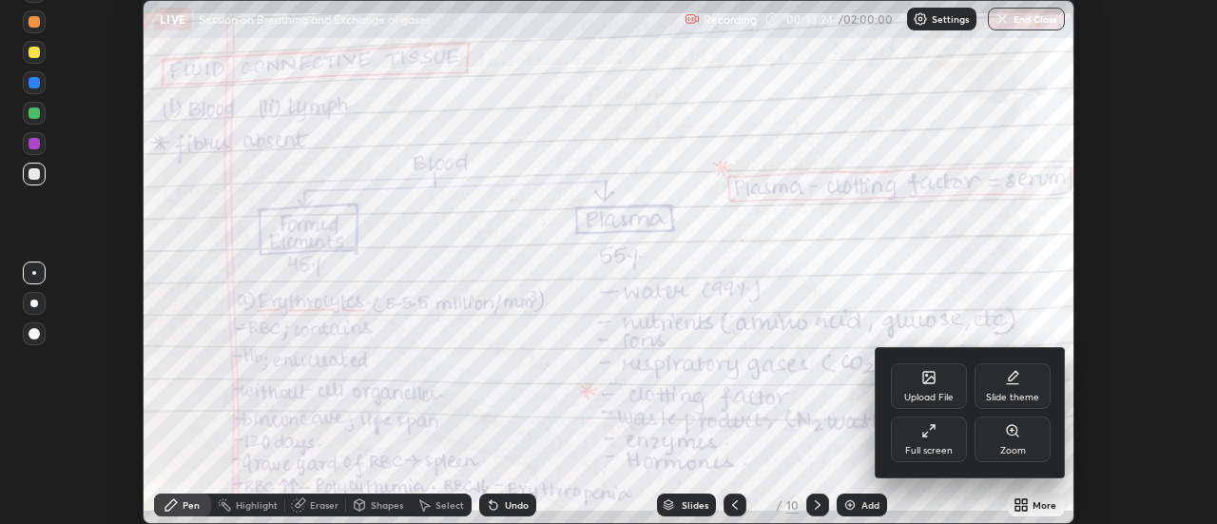
click at [959, 450] on div "Full screen" at bounding box center [929, 439] width 76 height 46
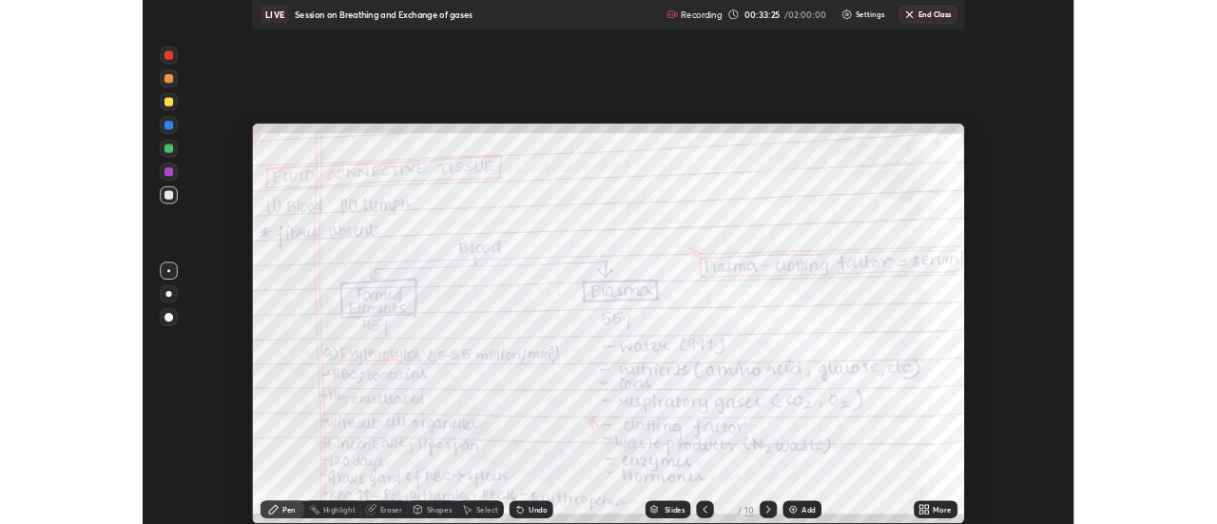
scroll to position [684, 1217]
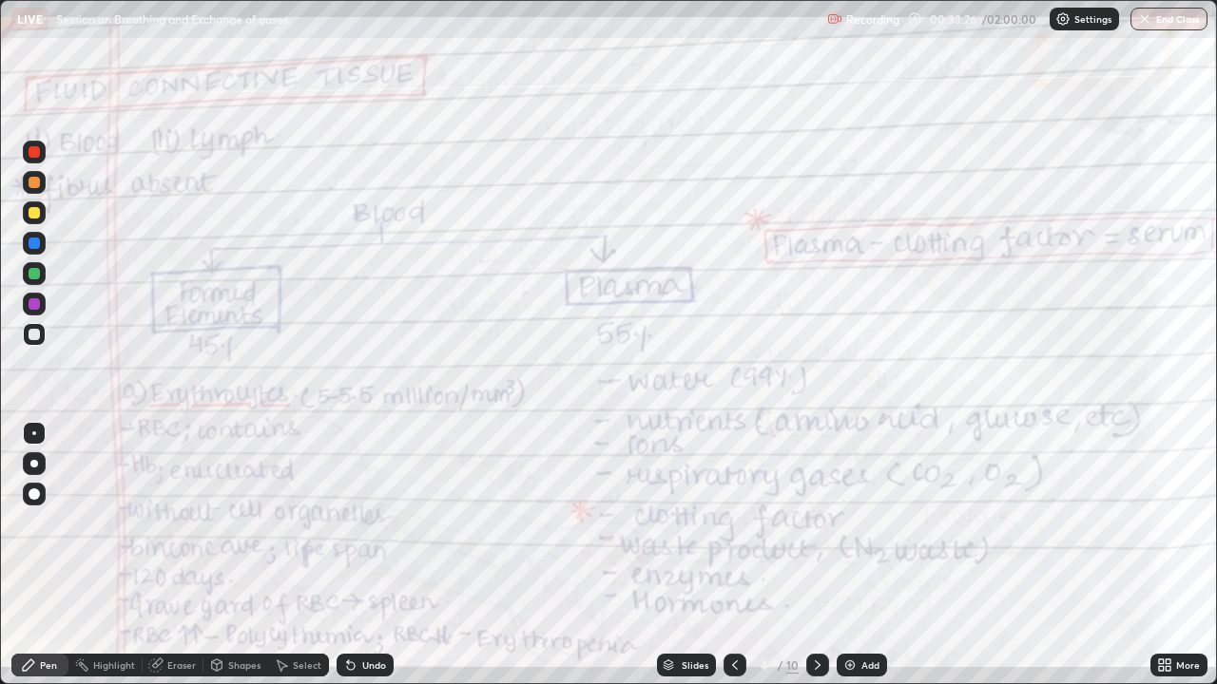
click at [1179, 523] on div "More" at bounding box center [1178, 665] width 57 height 23
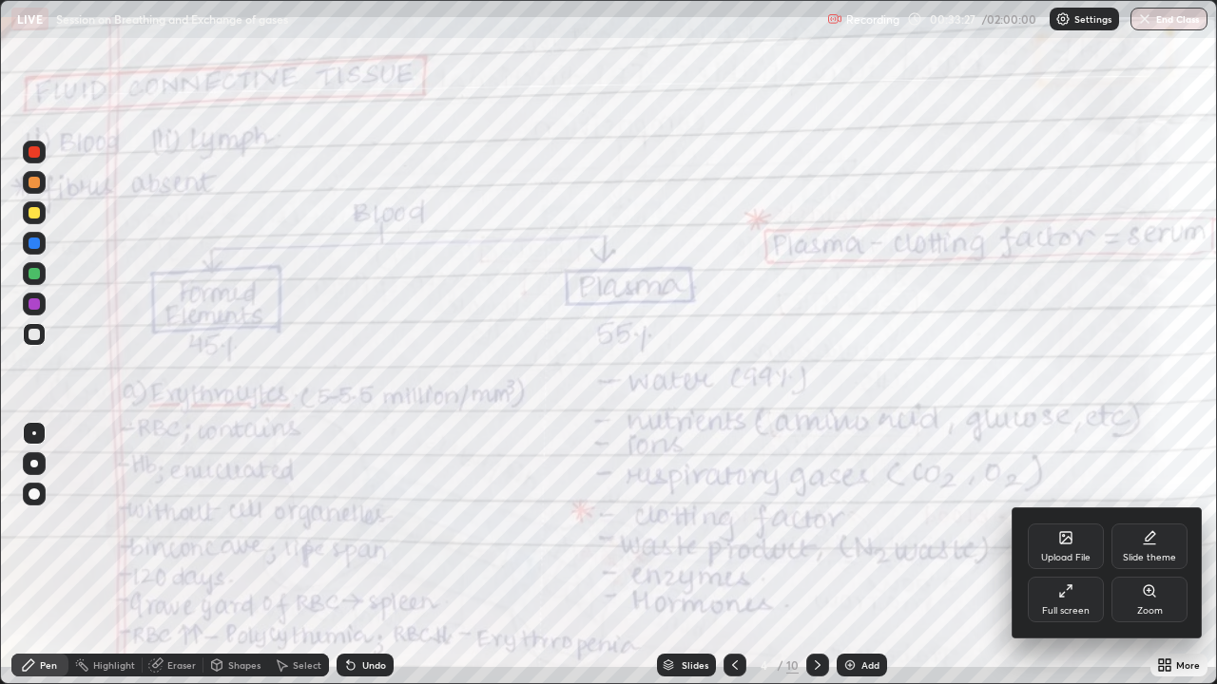
click at [1140, 523] on div "Zoom" at bounding box center [1150, 611] width 26 height 10
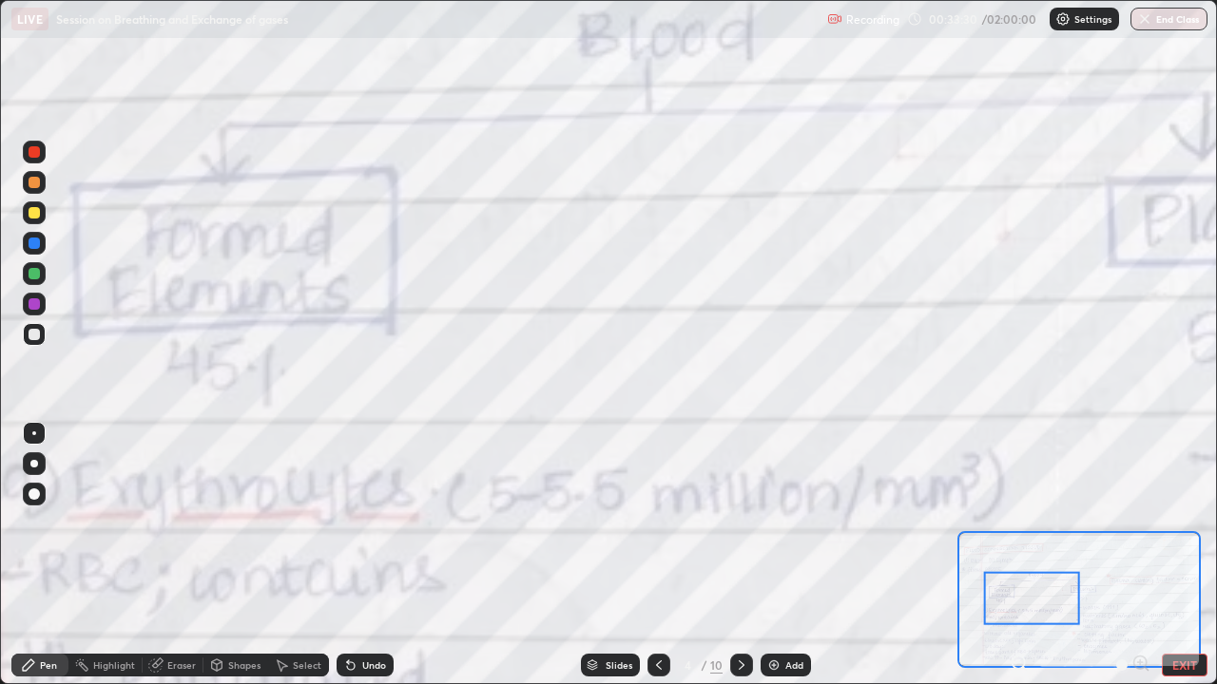
click at [1023, 523] on icon at bounding box center [1025, 669] width 4 height 4
click at [1024, 523] on icon at bounding box center [1025, 669] width 4 height 4
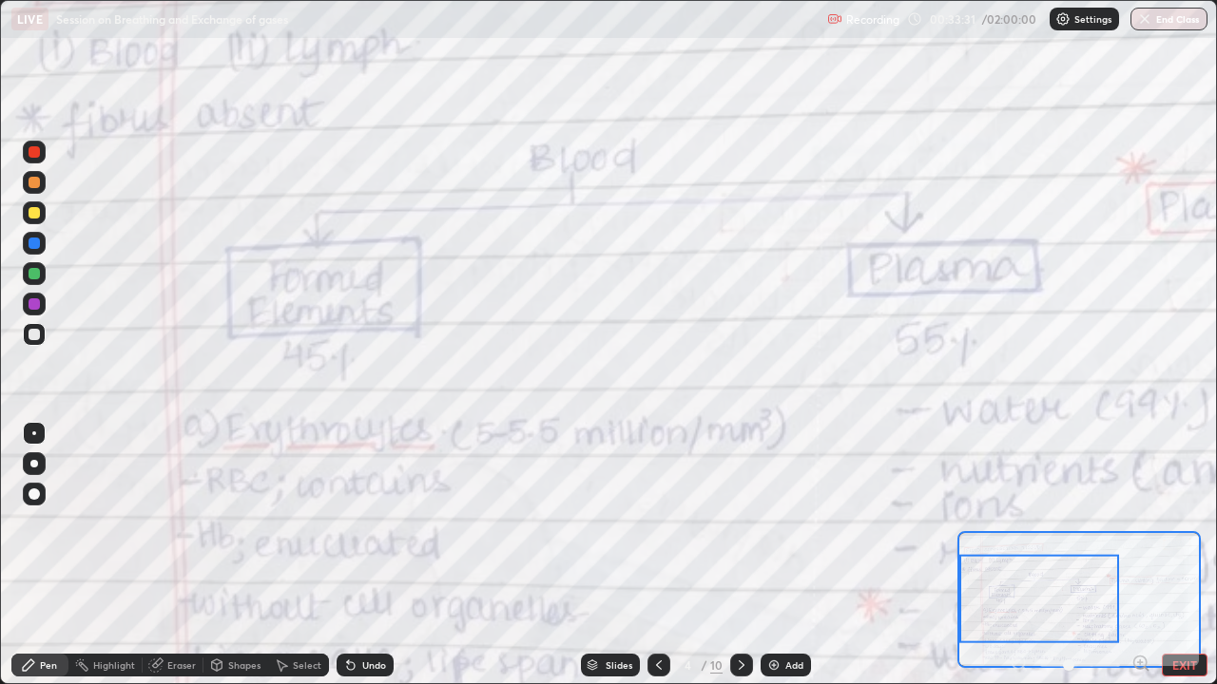
click at [1023, 523] on div at bounding box center [1079, 665] width 141 height 23
click at [1026, 523] on div at bounding box center [1079, 665] width 141 height 23
click at [1030, 523] on div at bounding box center [1079, 665] width 141 height 23
click at [1031, 523] on div at bounding box center [1079, 665] width 141 height 23
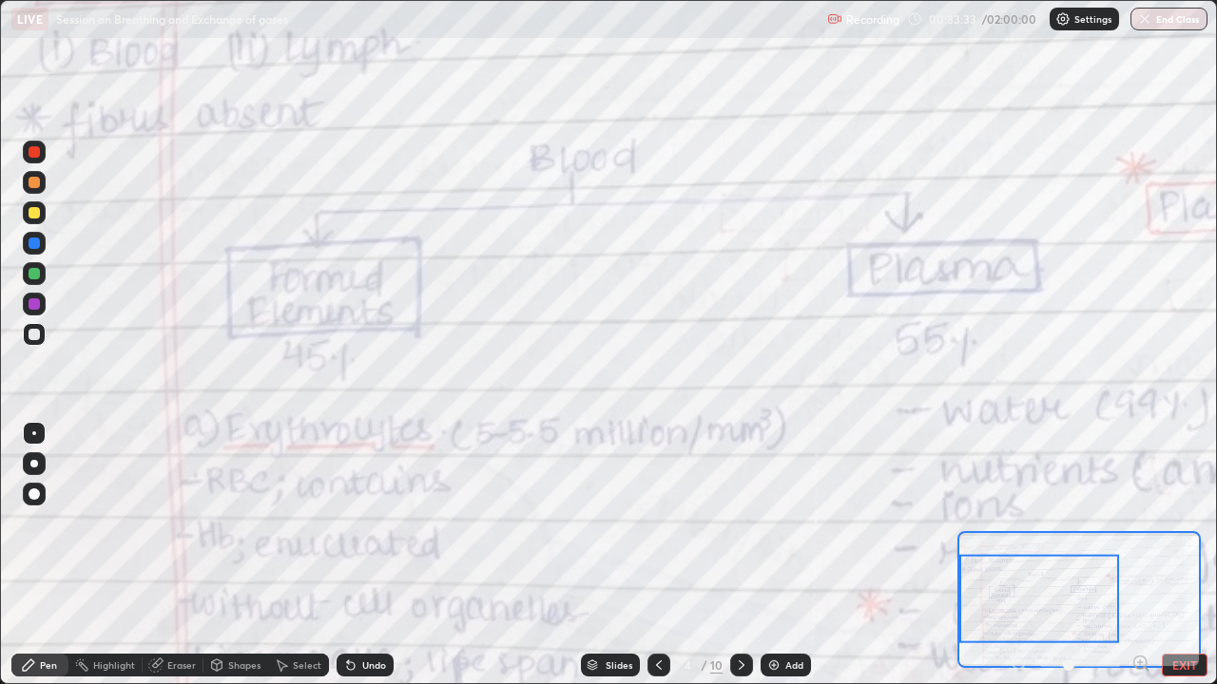
click at [1176, 523] on button "EXIT" at bounding box center [1184, 665] width 46 height 23
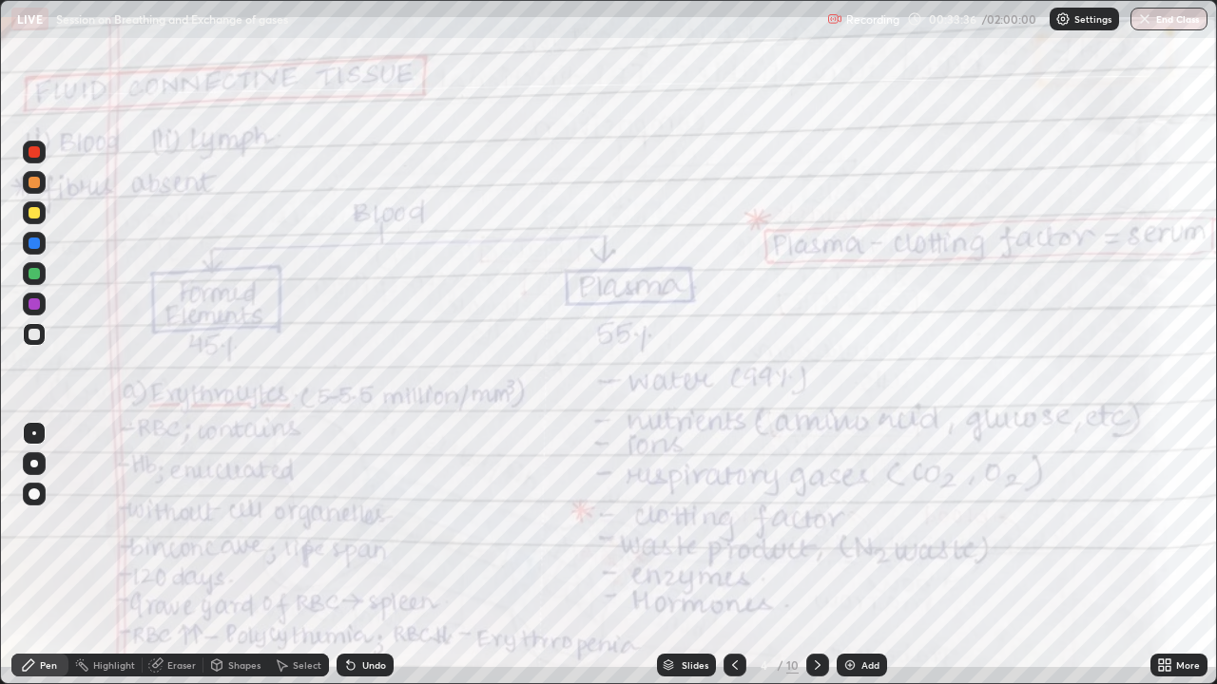
click at [1169, 523] on icon at bounding box center [1167, 662] width 5 height 5
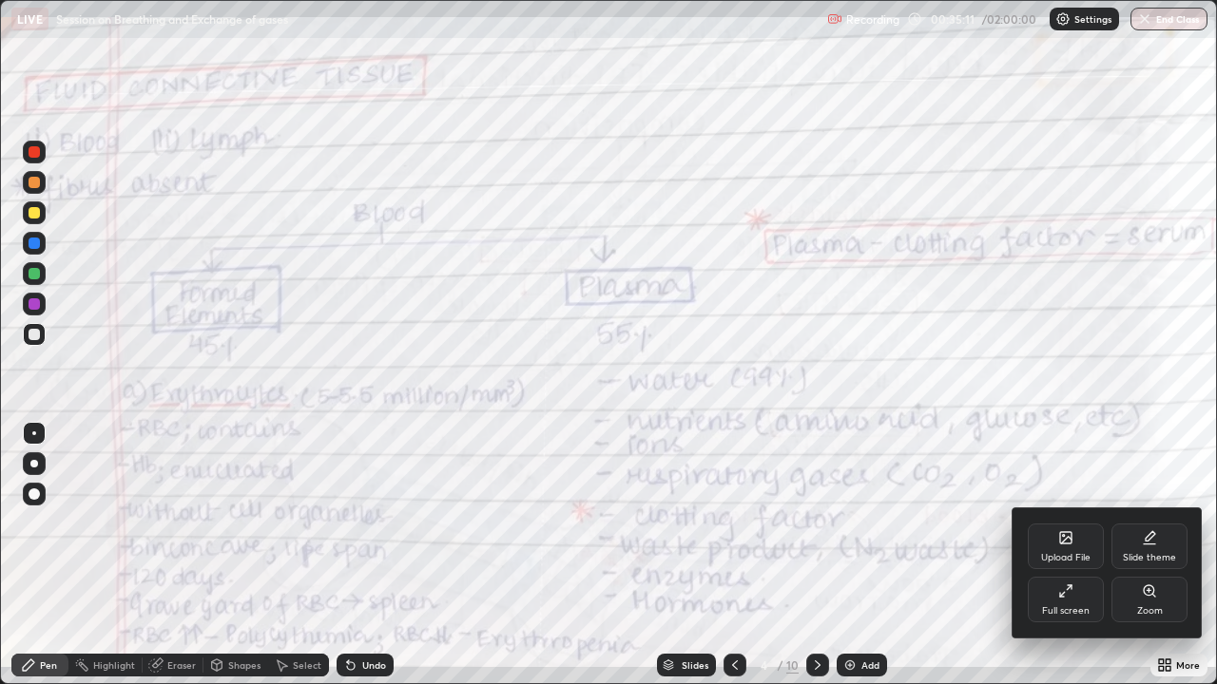
click at [821, 523] on div at bounding box center [608, 342] width 1217 height 684
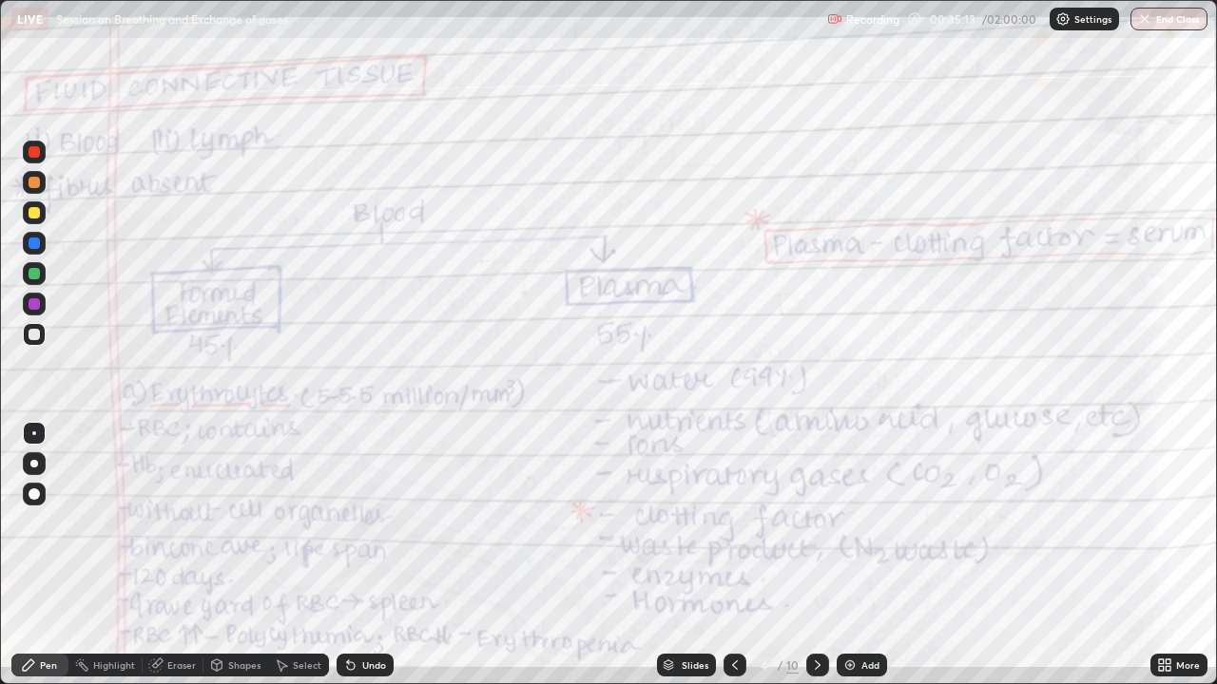
click at [815, 523] on icon at bounding box center [817, 665] width 15 height 15
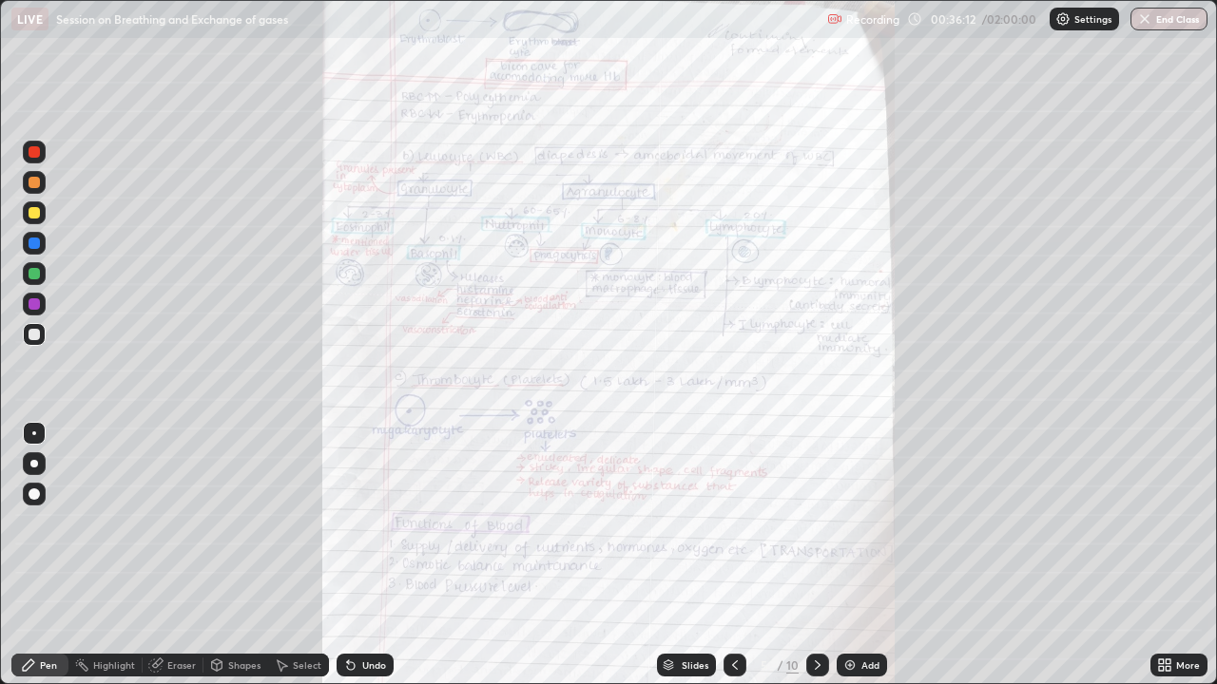
click at [1152, 523] on div "More" at bounding box center [1178, 665] width 57 height 23
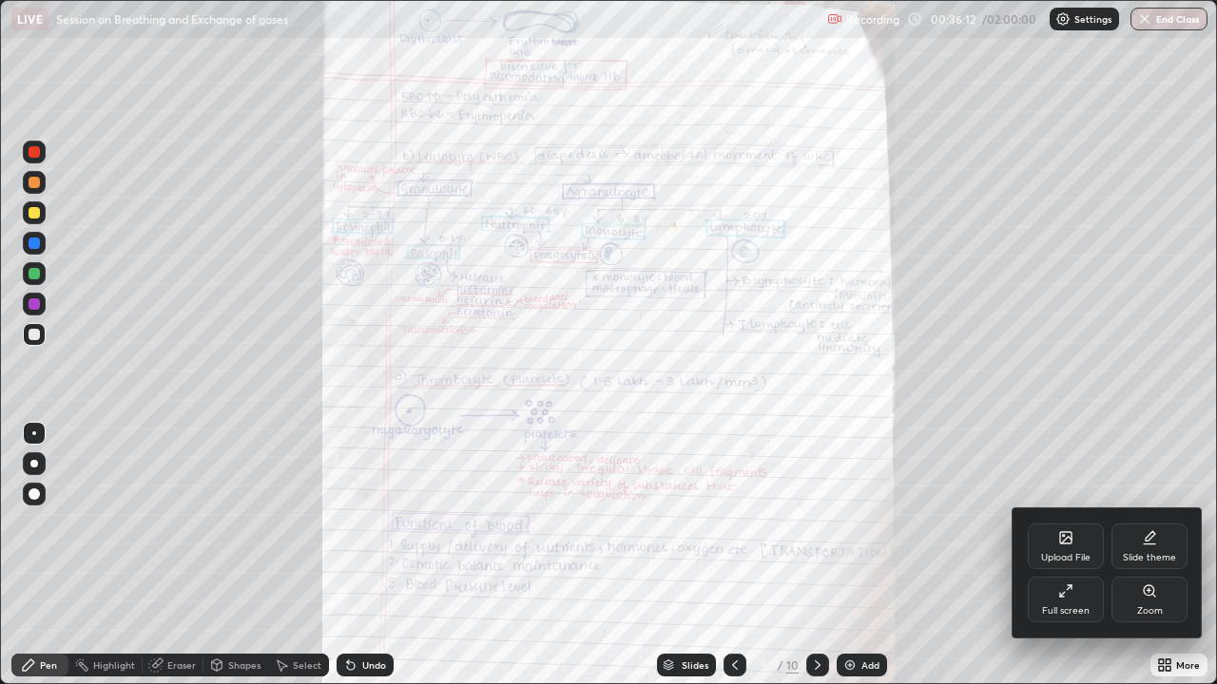
click at [1155, 523] on div "Zoom" at bounding box center [1149, 600] width 76 height 46
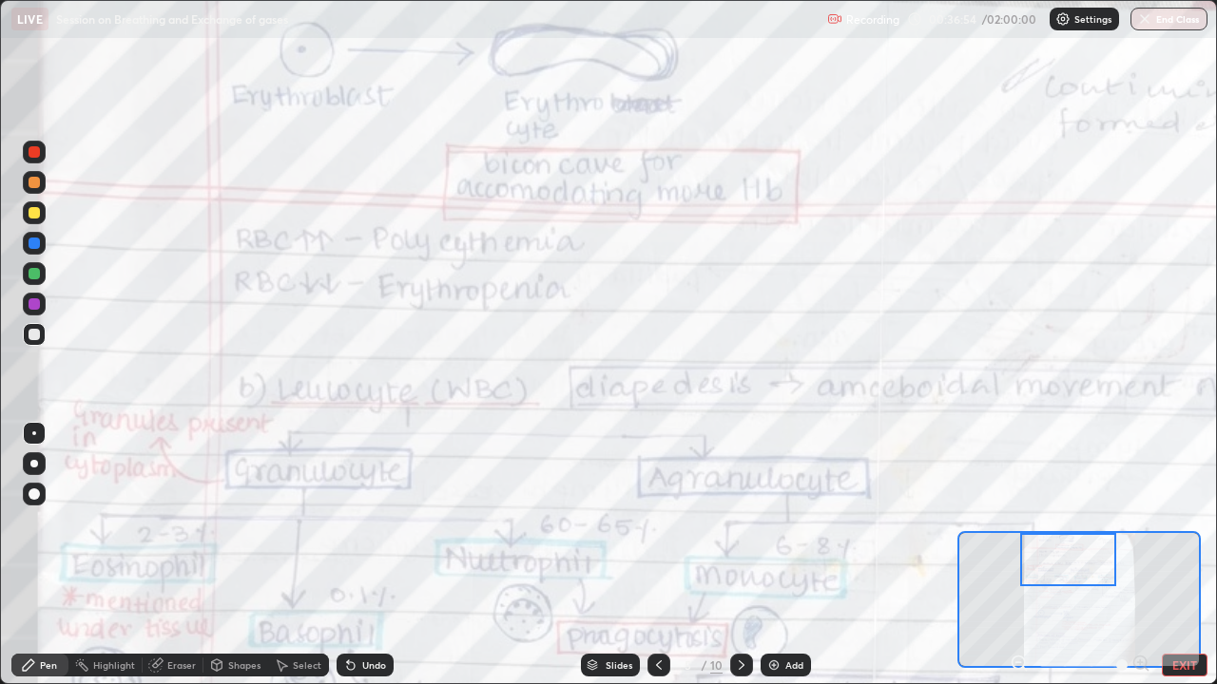
click at [374, 523] on div "Undo" at bounding box center [374, 666] width 24 height 10
click at [34, 295] on div at bounding box center [34, 304] width 23 height 23
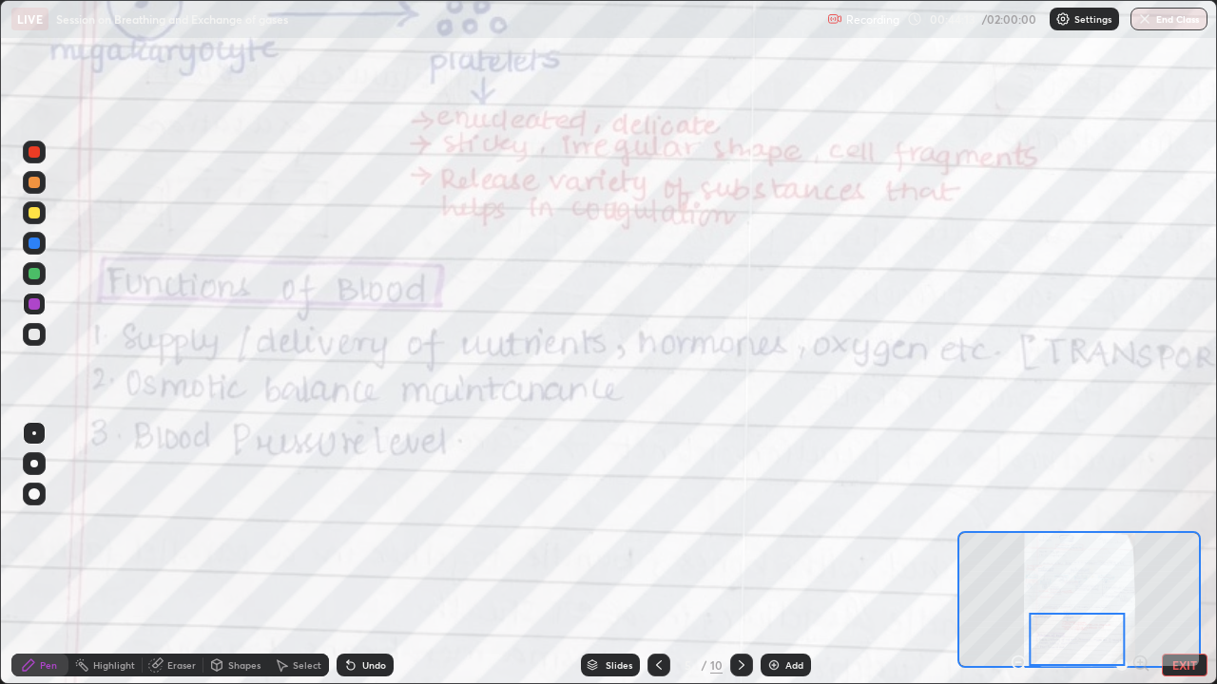
click at [748, 523] on div at bounding box center [741, 665] width 23 height 23
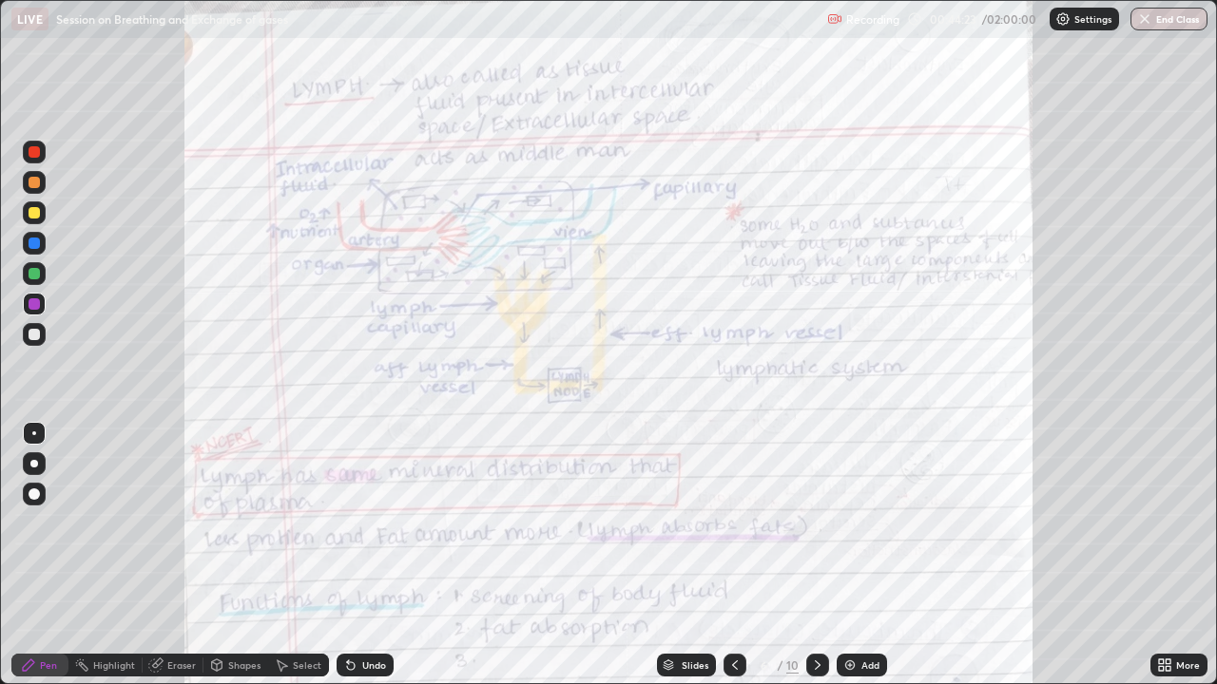
click at [733, 523] on icon at bounding box center [734, 665] width 15 height 15
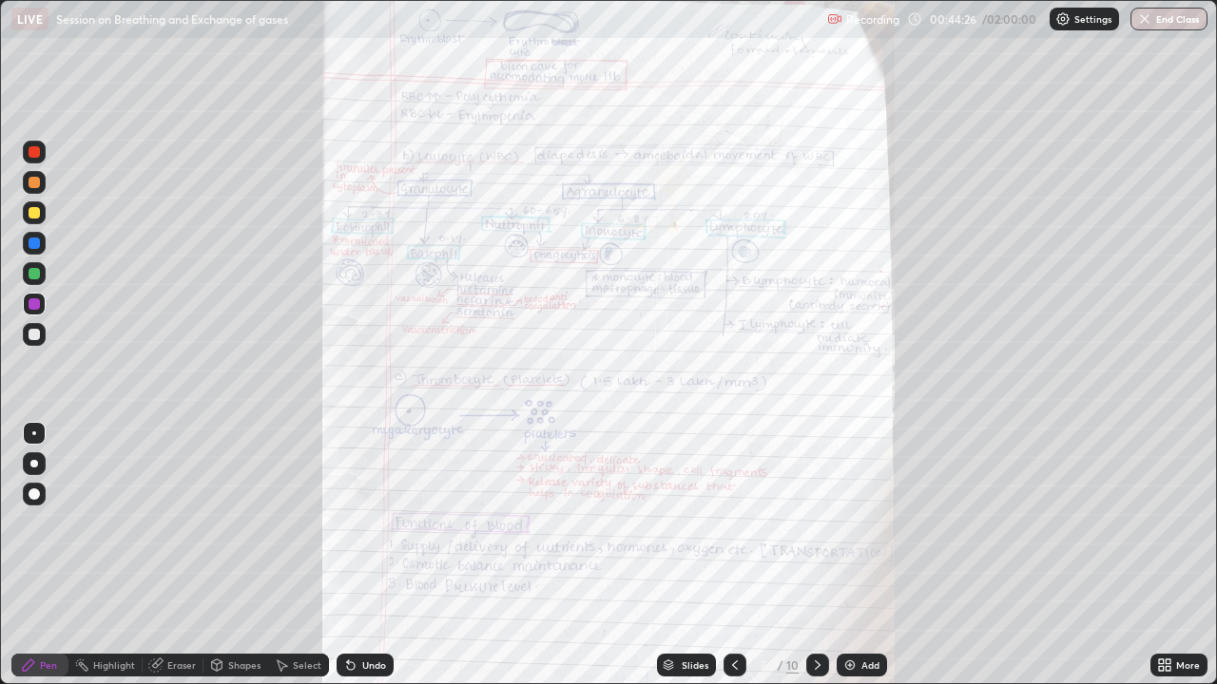
click at [734, 523] on icon at bounding box center [734, 665] width 15 height 15
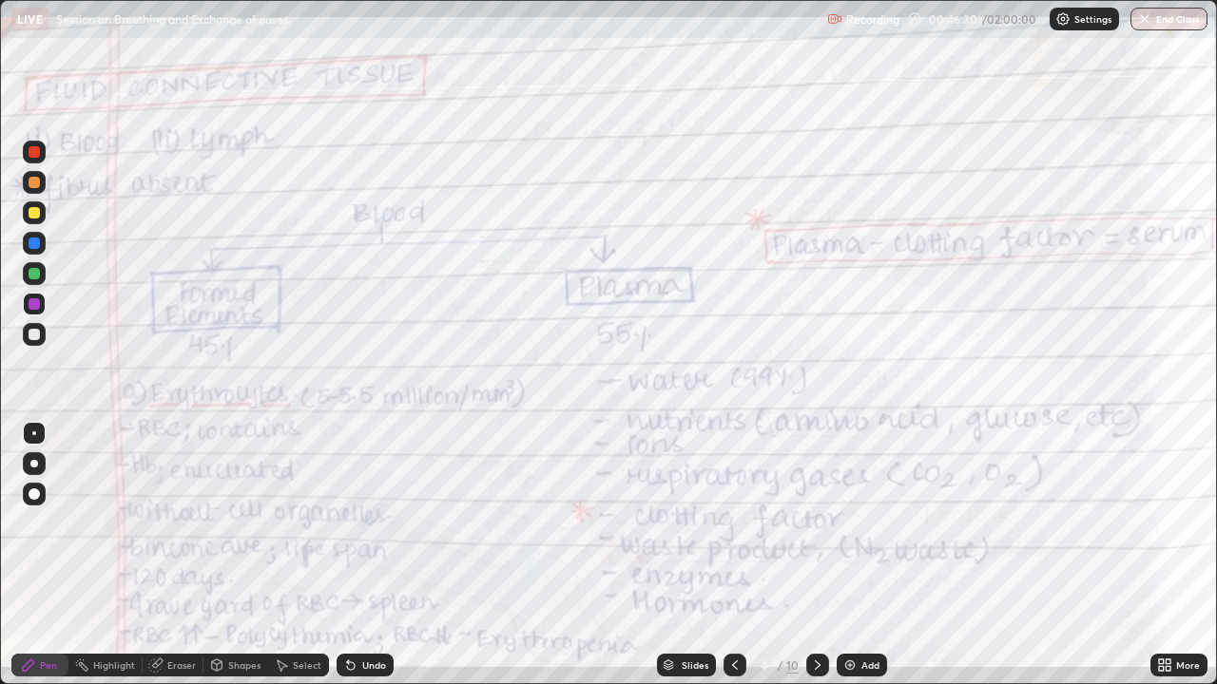
click at [815, 523] on icon at bounding box center [818, 666] width 6 height 10
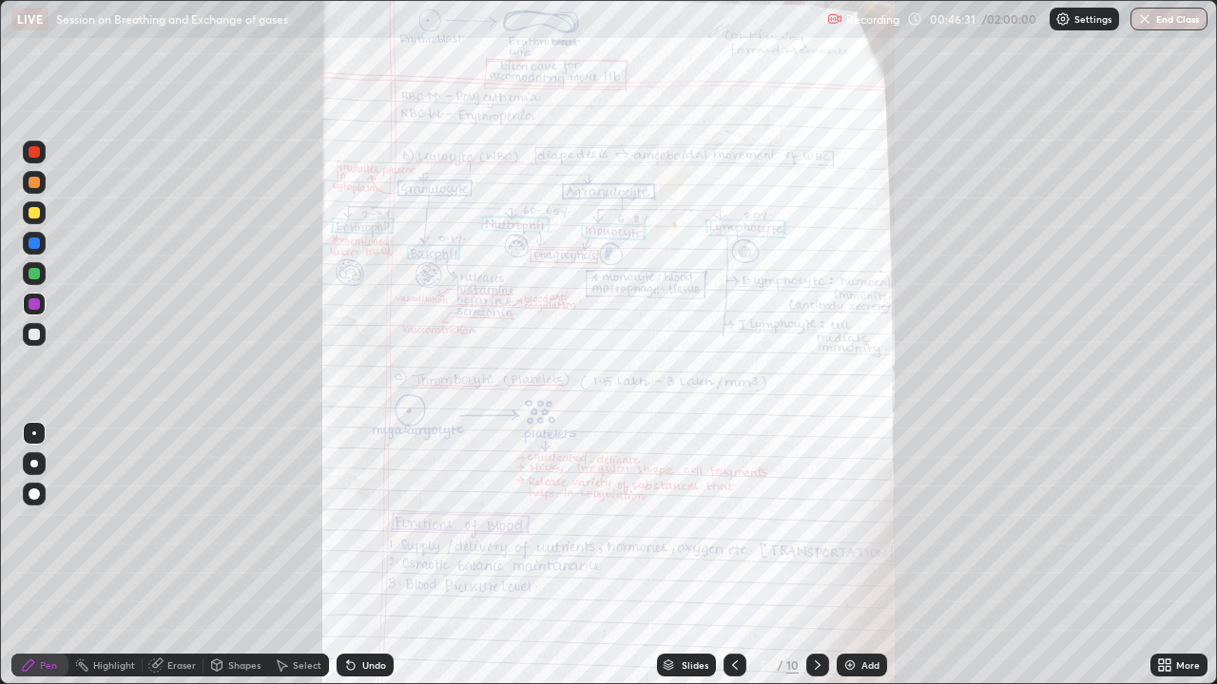
click at [815, 523] on icon at bounding box center [817, 665] width 15 height 15
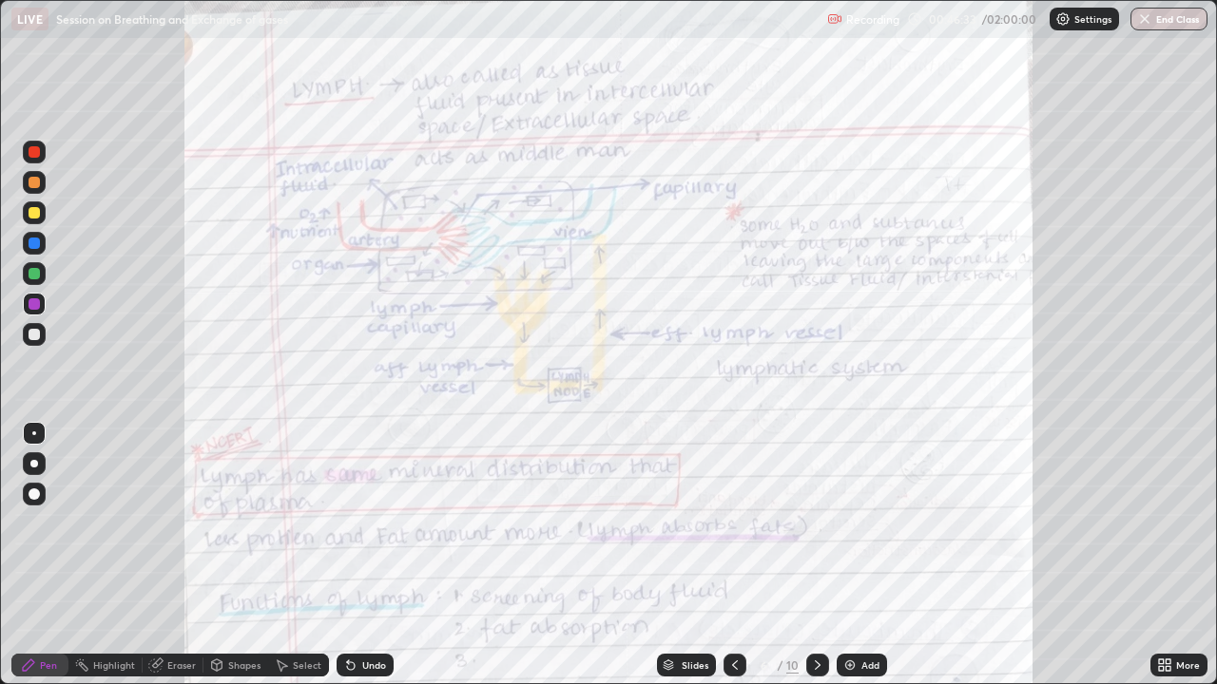
click at [1157, 523] on icon at bounding box center [1164, 665] width 15 height 15
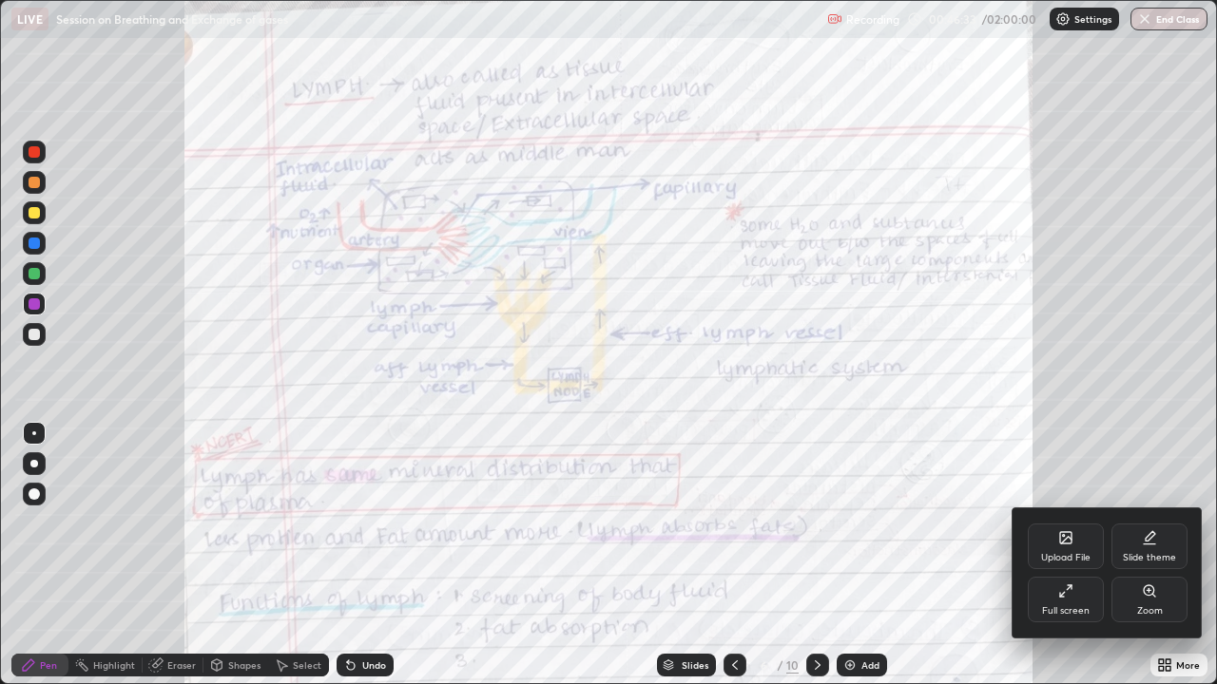
click at [1148, 523] on div "Zoom" at bounding box center [1150, 611] width 26 height 10
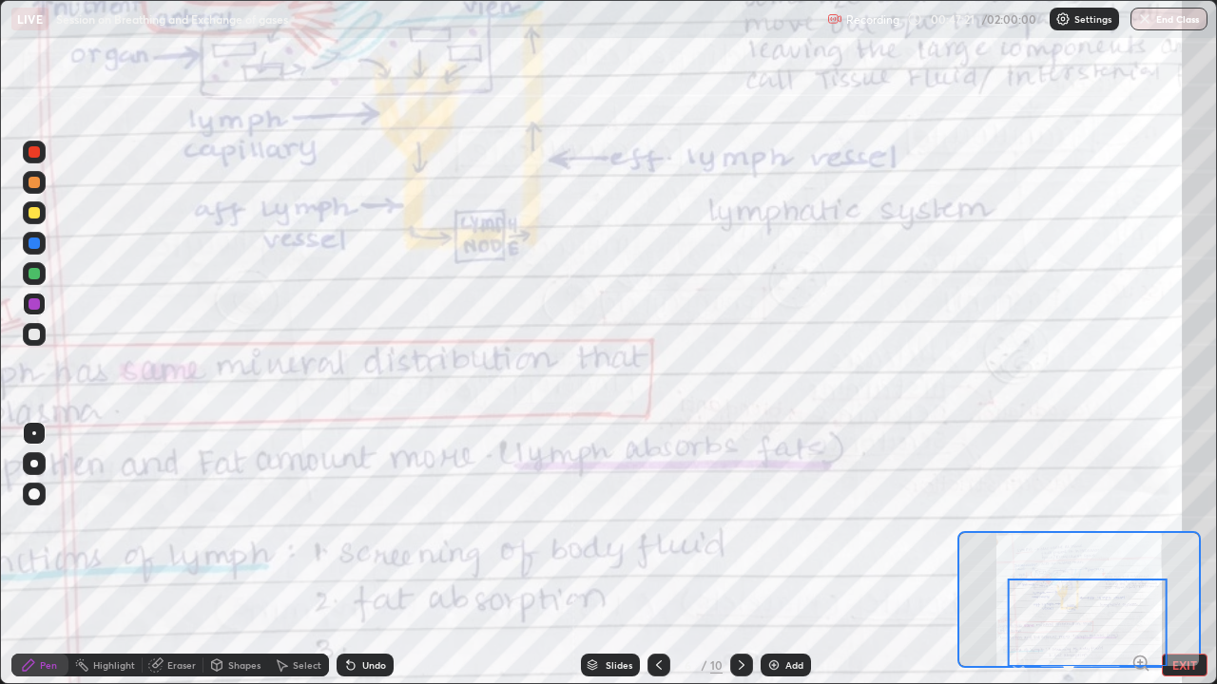
click at [741, 523] on icon at bounding box center [741, 665] width 15 height 15
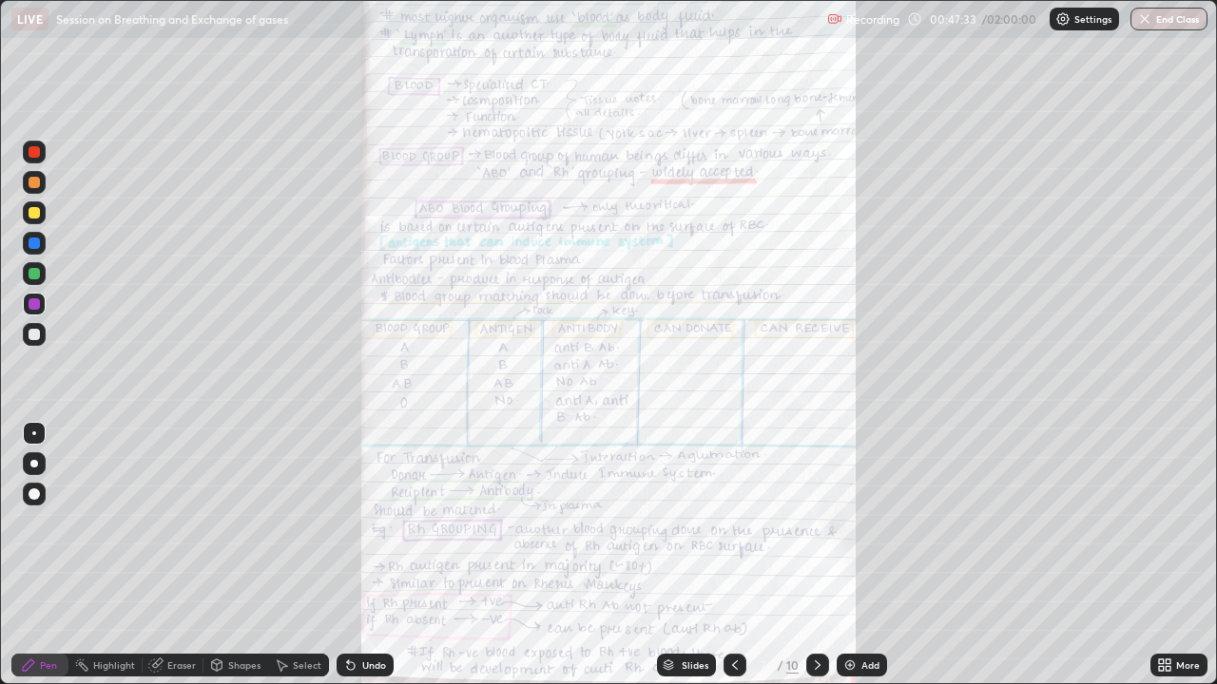
click at [1160, 523] on icon at bounding box center [1161, 662] width 5 height 5
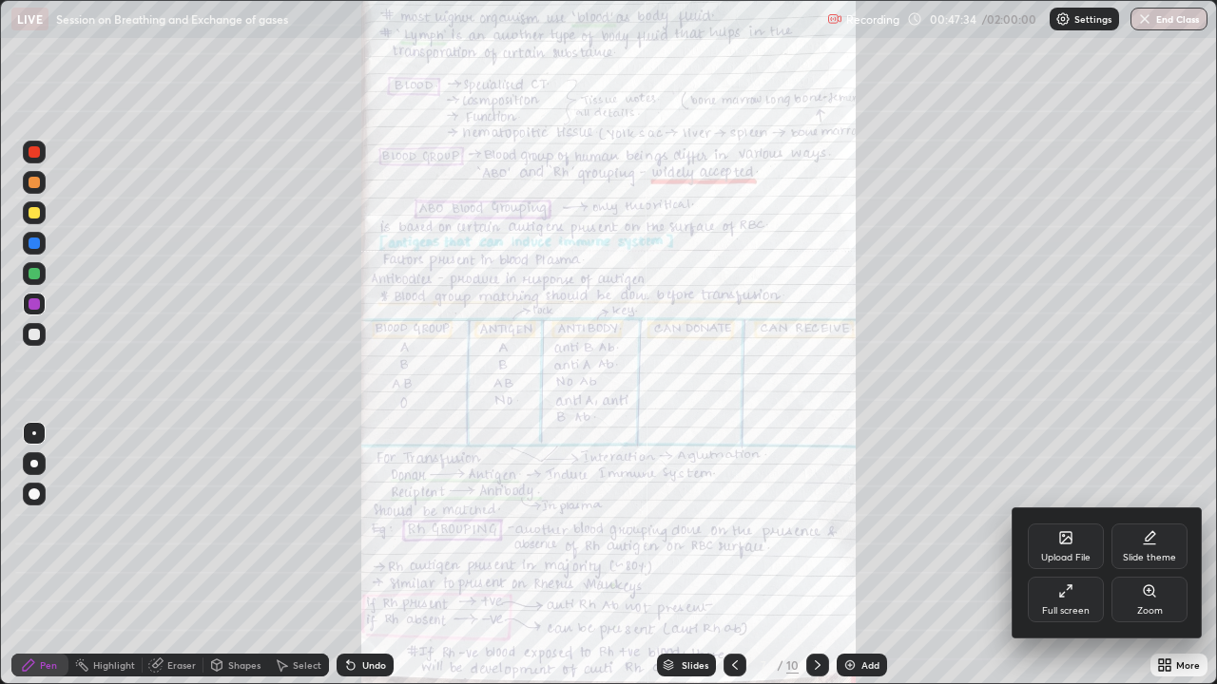
click at [1141, 523] on div "Zoom" at bounding box center [1150, 611] width 26 height 10
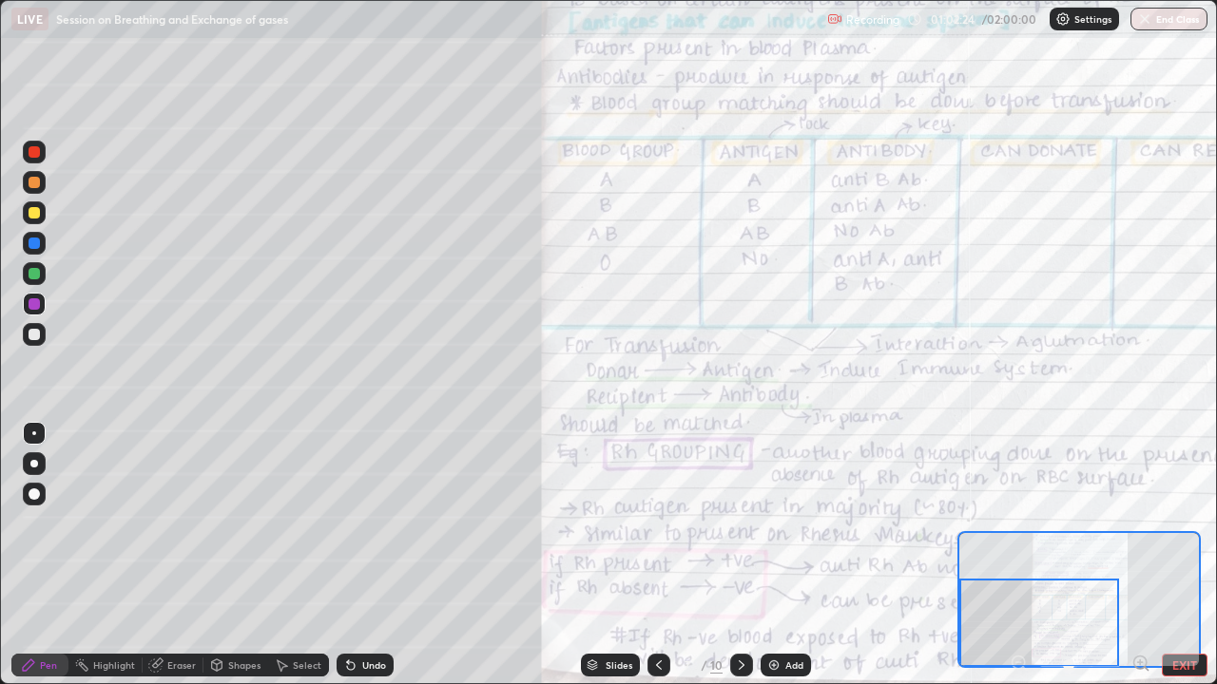
click at [370, 523] on div "Undo" at bounding box center [374, 666] width 24 height 10
click at [34, 157] on div at bounding box center [34, 151] width 11 height 11
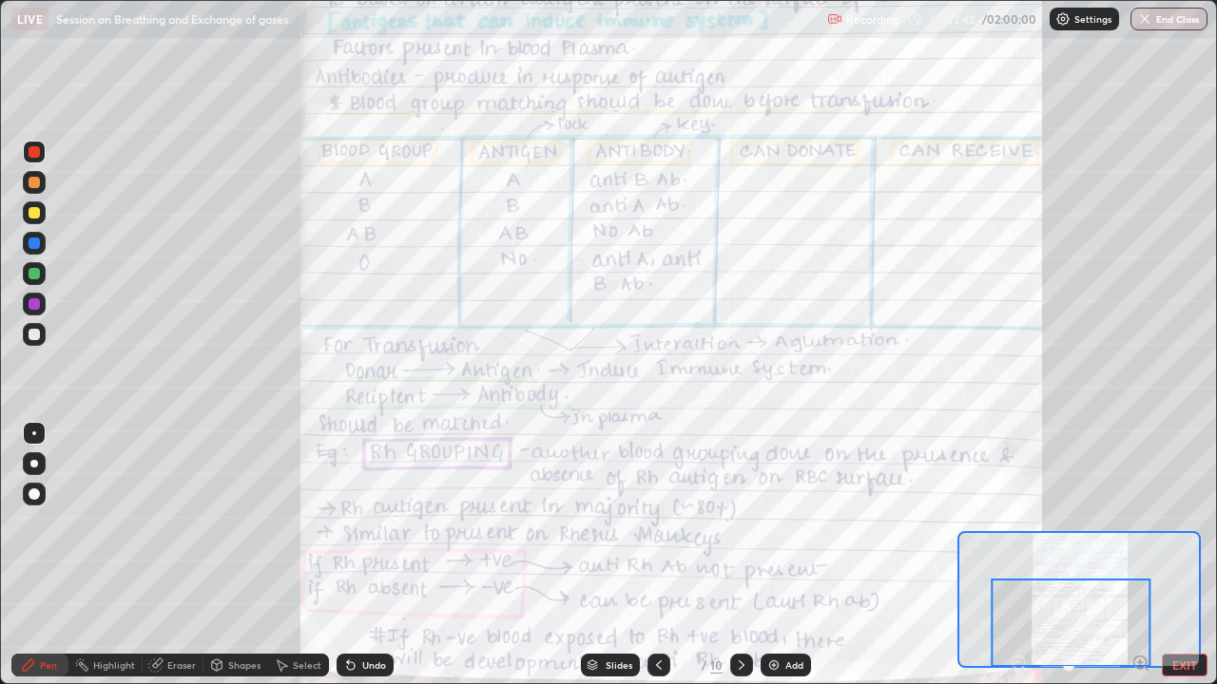
click at [751, 523] on div "Slides 7 / 10 Add" at bounding box center [695, 665] width 604 height 38
click at [739, 523] on icon at bounding box center [741, 666] width 6 height 10
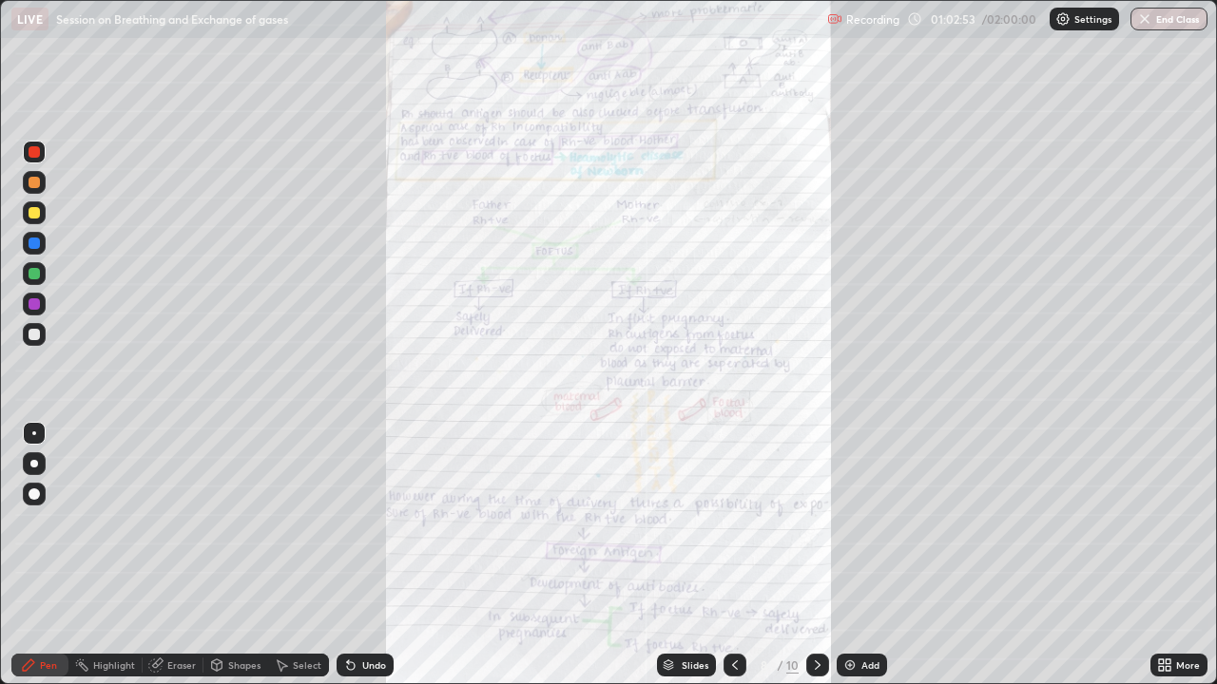
click at [740, 523] on icon at bounding box center [734, 665] width 15 height 15
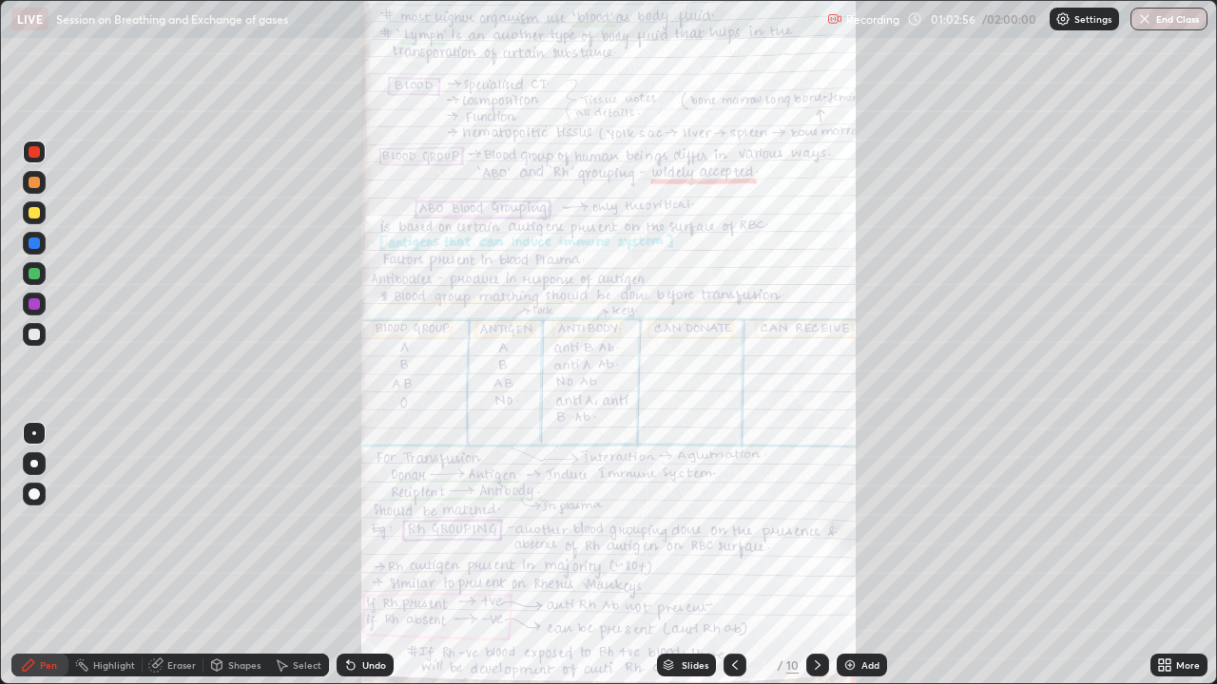
click at [822, 523] on icon at bounding box center [817, 665] width 15 height 15
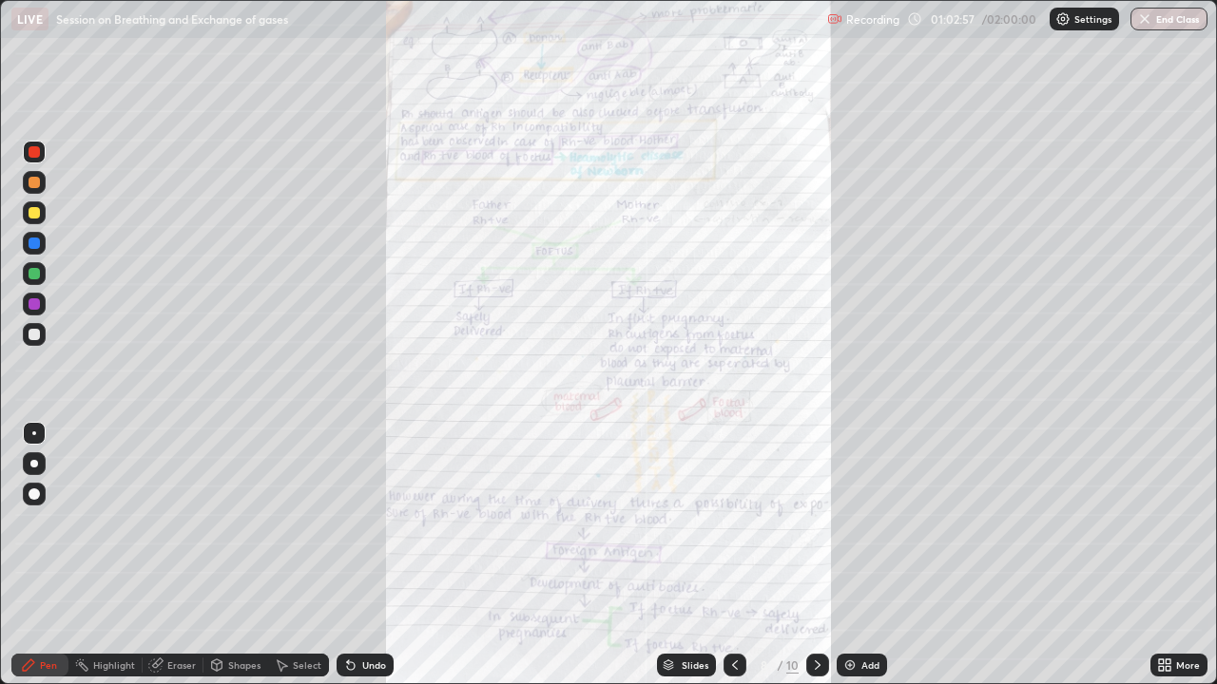
click at [1174, 523] on div "More" at bounding box center [1178, 665] width 57 height 23
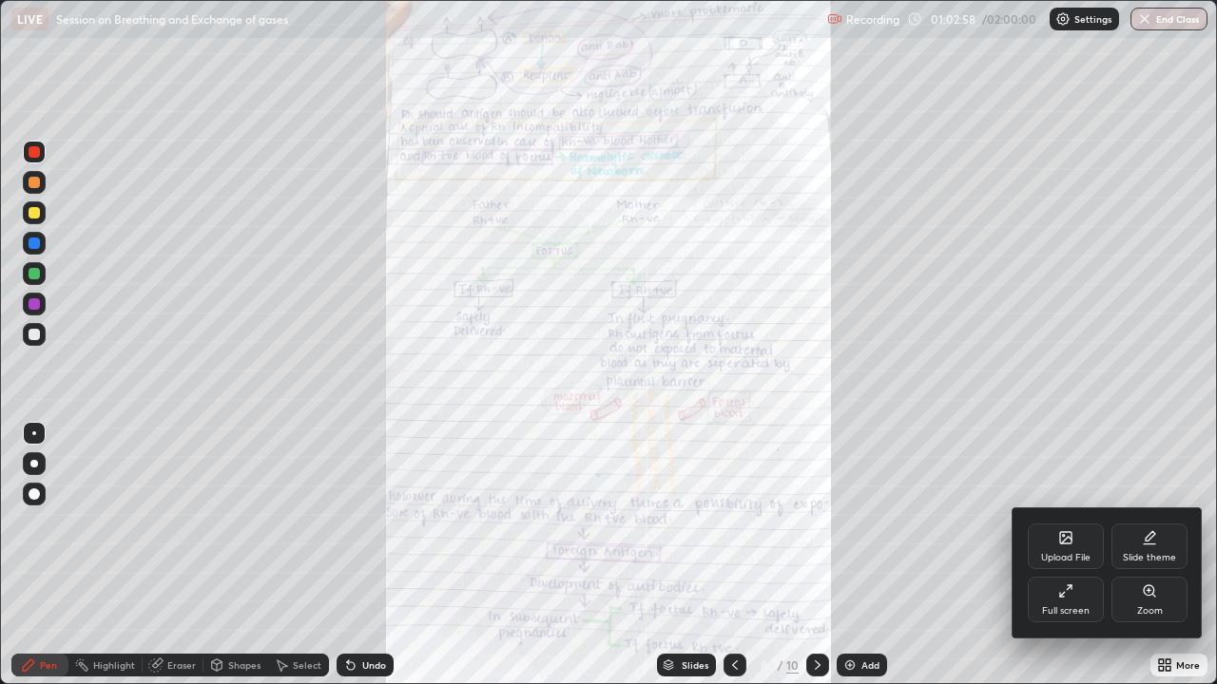
click at [1155, 523] on div "Zoom" at bounding box center [1149, 600] width 76 height 46
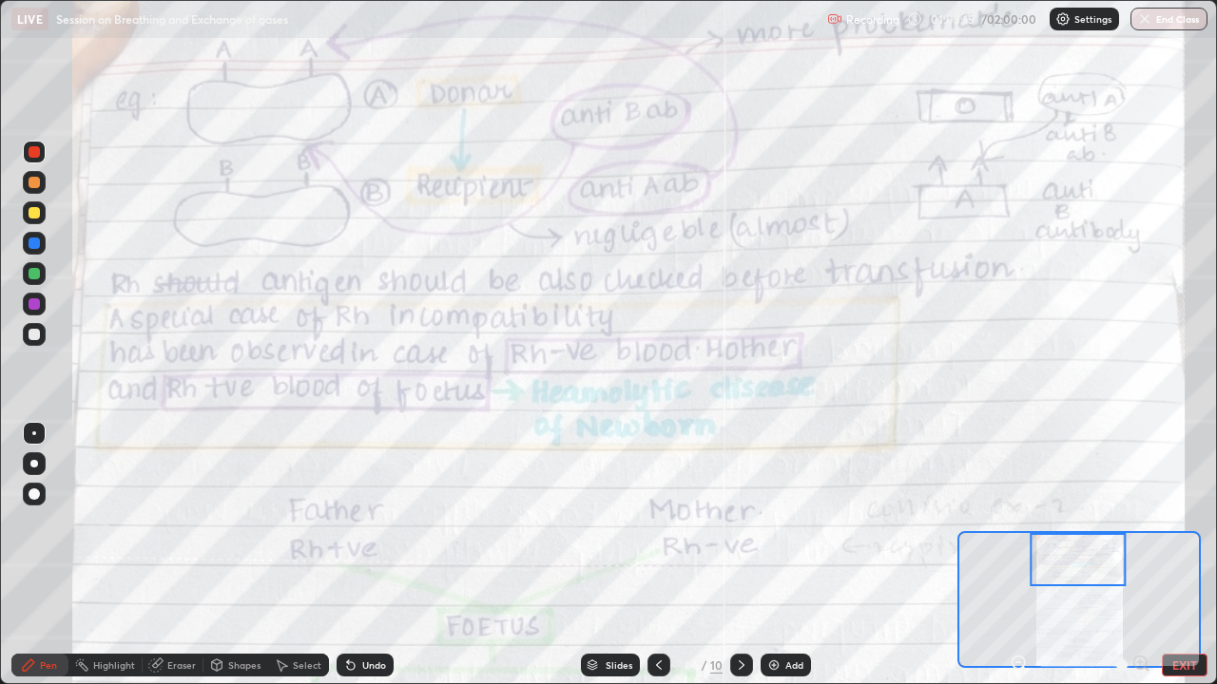
click at [39, 250] on div at bounding box center [34, 243] width 23 height 23
click at [37, 186] on div at bounding box center [34, 182] width 11 height 11
click at [358, 523] on div "Undo" at bounding box center [364, 665] width 57 height 23
click at [362, 523] on div "Undo" at bounding box center [374, 666] width 24 height 10
click at [380, 523] on div "Undo" at bounding box center [361, 665] width 65 height 38
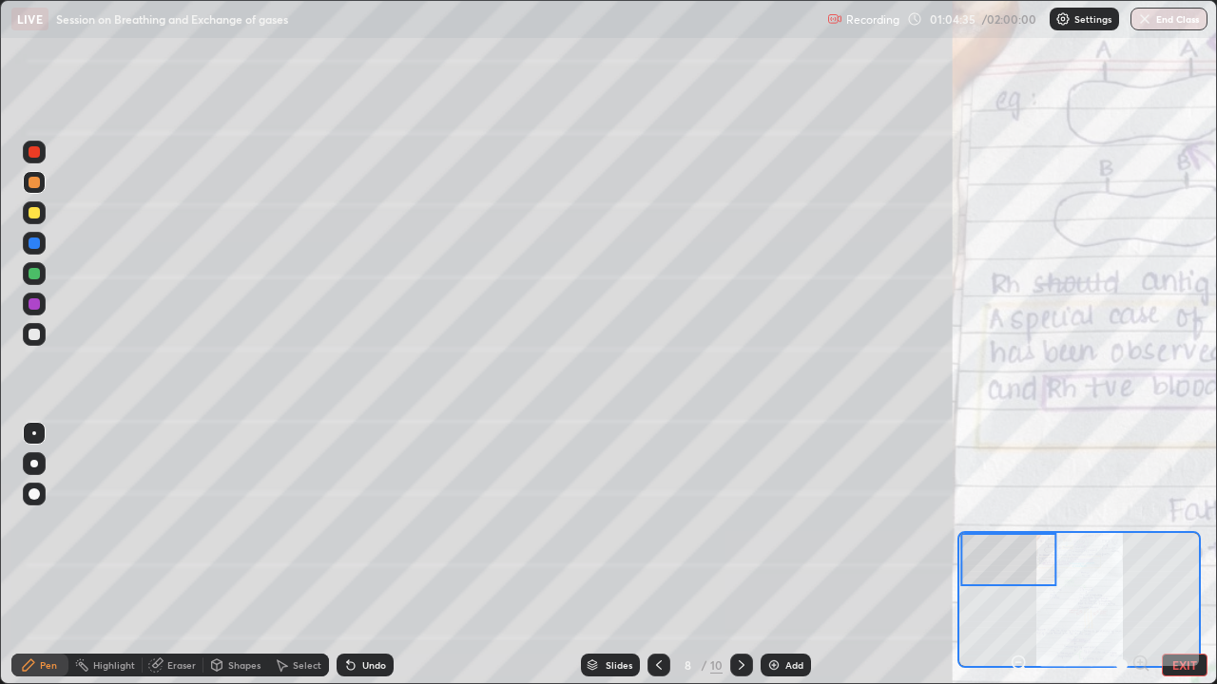
click at [35, 275] on div at bounding box center [34, 273] width 11 height 11
click at [41, 337] on div at bounding box center [34, 334] width 23 height 23
click at [36, 246] on div at bounding box center [34, 243] width 11 height 11
click at [45, 153] on div at bounding box center [34, 152] width 23 height 23
click at [32, 336] on div at bounding box center [34, 334] width 11 height 11
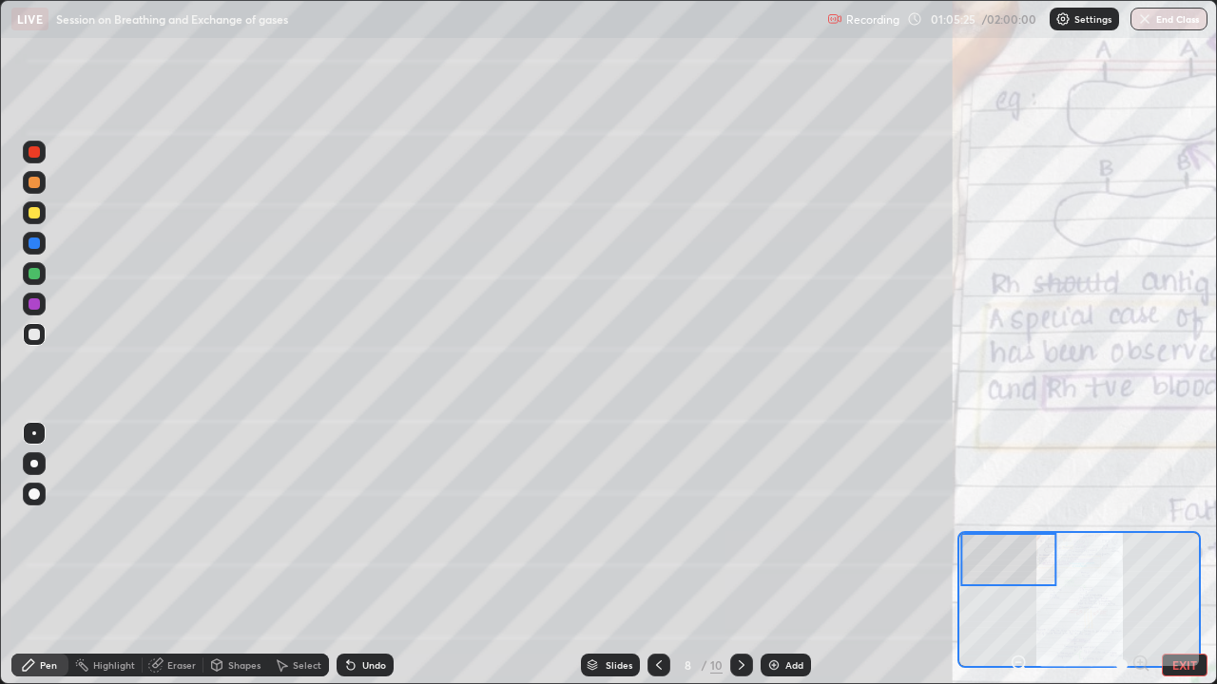
click at [363, 523] on div "Undo" at bounding box center [361, 665] width 65 height 38
click at [40, 312] on div at bounding box center [34, 304] width 23 height 23
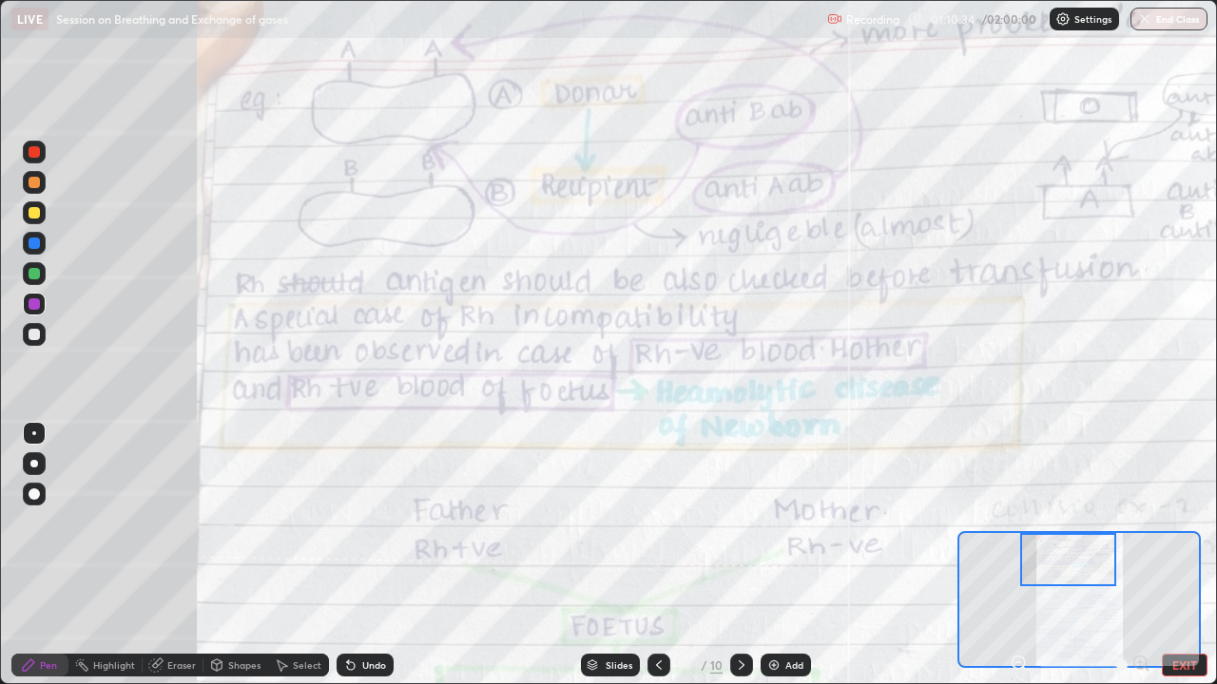
click at [659, 523] on icon at bounding box center [659, 666] width 6 height 10
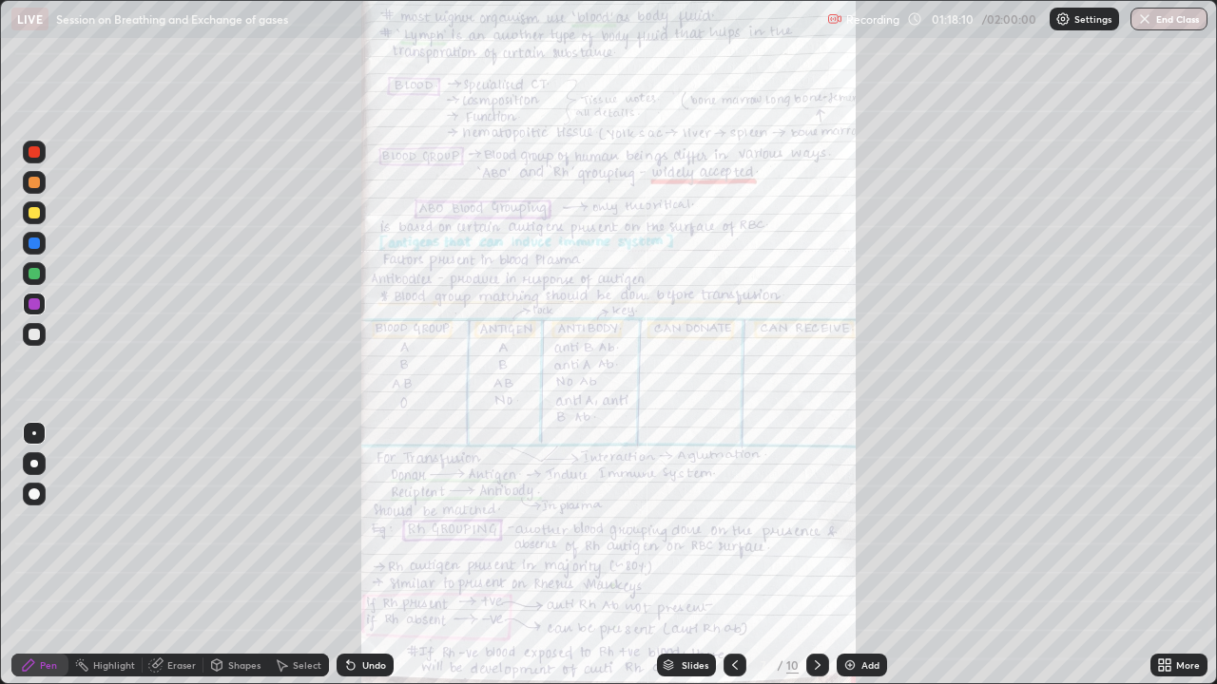
click at [1151, 523] on div "More" at bounding box center [1178, 665] width 57 height 38
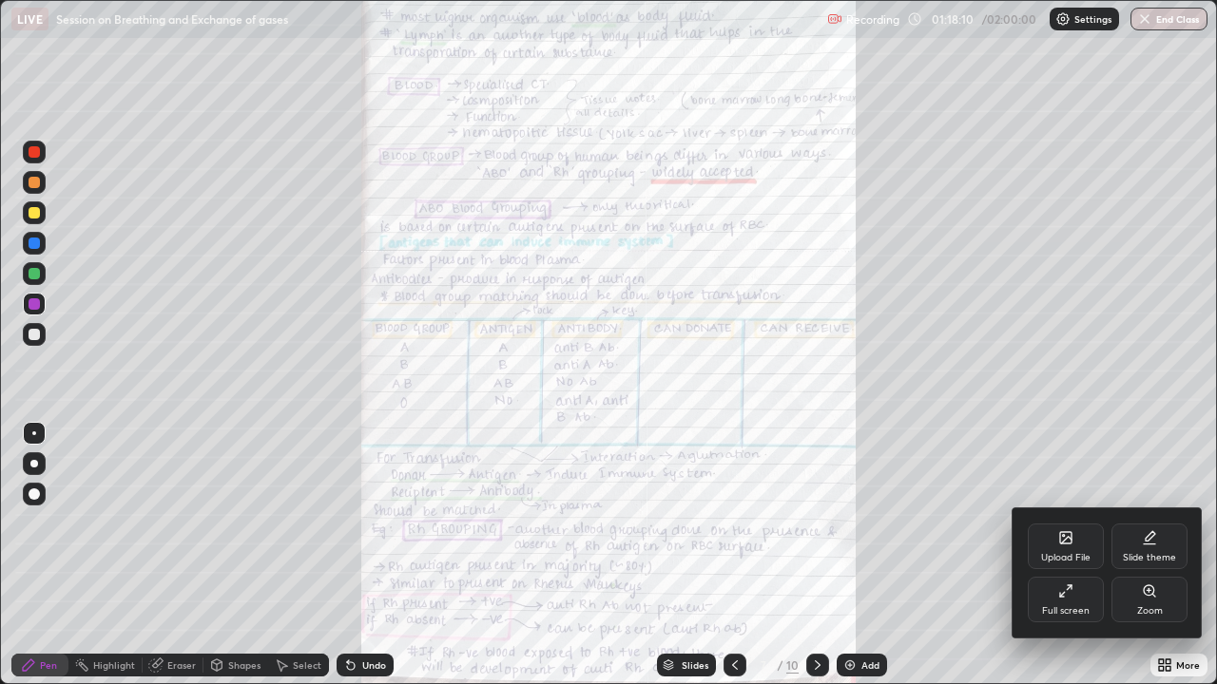
click at [1130, 523] on div "Zoom" at bounding box center [1149, 600] width 76 height 46
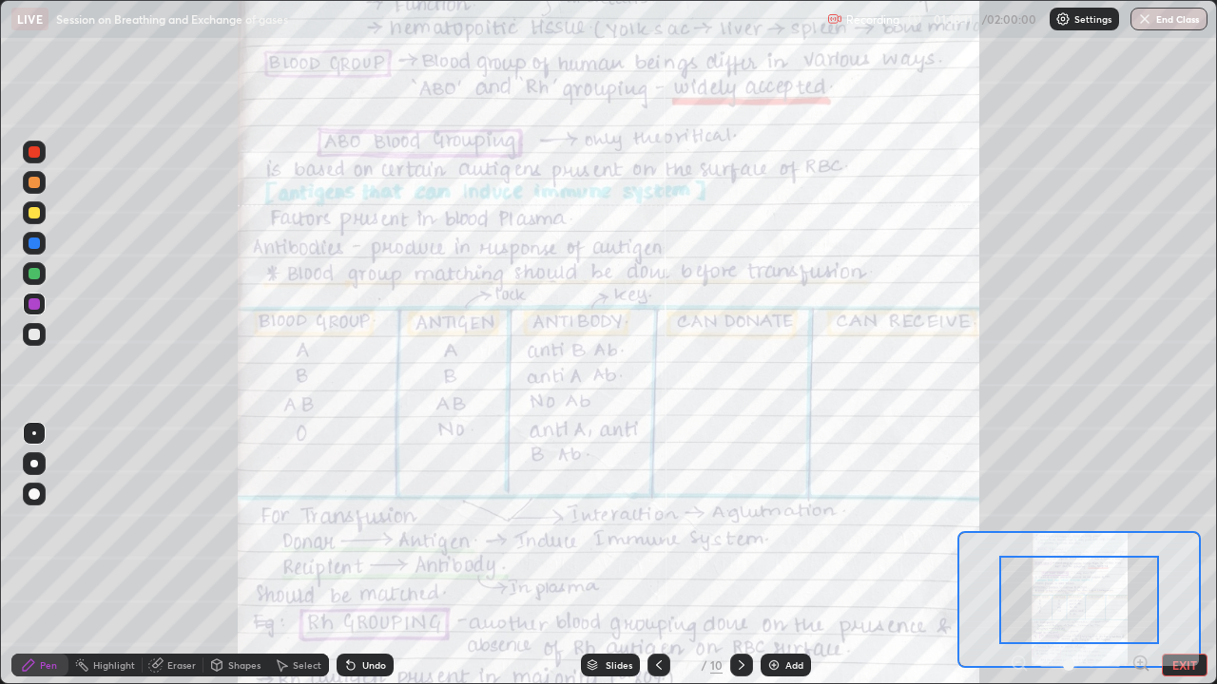
click at [1134, 523] on div "Pen Highlight Eraser Shapes Select Undo Slides 7 / 10 Add EXIT" at bounding box center [608, 665] width 1217 height 38
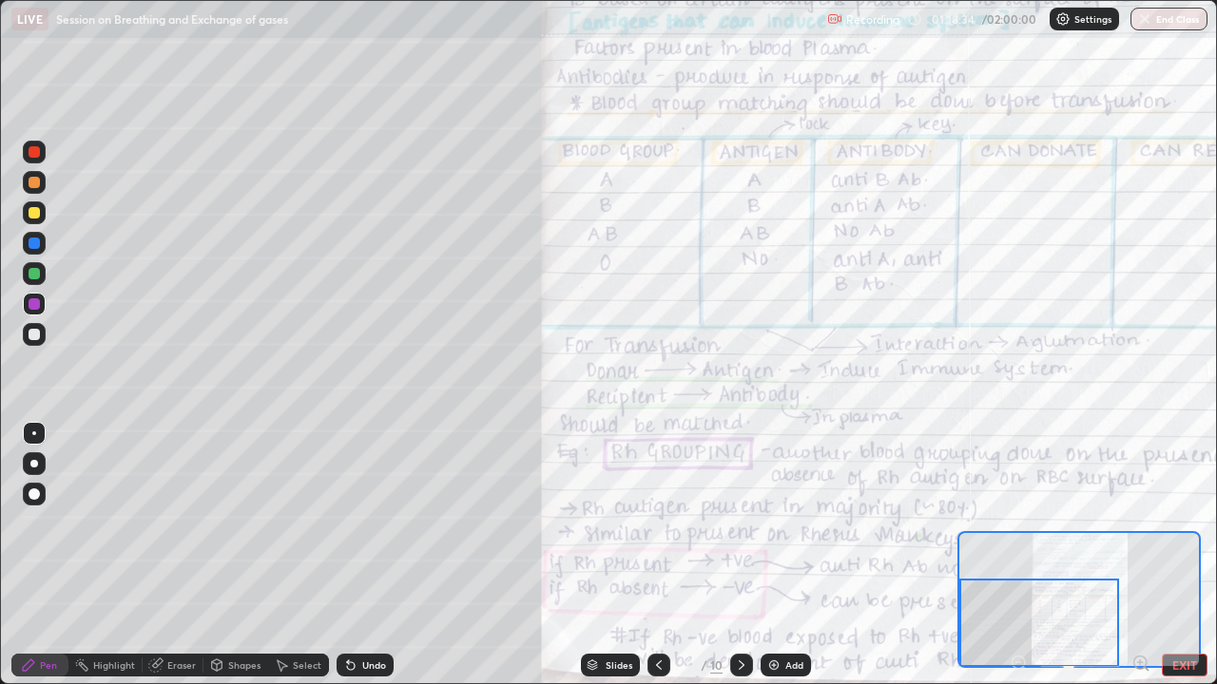
click at [747, 523] on div at bounding box center [741, 665] width 23 height 23
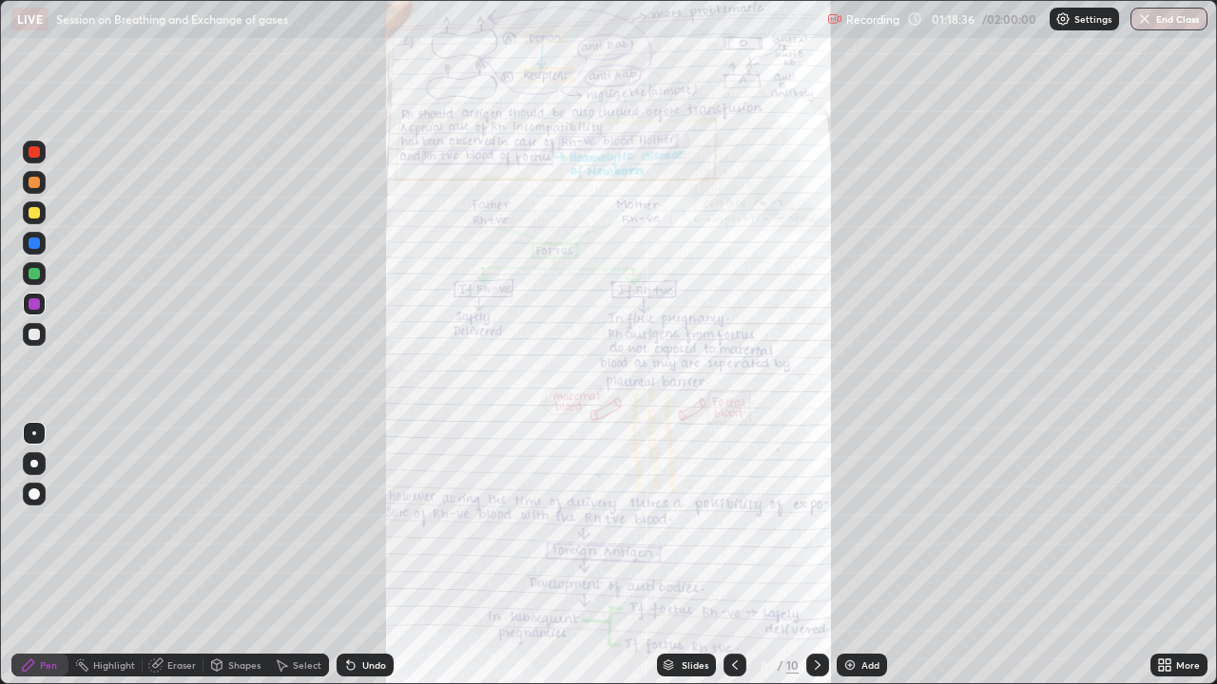
click at [1164, 523] on icon at bounding box center [1164, 665] width 15 height 15
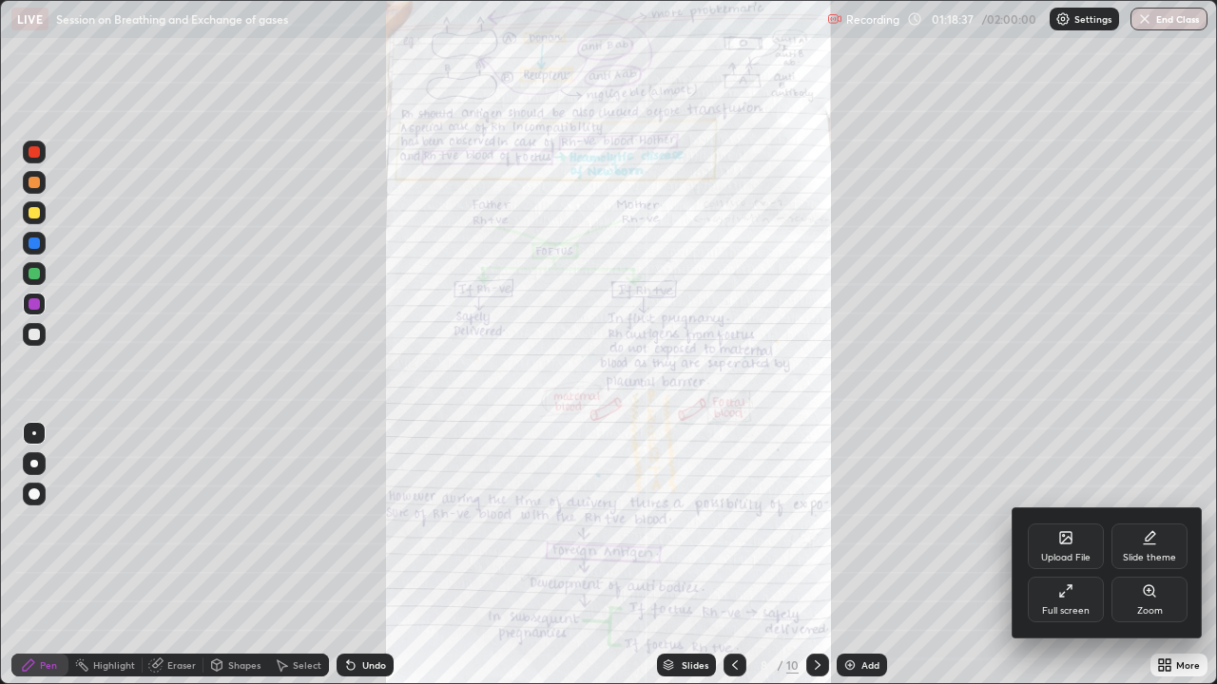
click at [1072, 523] on div "Full screen" at bounding box center [1065, 600] width 76 height 46
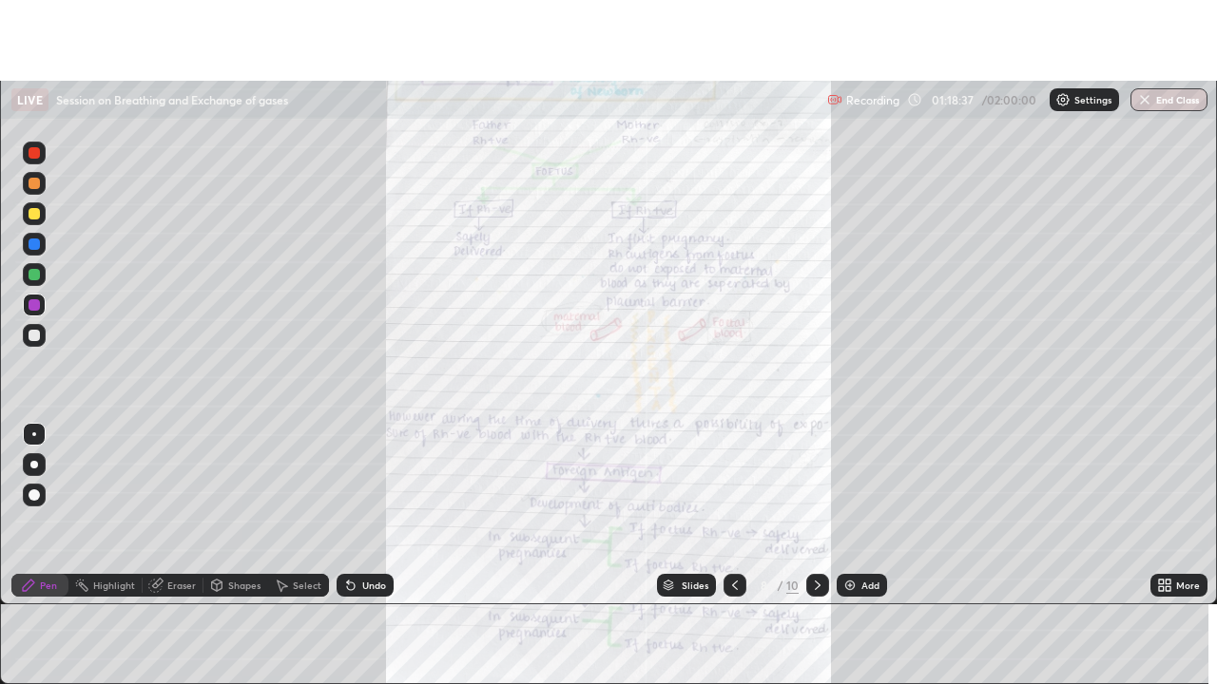
scroll to position [94518, 93825]
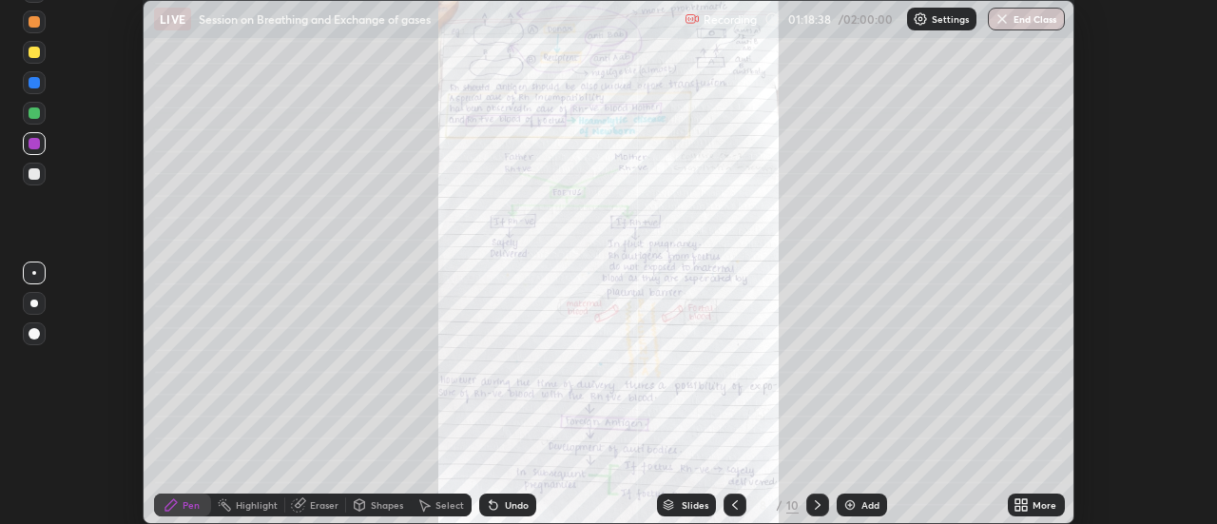
click at [1052, 500] on div "More" at bounding box center [1044, 505] width 24 height 10
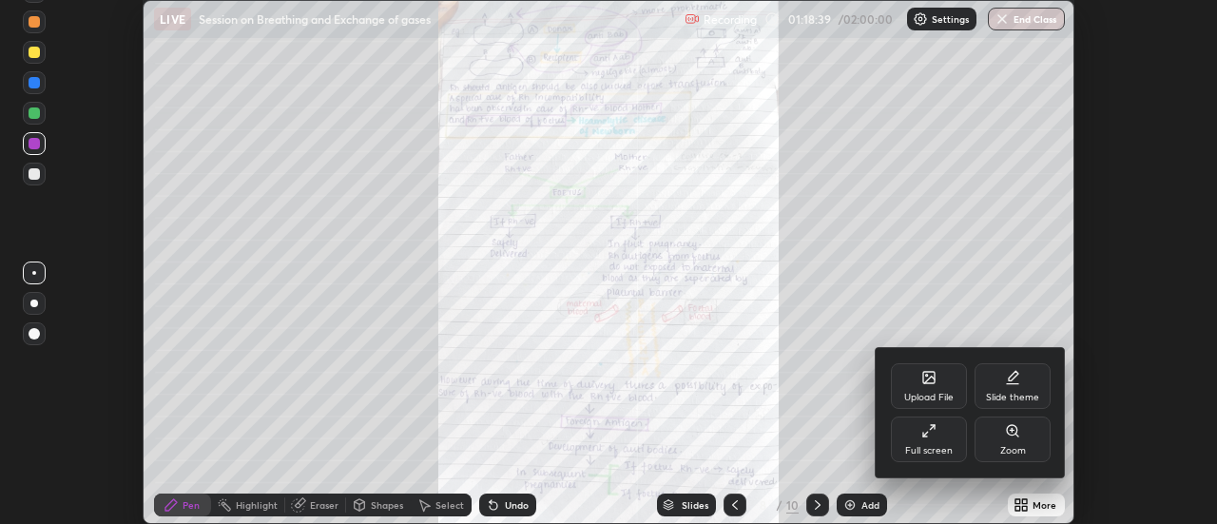
click at [950, 447] on div "Full screen" at bounding box center [929, 451] width 48 height 10
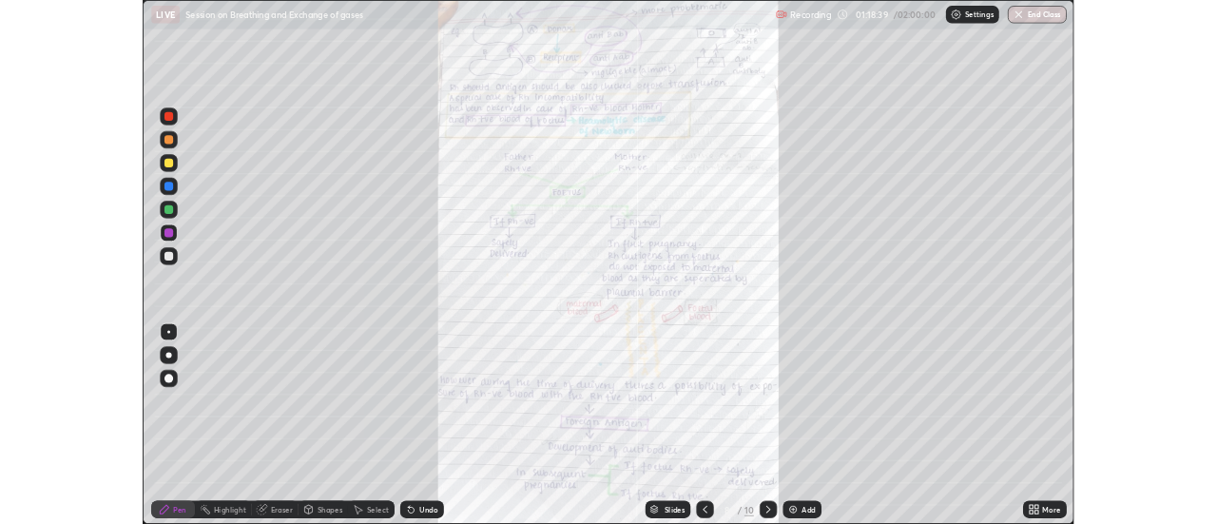
scroll to position [684, 1217]
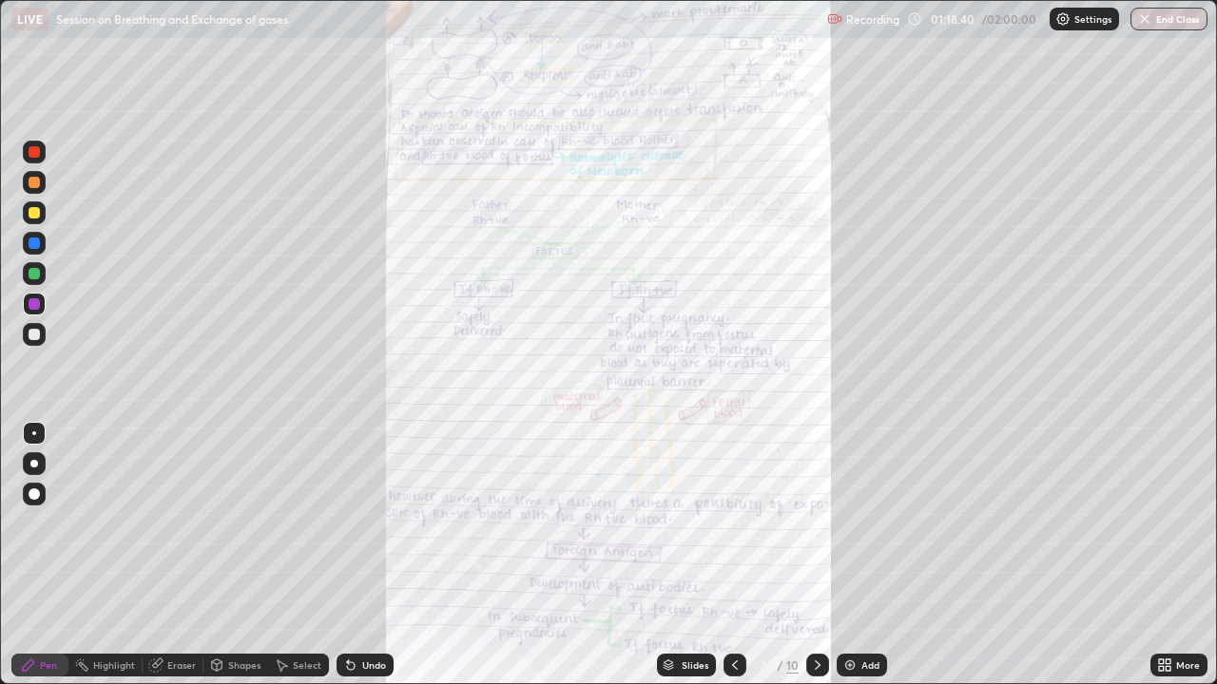
click at [1158, 523] on div "More" at bounding box center [1178, 665] width 57 height 23
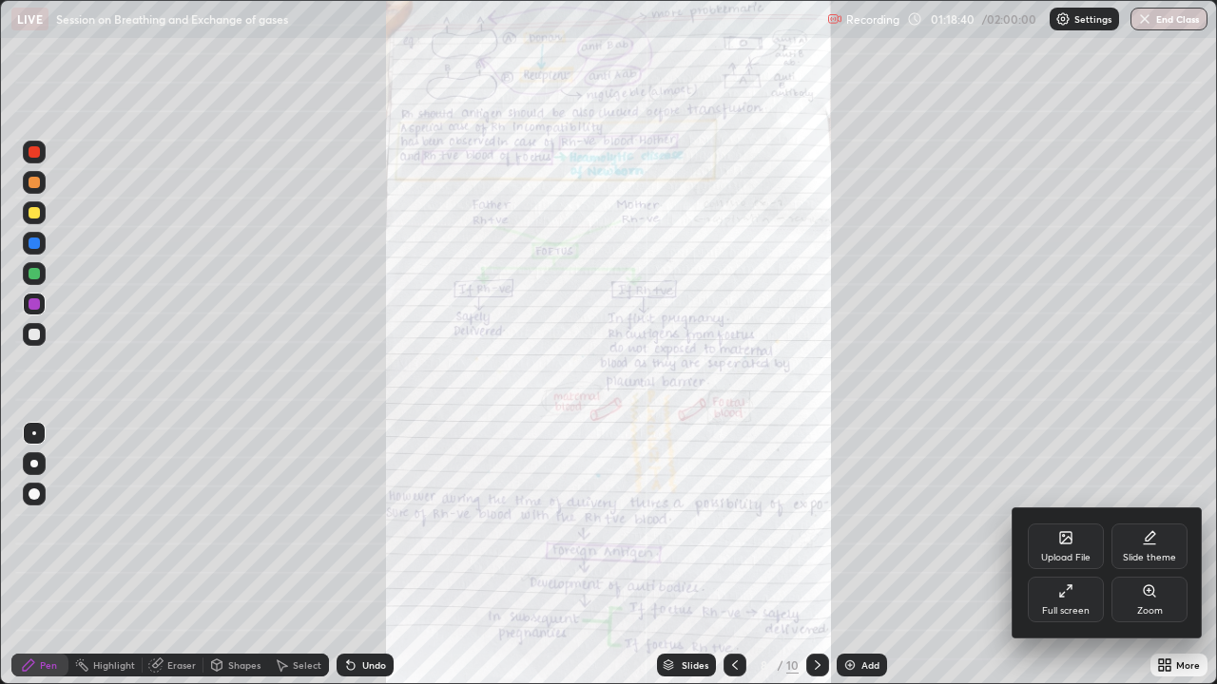
click at [1140, 523] on div "Zoom" at bounding box center [1149, 600] width 76 height 46
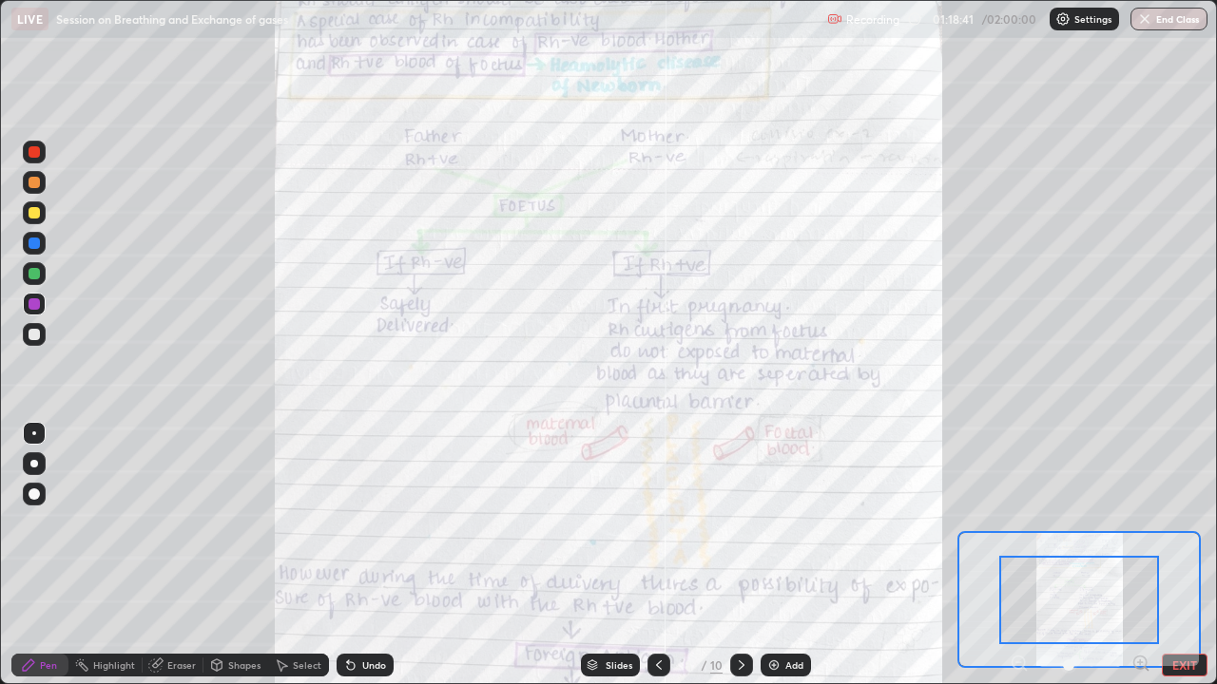
click at [1138, 523] on div "Pen Highlight Eraser Shapes Select Undo Slides 8 / 10 Add EXIT" at bounding box center [608, 665] width 1217 height 38
click at [1137, 523] on icon at bounding box center [1140, 663] width 19 height 19
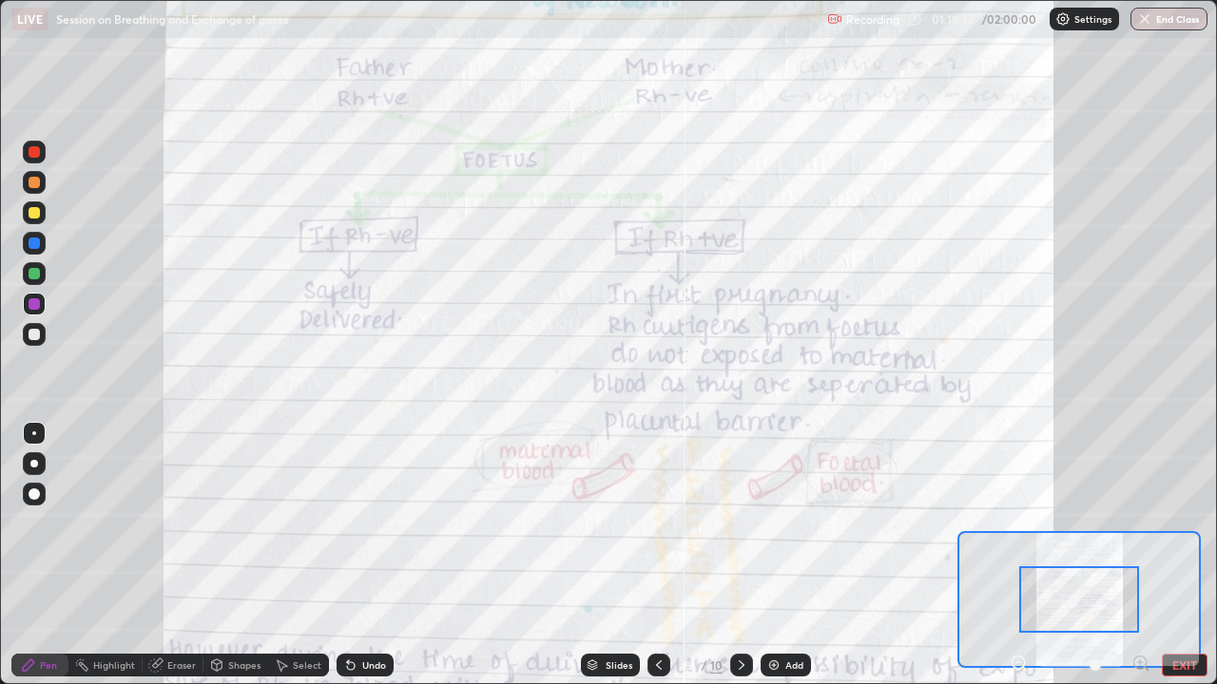
click at [1137, 523] on icon at bounding box center [1140, 663] width 19 height 19
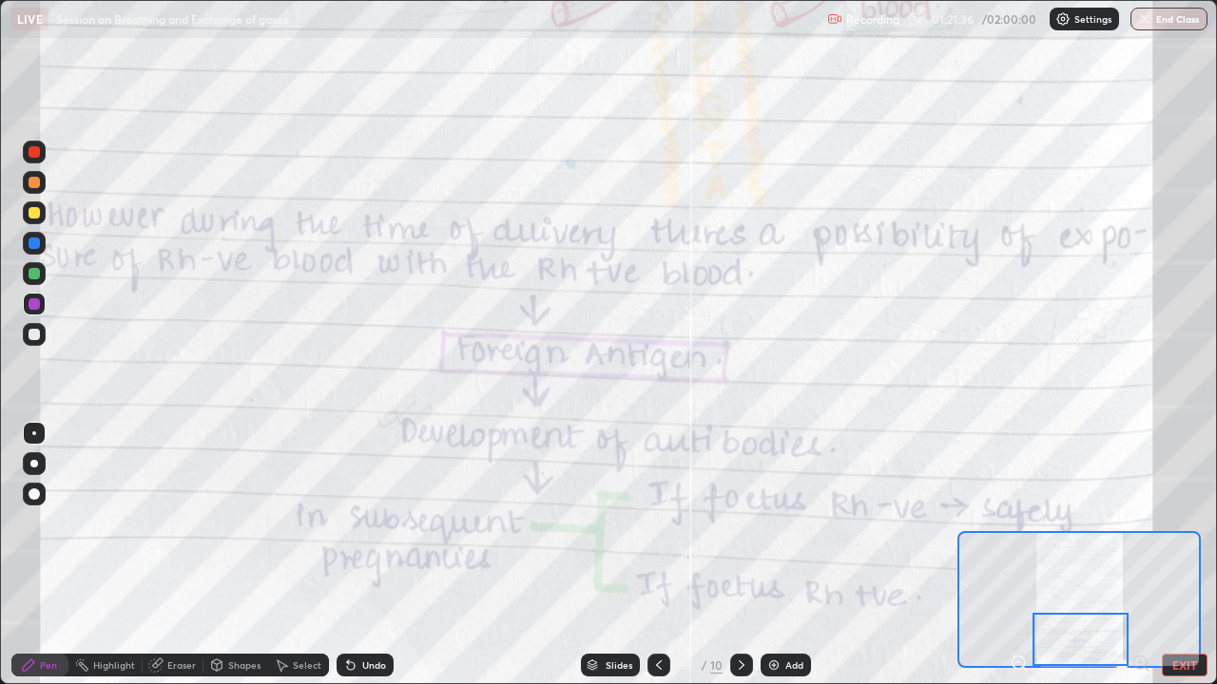
click at [657, 523] on icon at bounding box center [658, 665] width 15 height 15
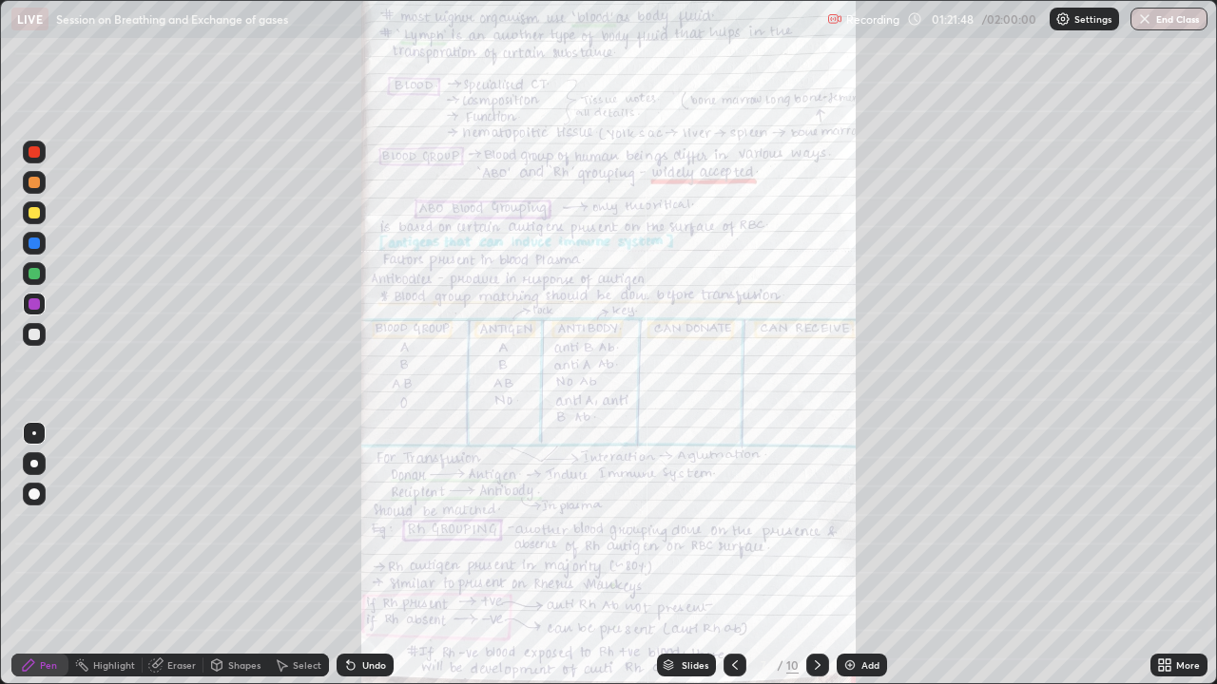
click at [1178, 523] on div "More" at bounding box center [1188, 666] width 24 height 10
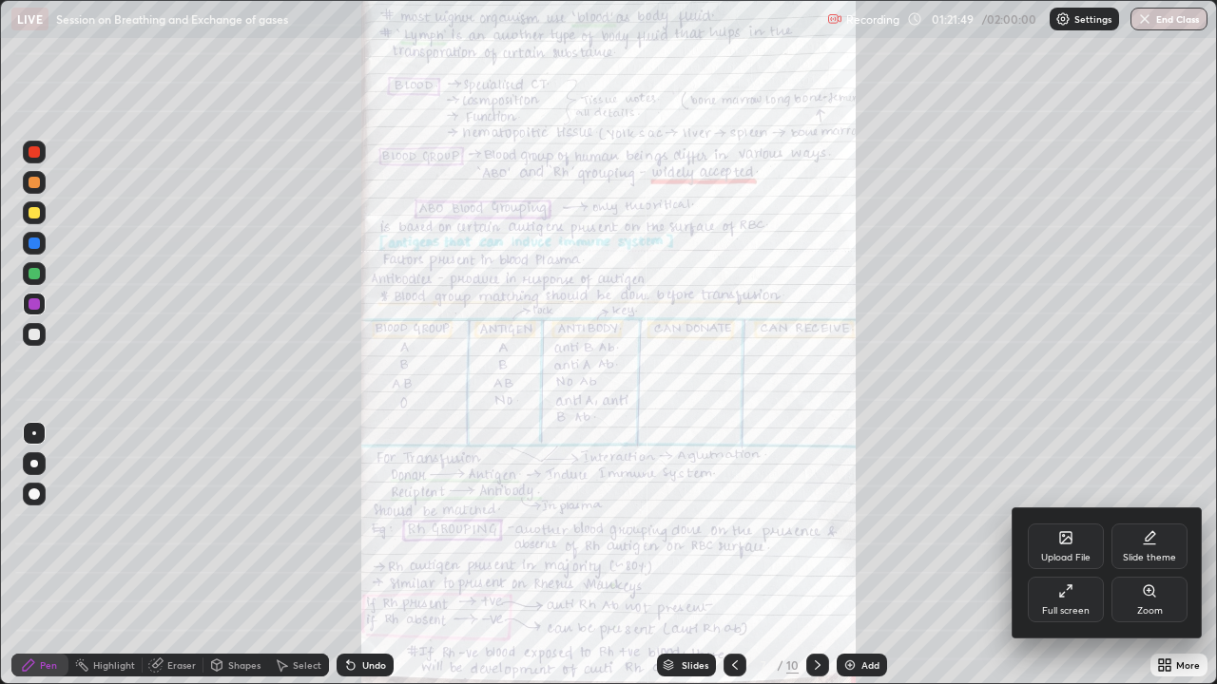
click at [1144, 523] on div "Zoom" at bounding box center [1150, 611] width 26 height 10
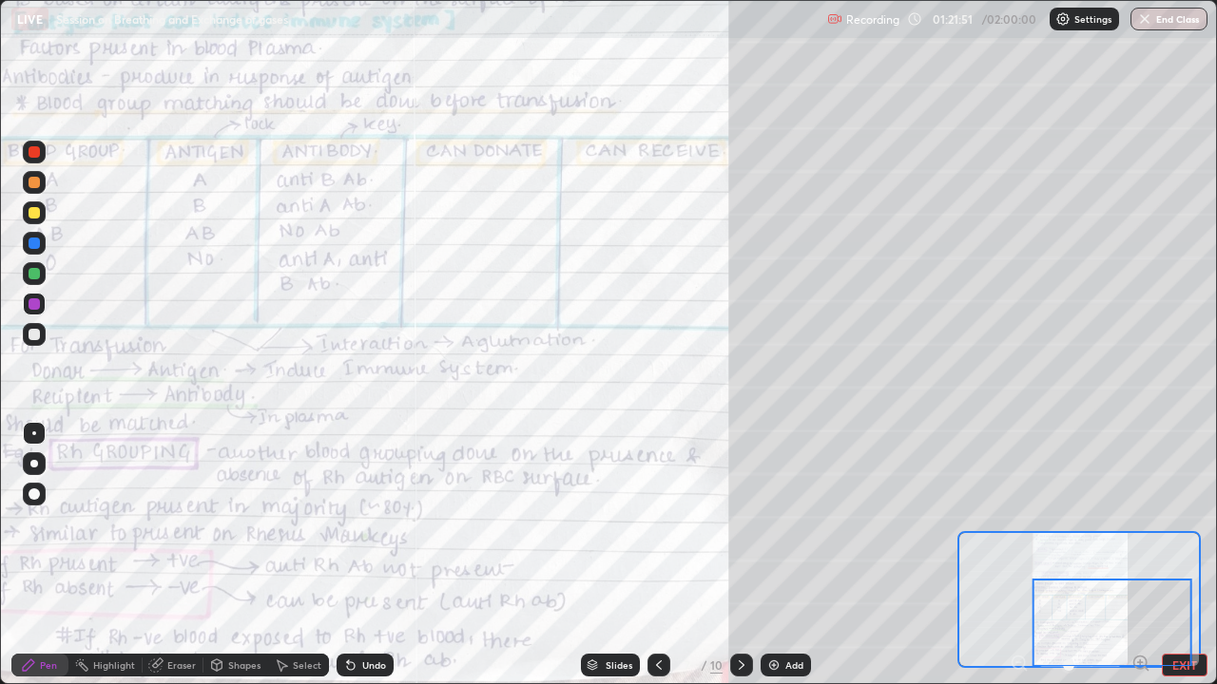
click at [1143, 523] on icon at bounding box center [1140, 663] width 19 height 19
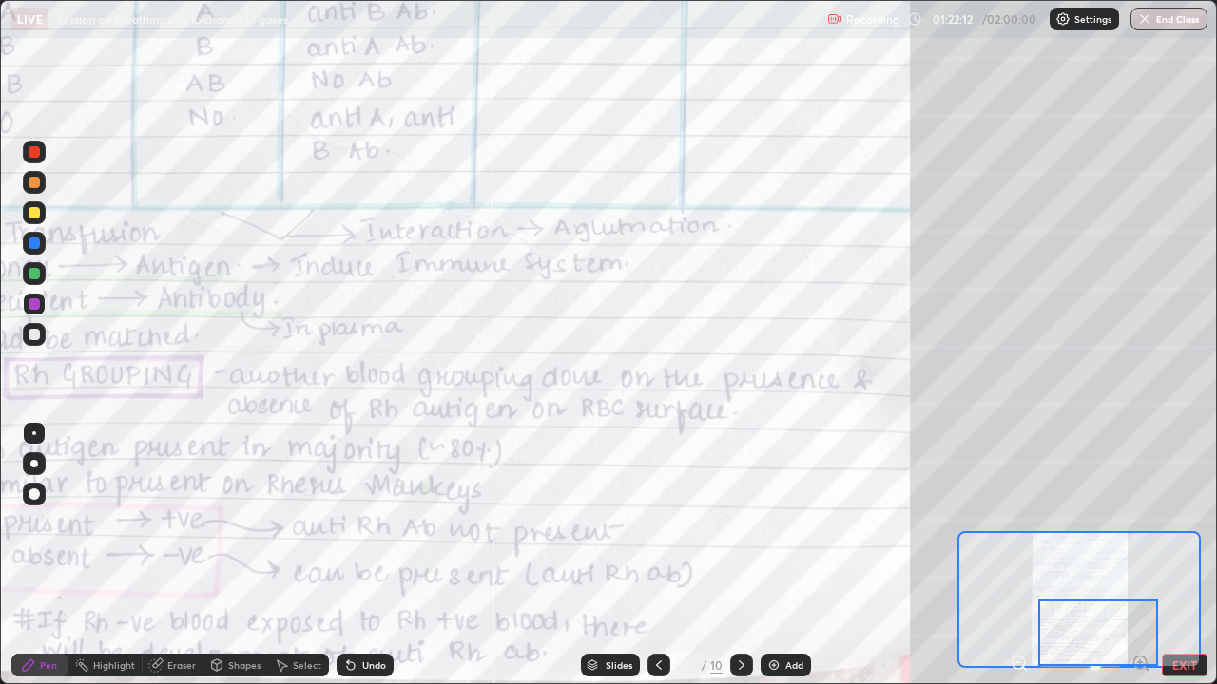
click at [741, 523] on icon at bounding box center [741, 665] width 15 height 15
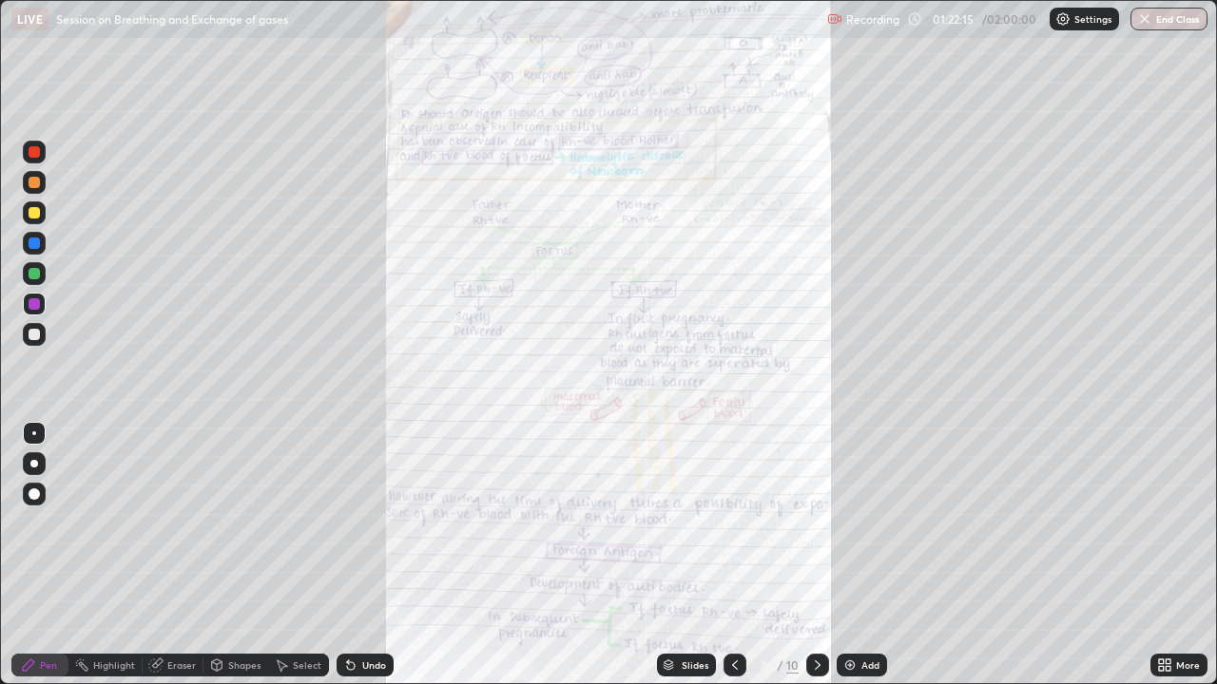
click at [1167, 523] on icon at bounding box center [1167, 668] width 5 height 5
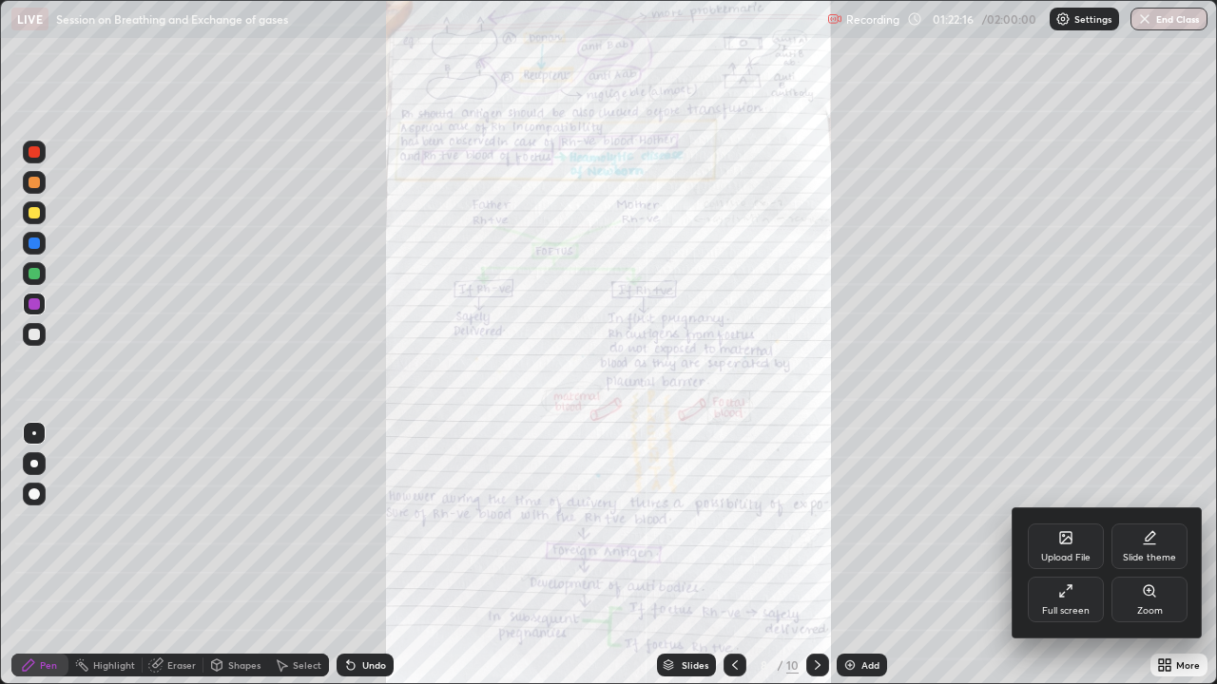
click at [1143, 523] on div "Zoom" at bounding box center [1149, 600] width 76 height 46
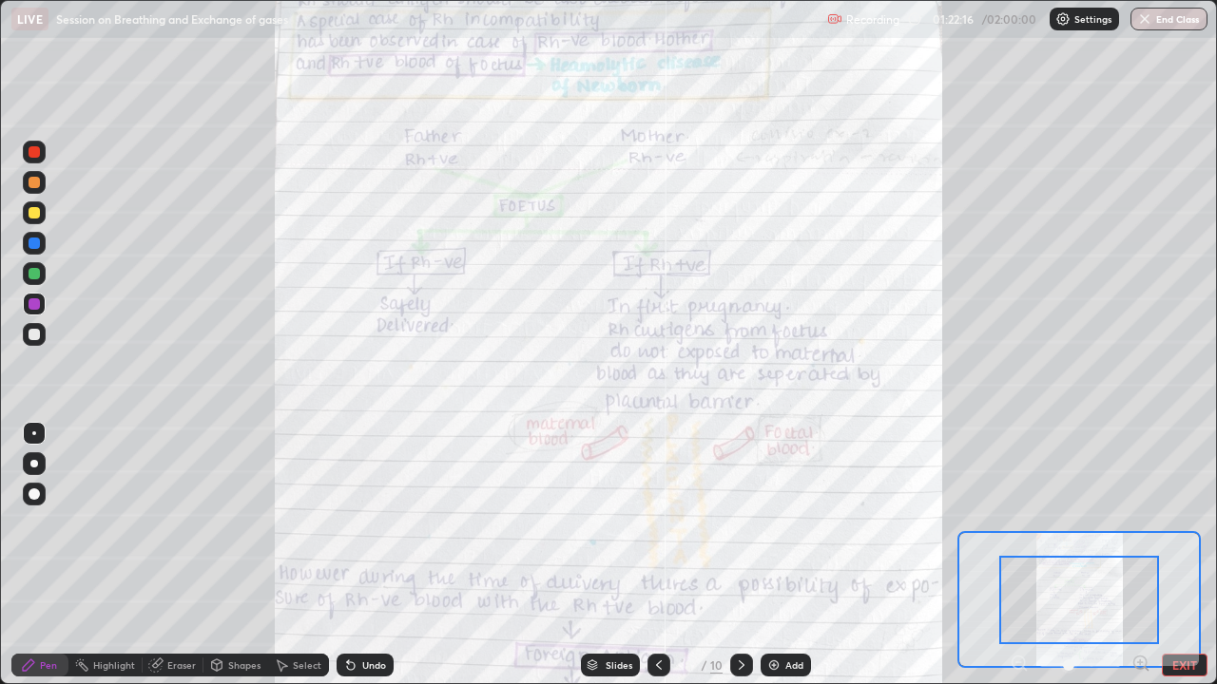
click at [1140, 523] on icon at bounding box center [1140, 663] width 0 height 5
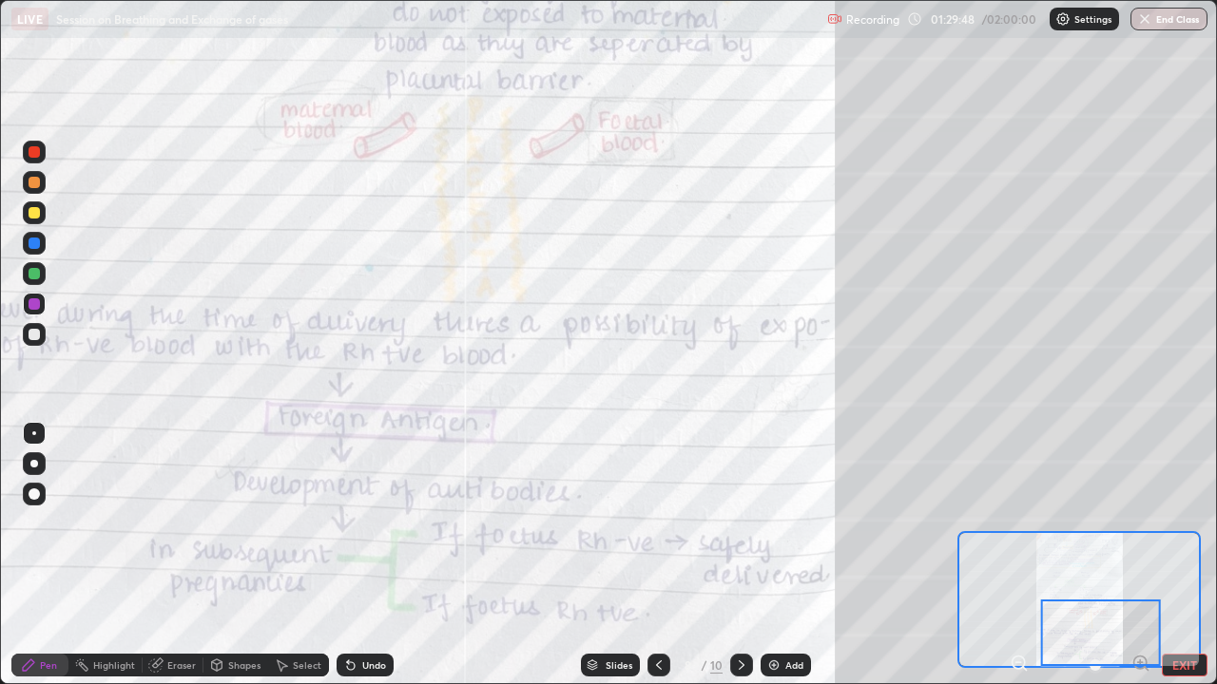
click at [738, 523] on icon at bounding box center [741, 666] width 6 height 10
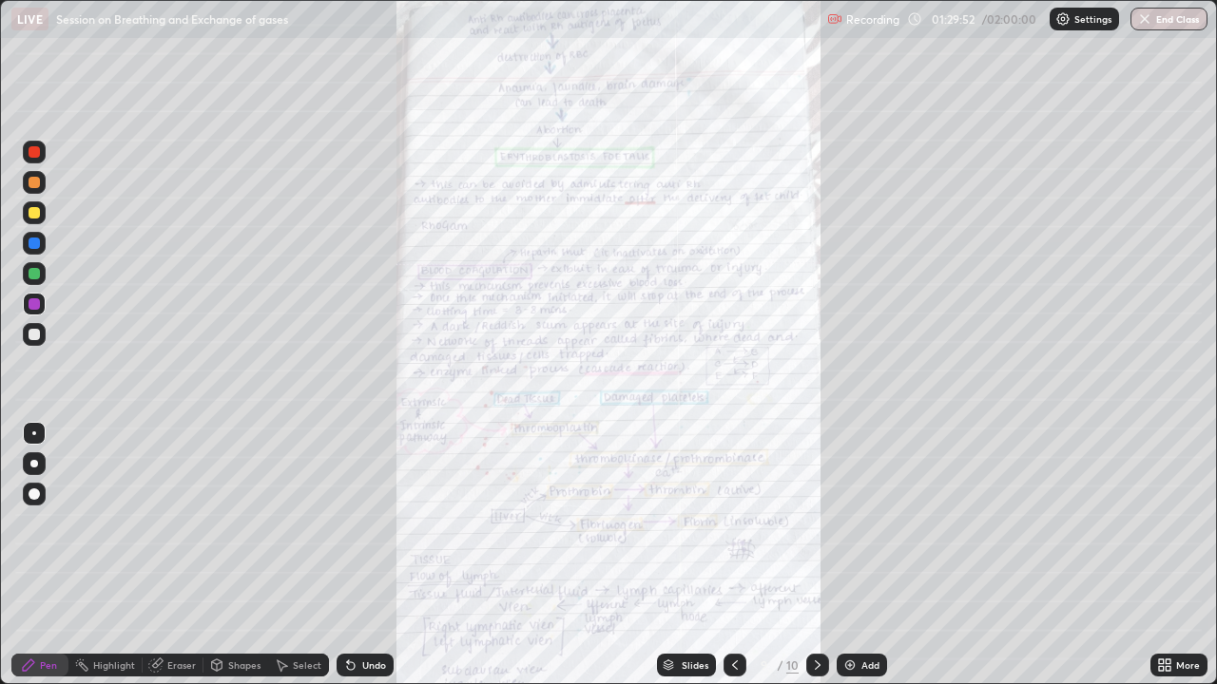
click at [1179, 523] on div "More" at bounding box center [1178, 665] width 57 height 38
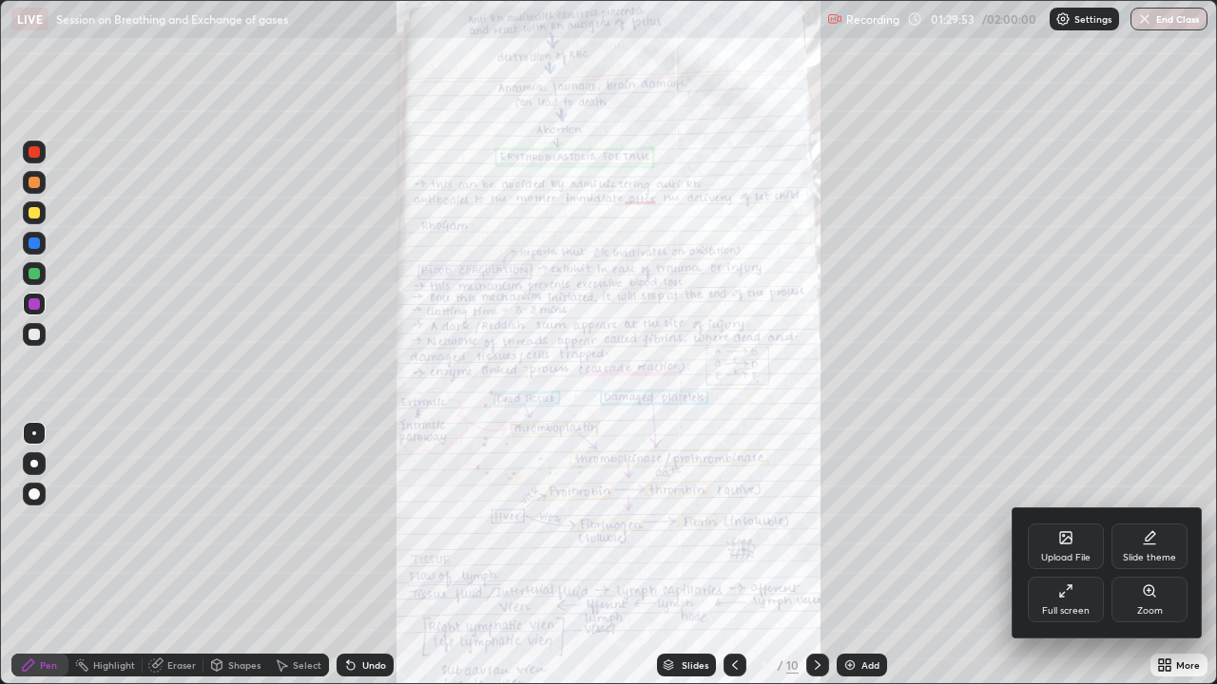
click at [1145, 523] on div "Zoom" at bounding box center [1149, 600] width 76 height 46
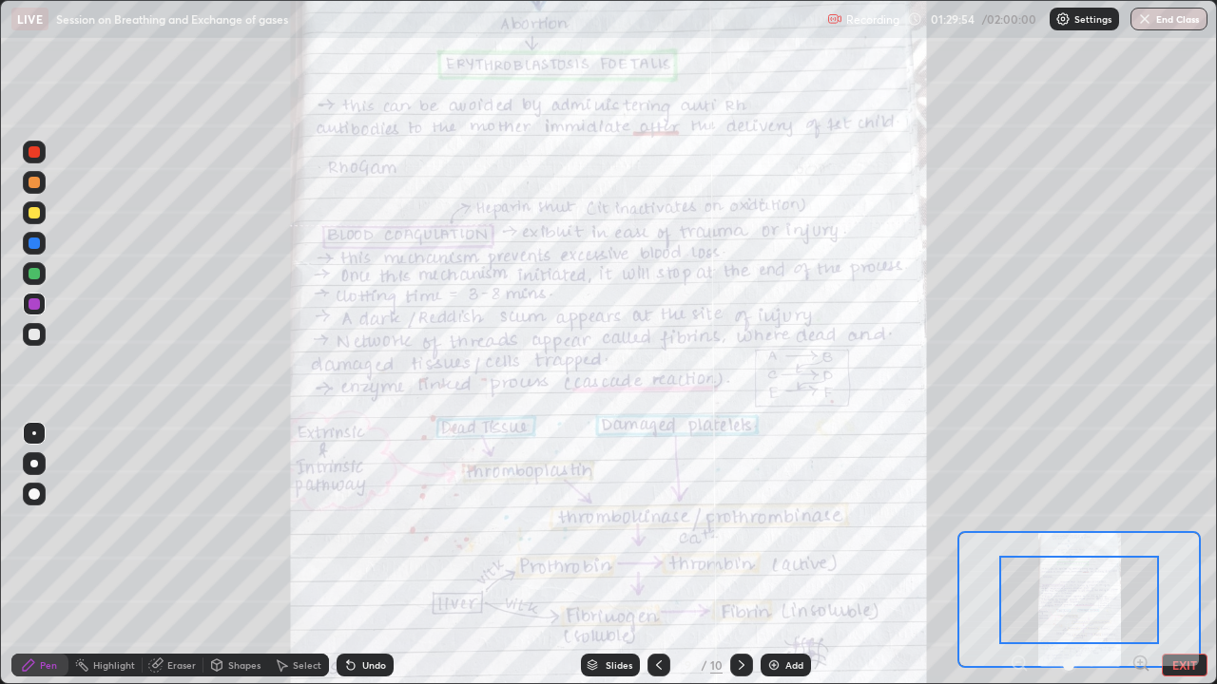
click at [1134, 523] on icon at bounding box center [1140, 663] width 19 height 19
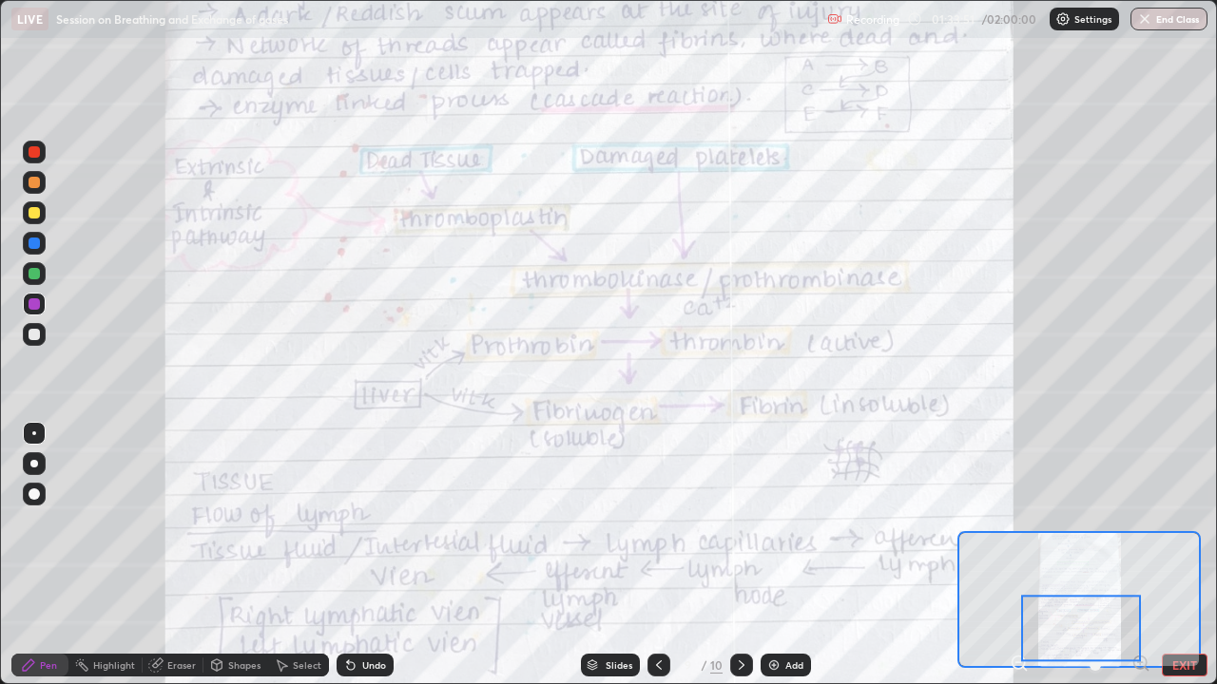
click at [1189, 523] on button "EXIT" at bounding box center [1184, 665] width 46 height 23
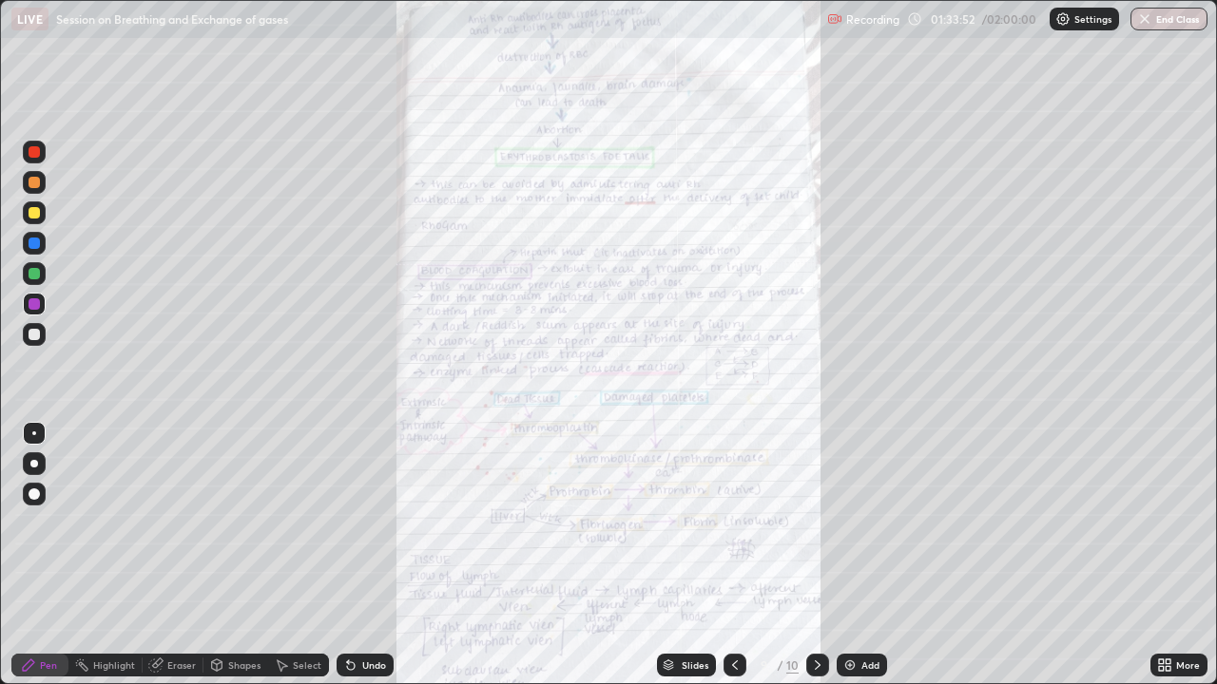
click at [1165, 523] on icon at bounding box center [1167, 668] width 5 height 5
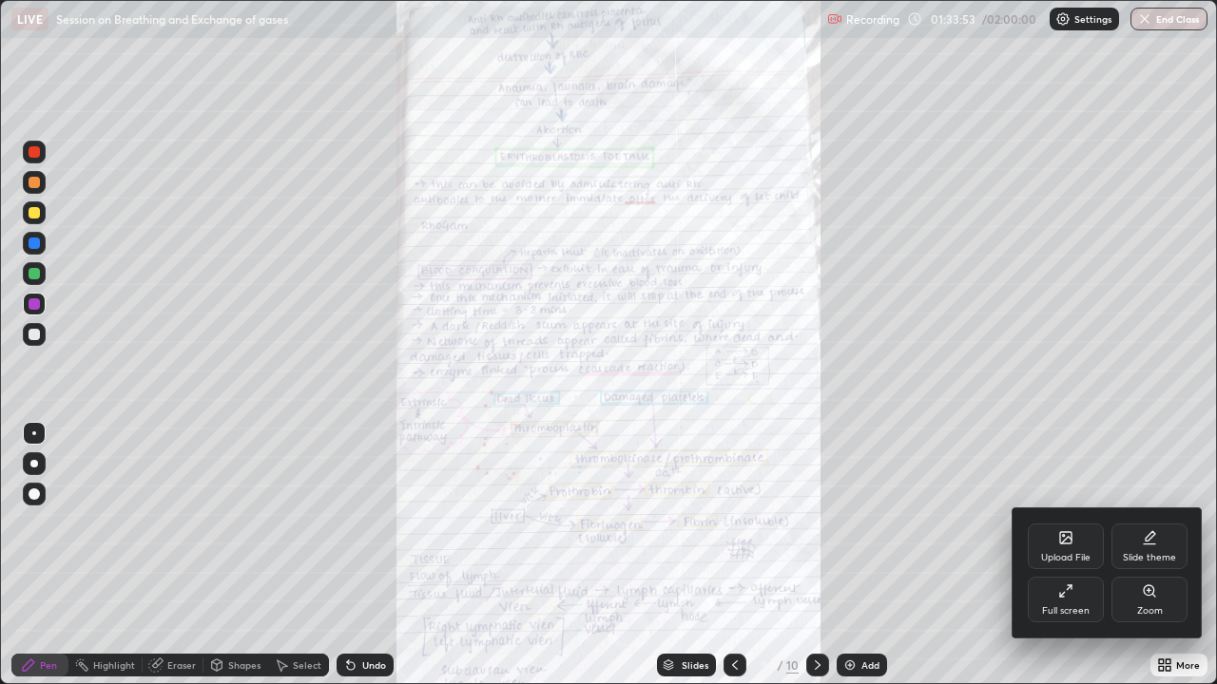
click at [1056, 523] on div "Full screen" at bounding box center [1065, 600] width 76 height 46
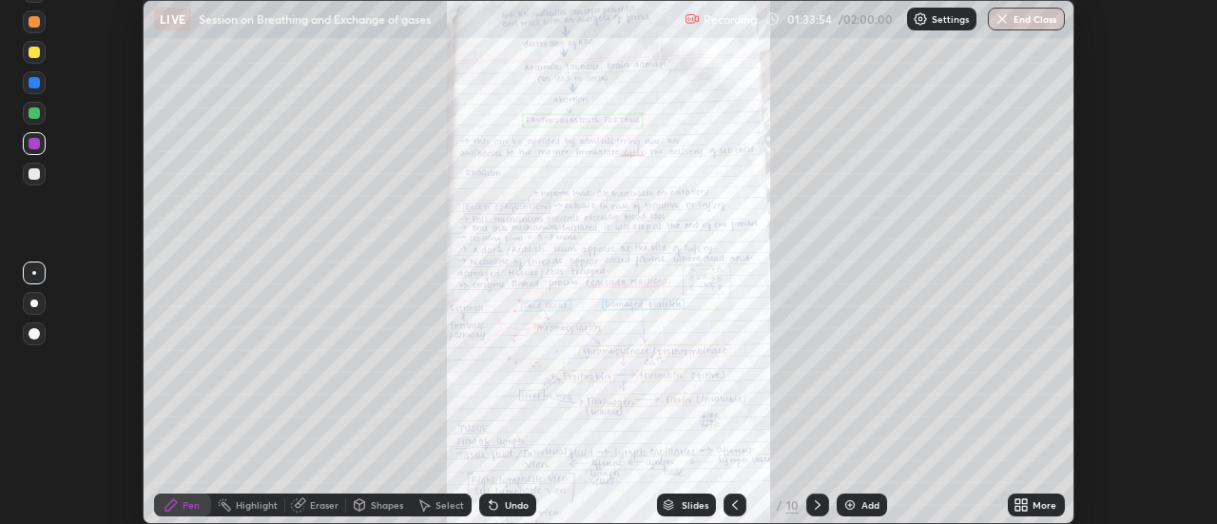
scroll to position [94518, 93825]
click at [1014, 20] on button "End Class" at bounding box center [1026, 19] width 75 height 23
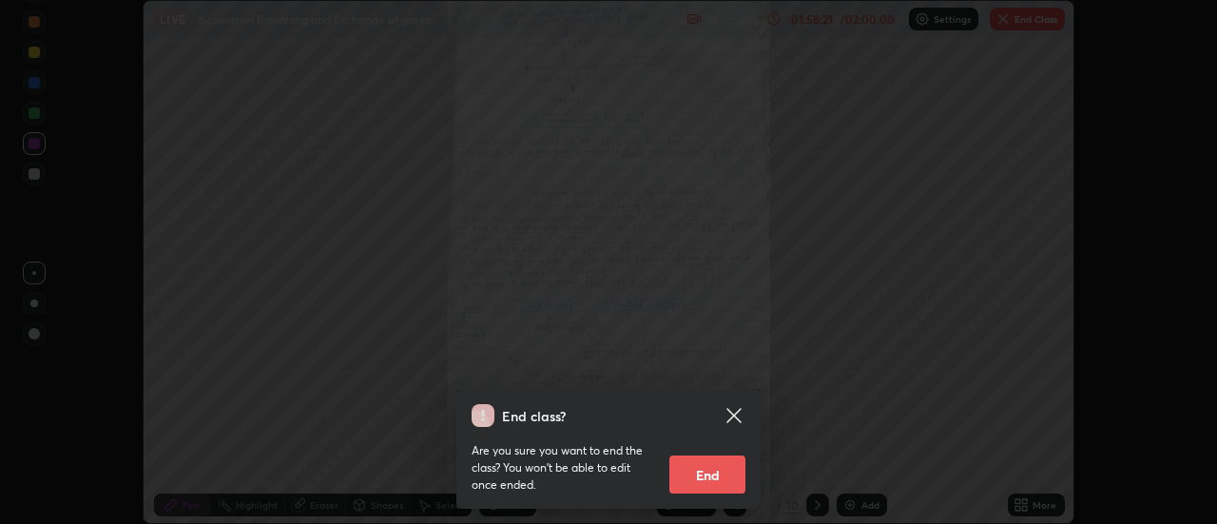
click at [731, 471] on button "End" at bounding box center [707, 474] width 76 height 38
